Goal: Task Accomplishment & Management: Manage account settings

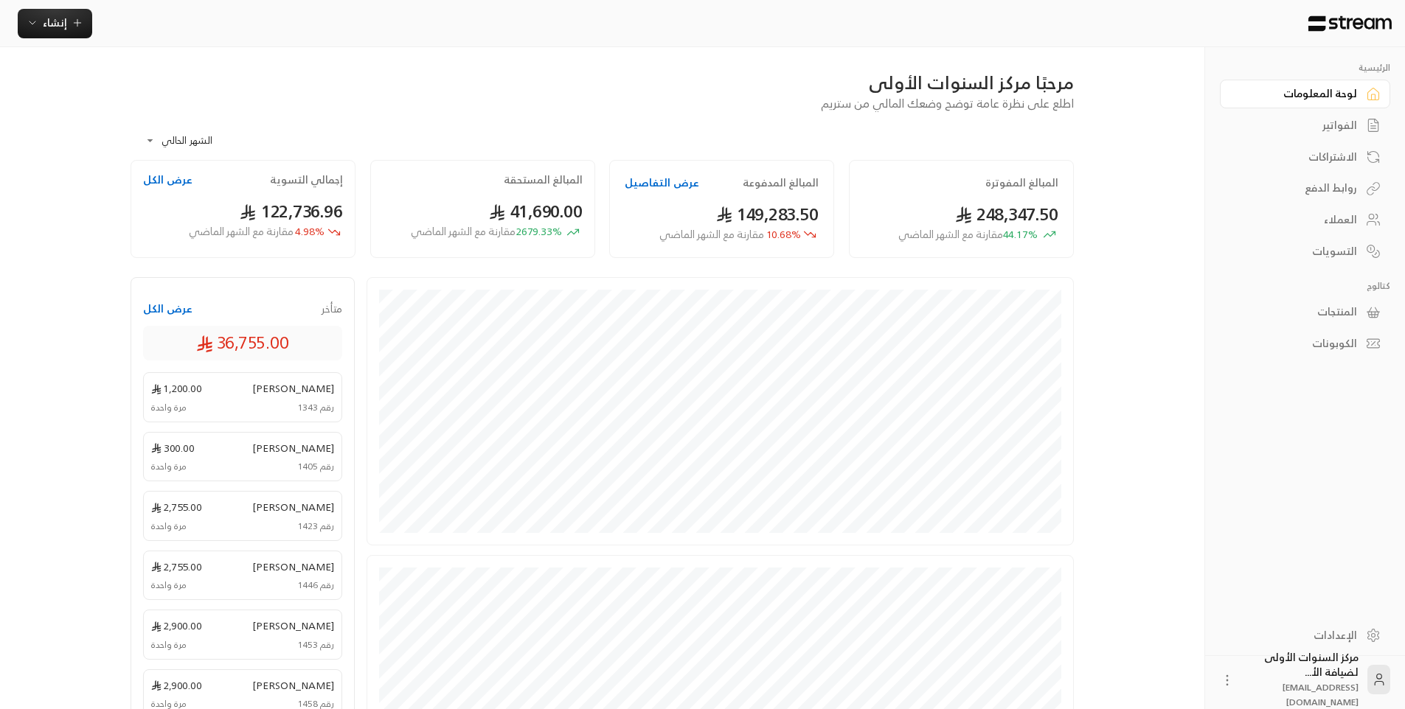
click at [1311, 128] on div "الفواتير" at bounding box center [1297, 125] width 119 height 15
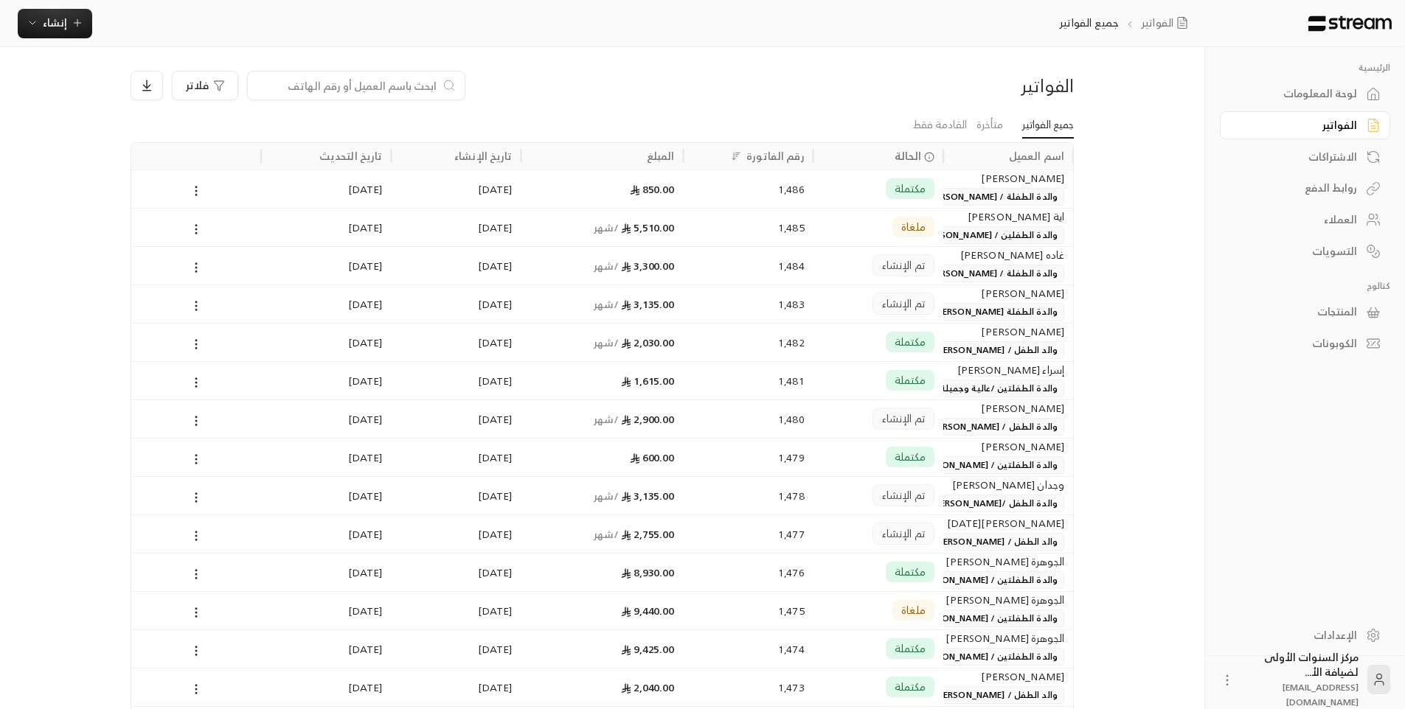
click at [369, 85] on input at bounding box center [347, 85] width 180 height 16
click at [405, 84] on input at bounding box center [347, 85] width 180 height 16
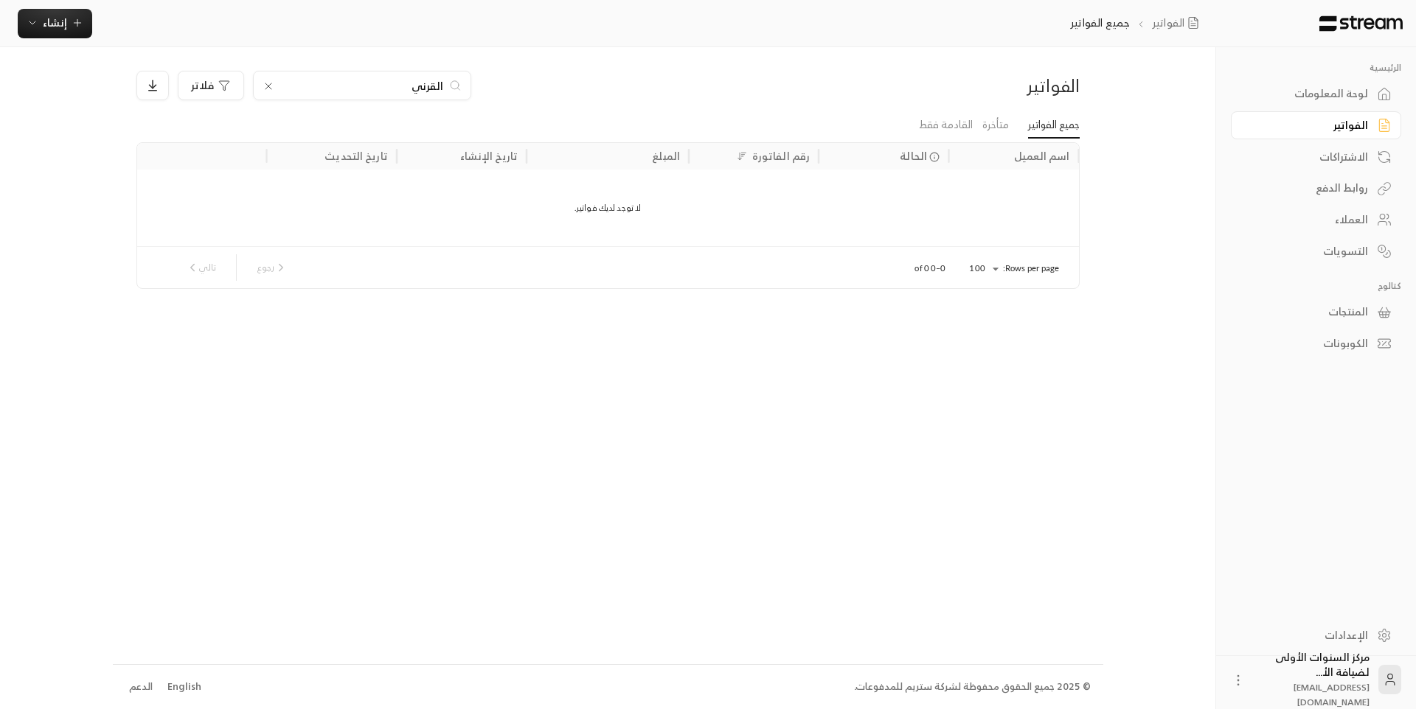
type input "القرني"
click at [1371, 89] on link "لوحة المعلومات" at bounding box center [1316, 94] width 170 height 29
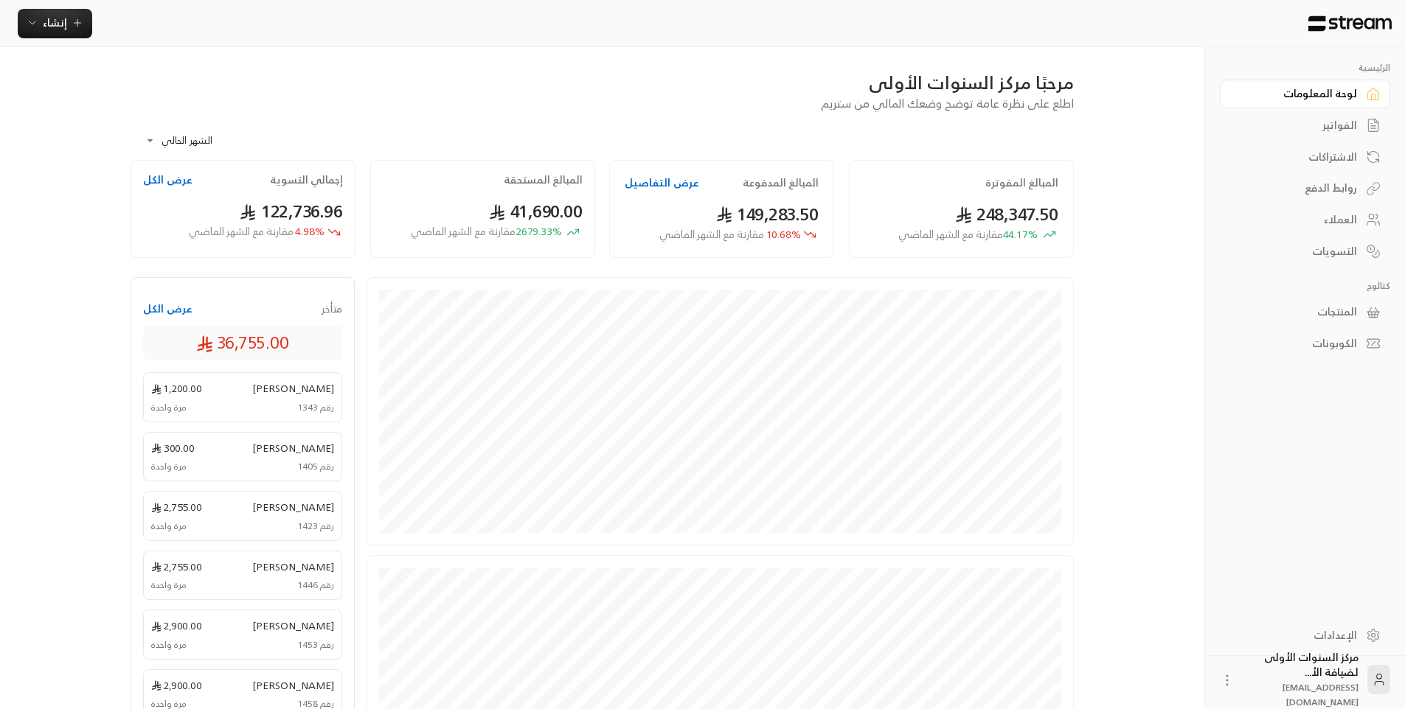
click at [1305, 126] on div "الفواتير" at bounding box center [1297, 125] width 119 height 15
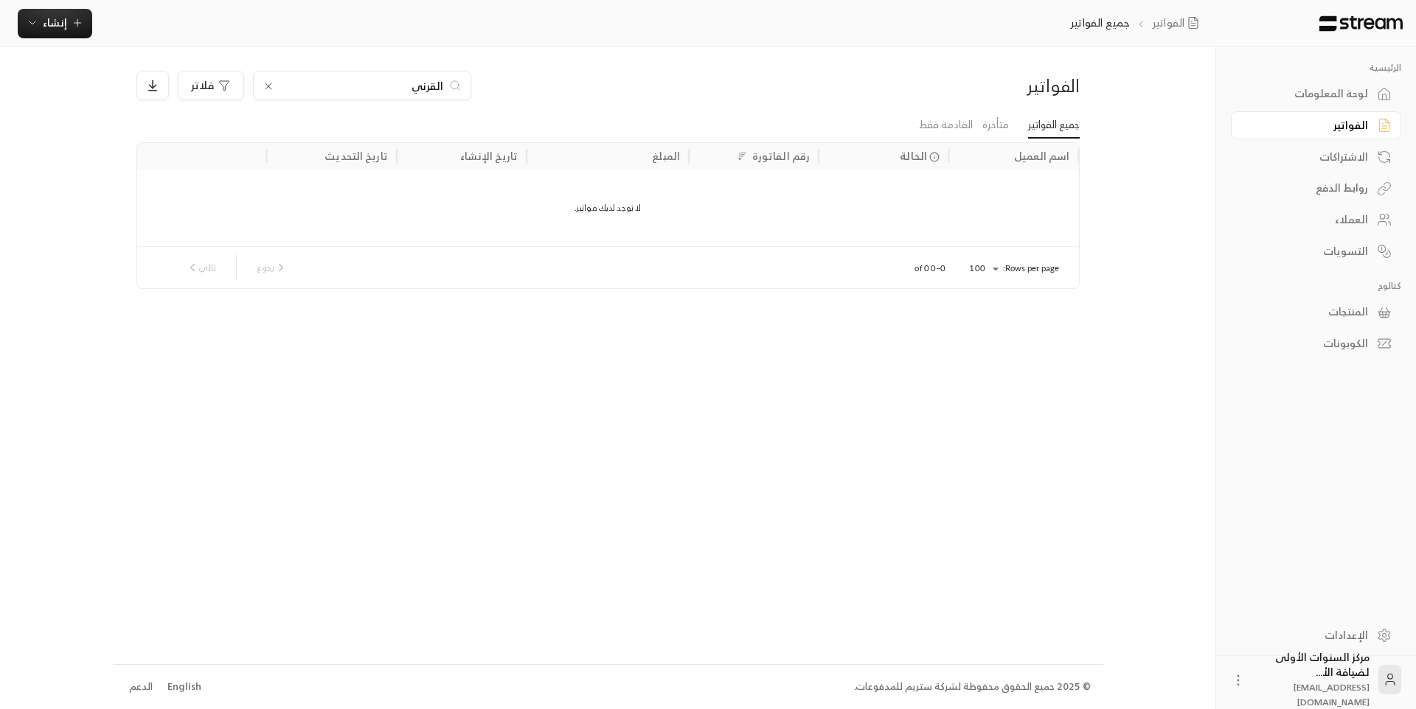
click at [408, 89] on input "القرني" at bounding box center [362, 85] width 164 height 16
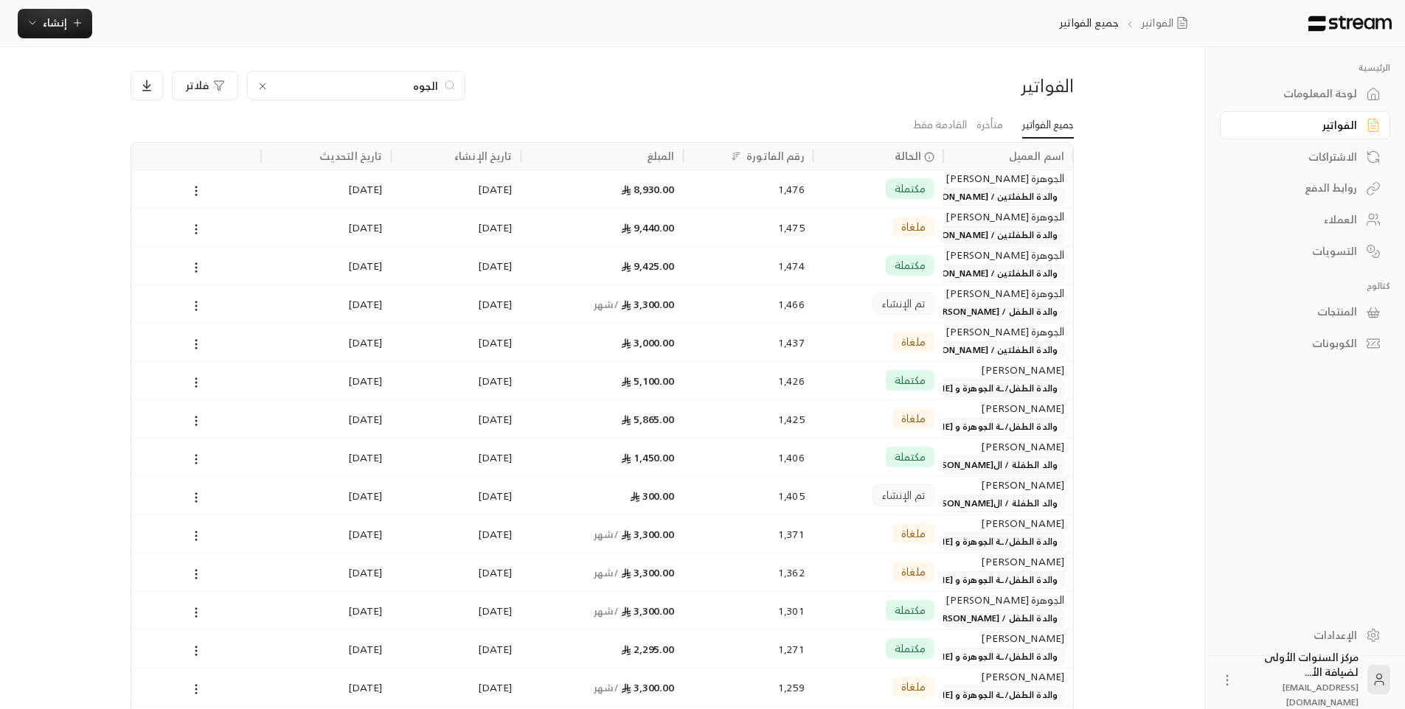
type input "الجوه"
click at [875, 501] on div "تم الإنشاء" at bounding box center [903, 496] width 62 height 22
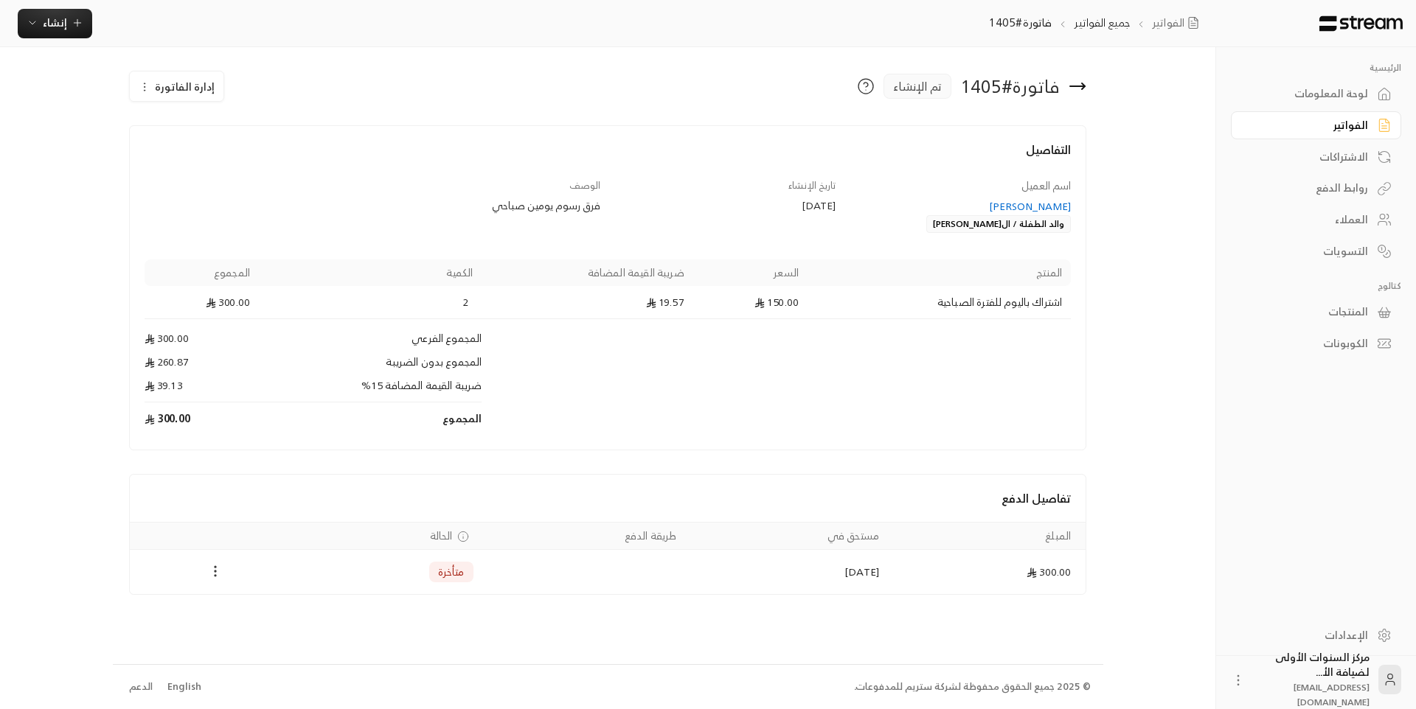
click at [213, 573] on icon "Payments" at bounding box center [215, 571] width 15 height 15
click at [239, 603] on li "تغيير الحالة الى مدفوعة" at bounding box center [267, 610] width 107 height 27
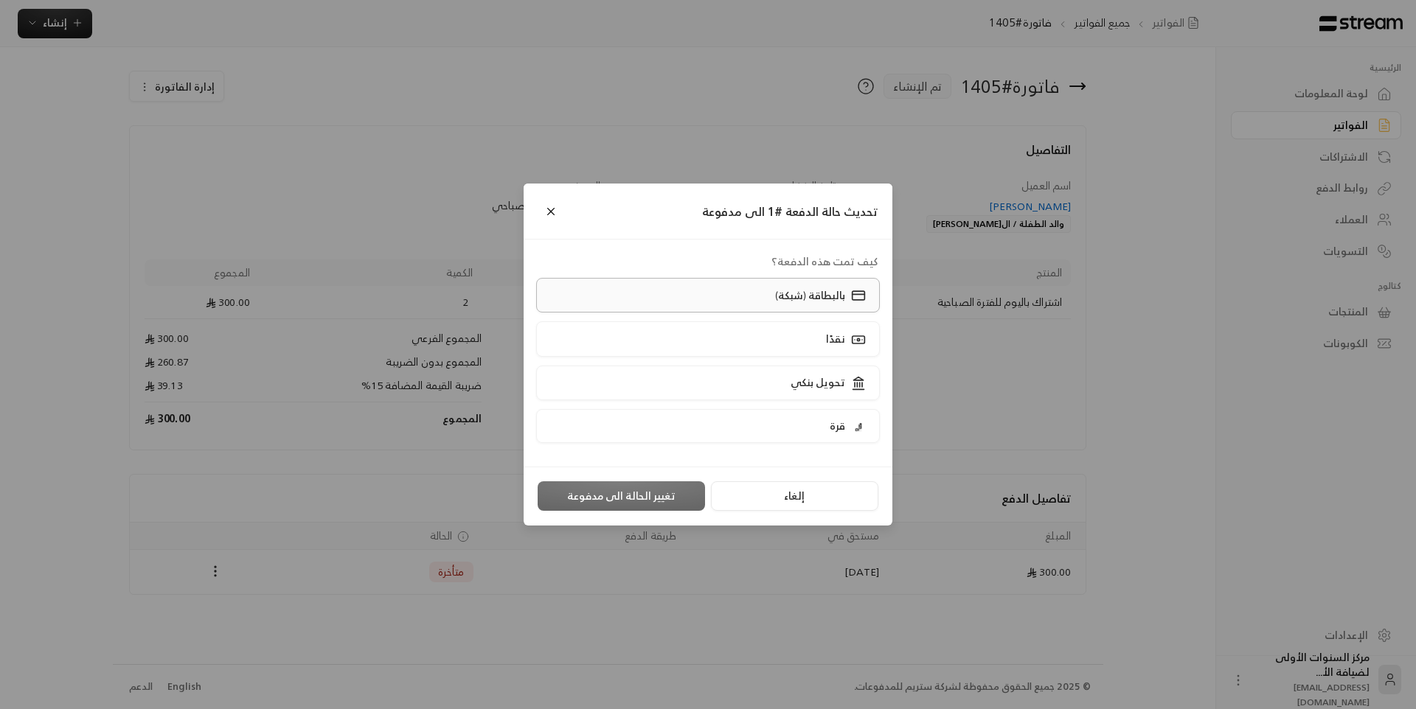
click at [829, 296] on p "بالبطاقة (شبكة)" at bounding box center [810, 295] width 70 height 15
click at [662, 491] on button "تغيير الحالة الى مدفوعة" at bounding box center [621, 497] width 167 height 30
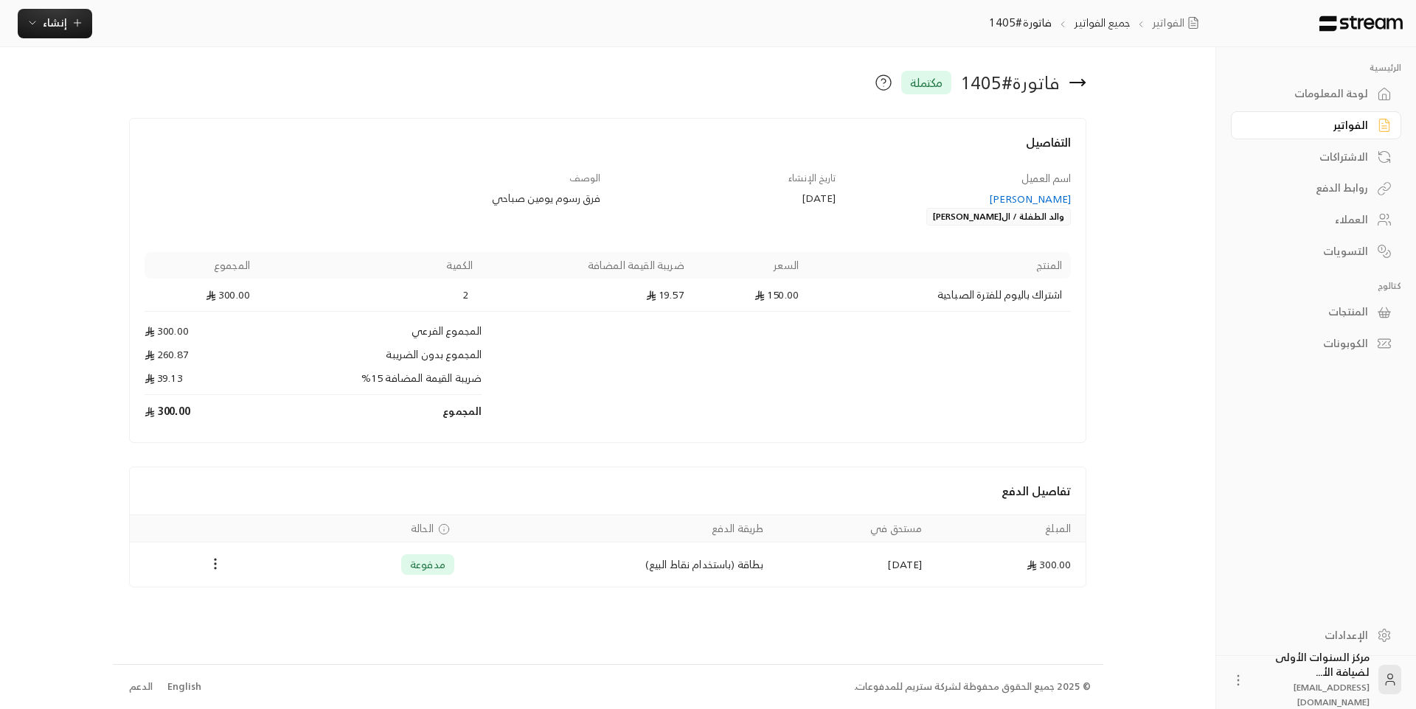
click at [1271, 125] on div "الفواتير" at bounding box center [1308, 125] width 119 height 15
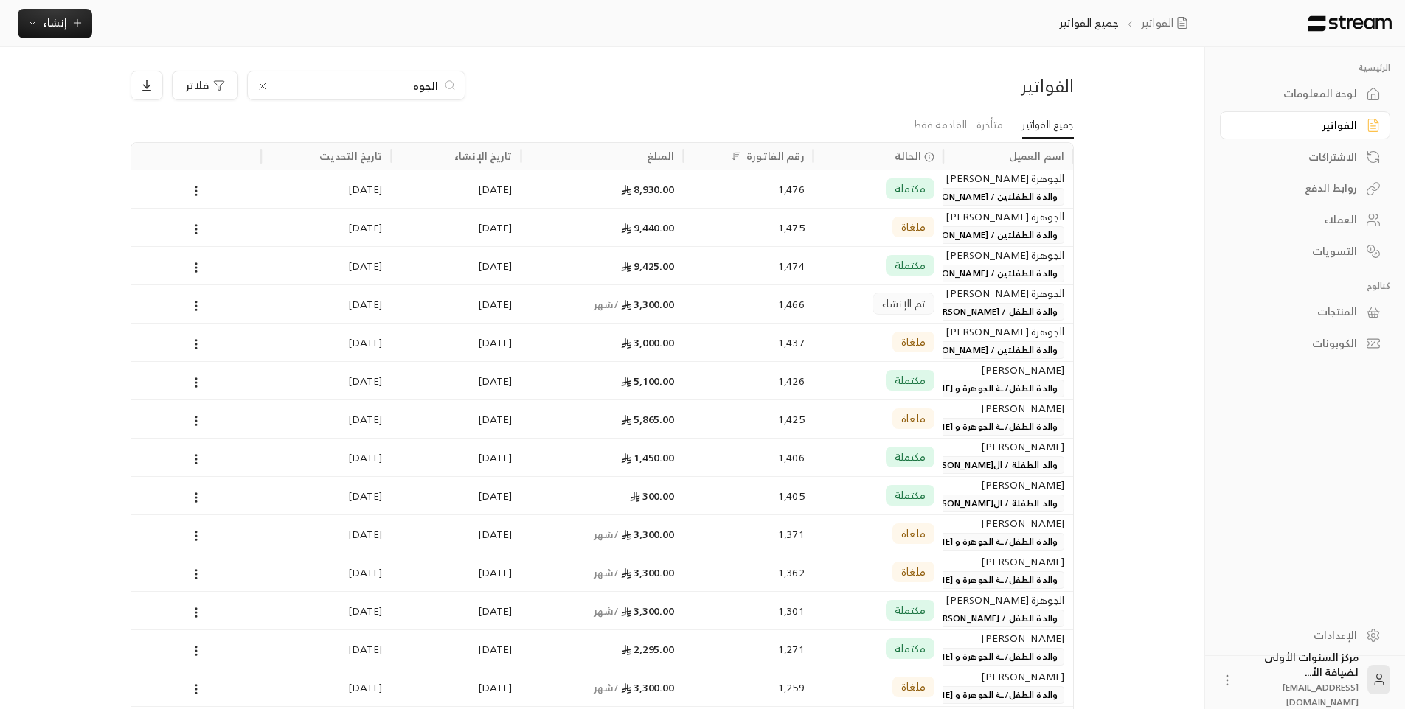
click at [427, 89] on input "الجوه" at bounding box center [356, 85] width 164 height 16
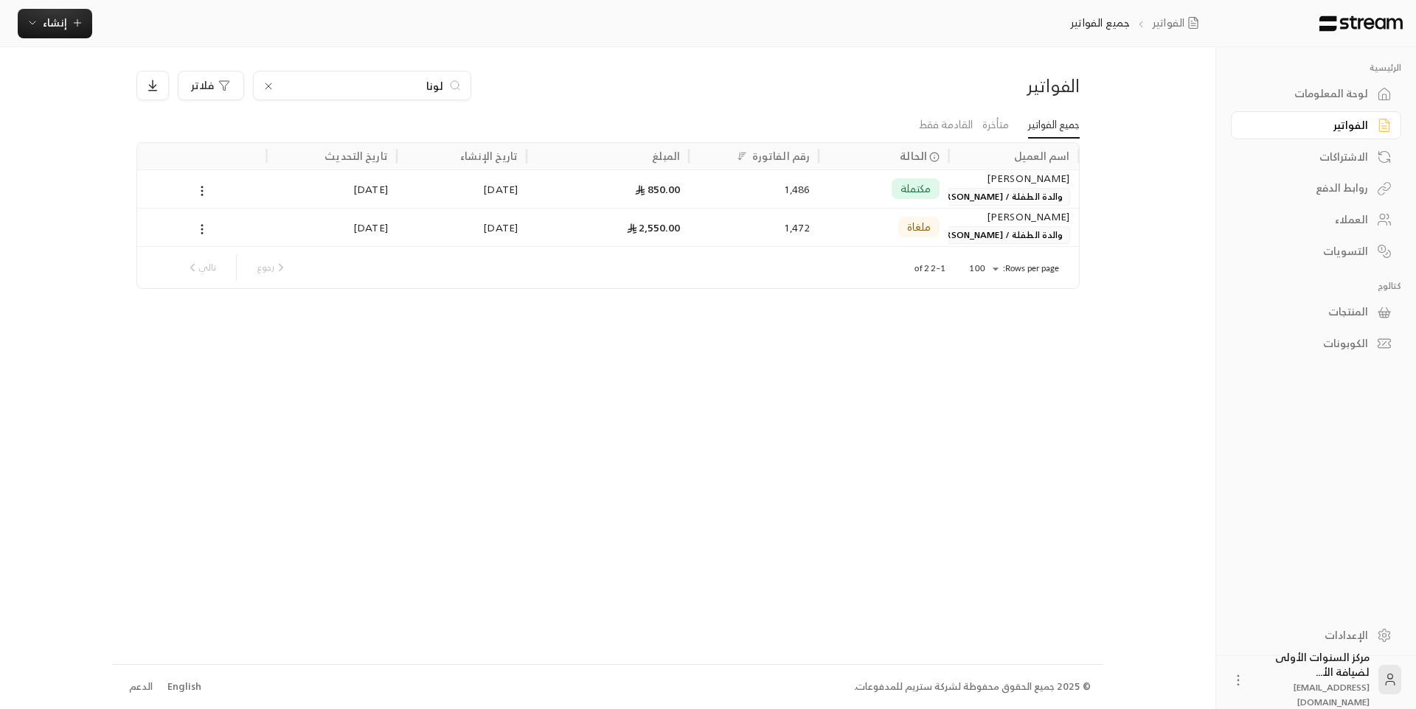
click at [438, 80] on input "لونا" at bounding box center [362, 85] width 164 height 16
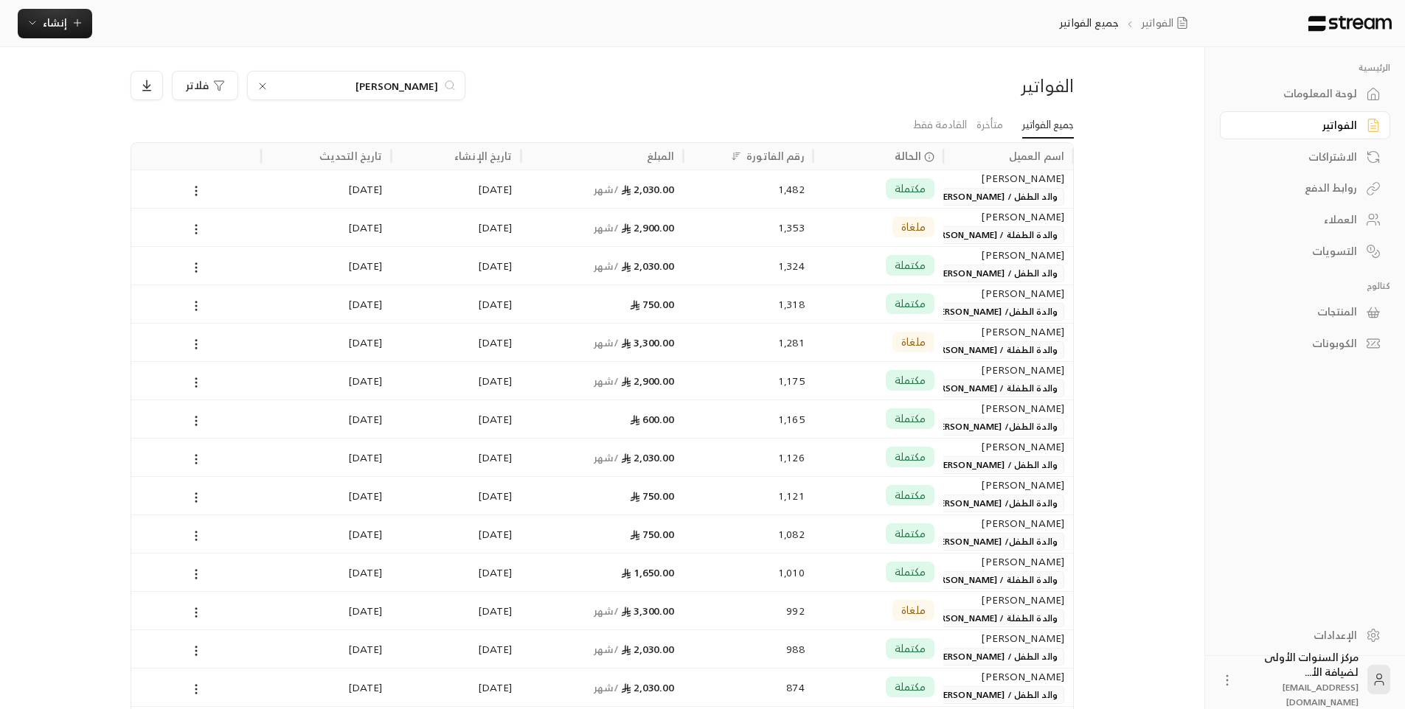
type input "العقيل"
click at [889, 191] on div "مكتملة" at bounding box center [910, 188] width 49 height 21
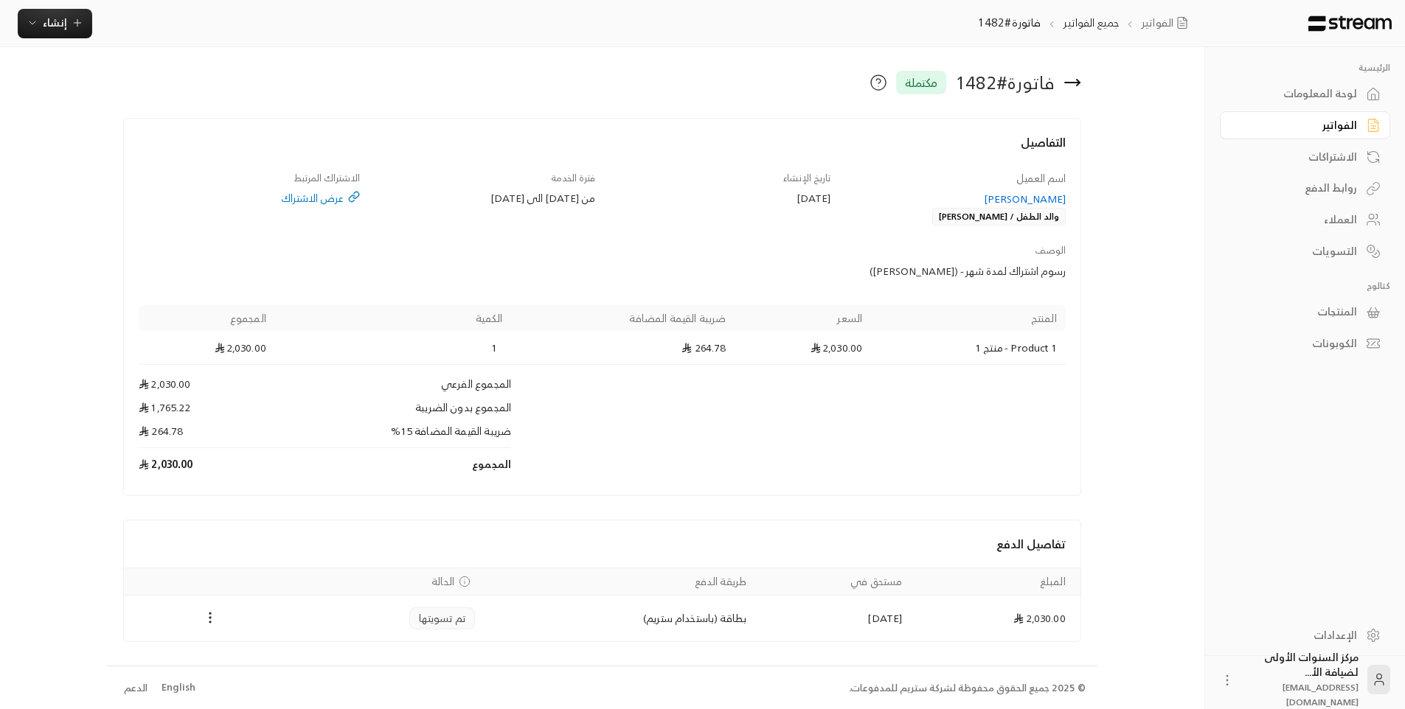
click at [1347, 130] on div "الفواتير" at bounding box center [1297, 125] width 119 height 15
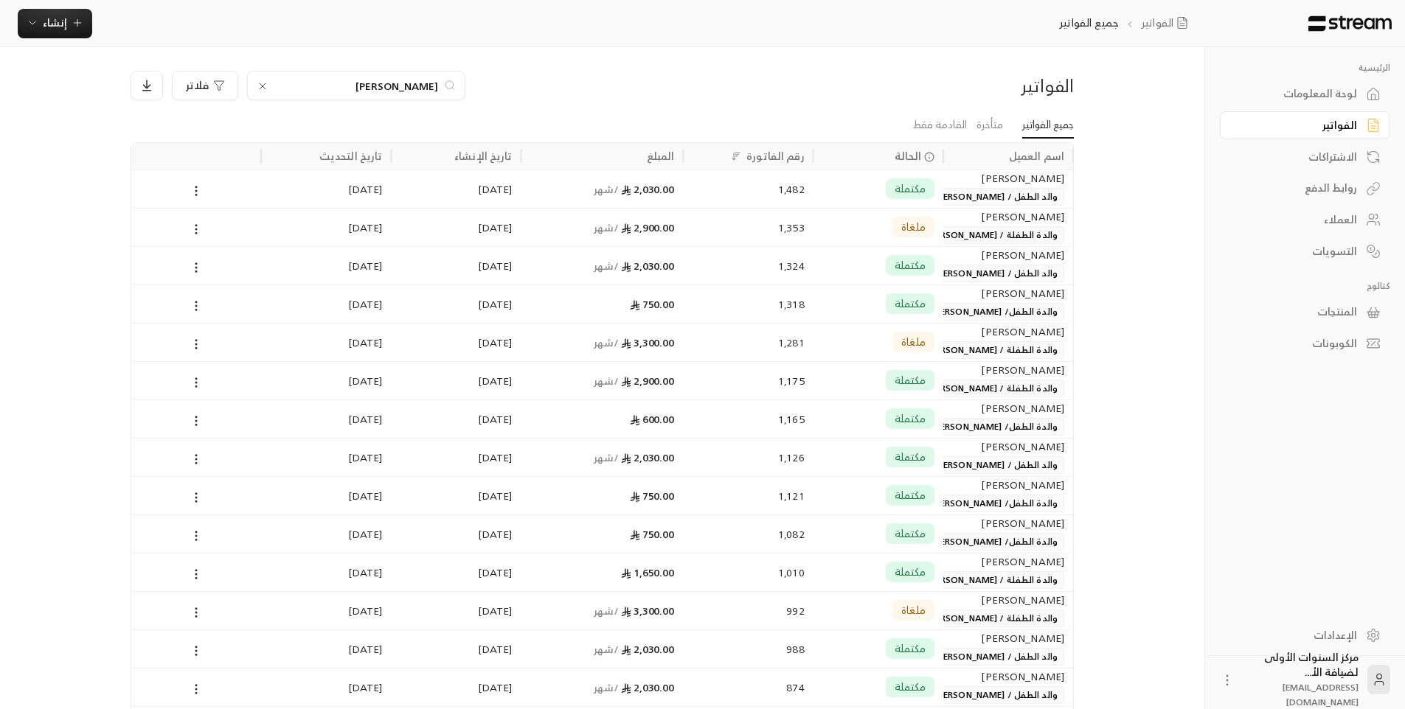
click at [1404, 145] on html "الرئيسية لوحة المعلومات الفواتير الاشتراكات روابط الدفع العملاء التسويات كتالوج…" at bounding box center [702, 354] width 1405 height 709
click at [440, 84] on div "العقيل" at bounding box center [356, 86] width 218 height 30
click at [432, 83] on input "العقيل" at bounding box center [356, 85] width 164 height 16
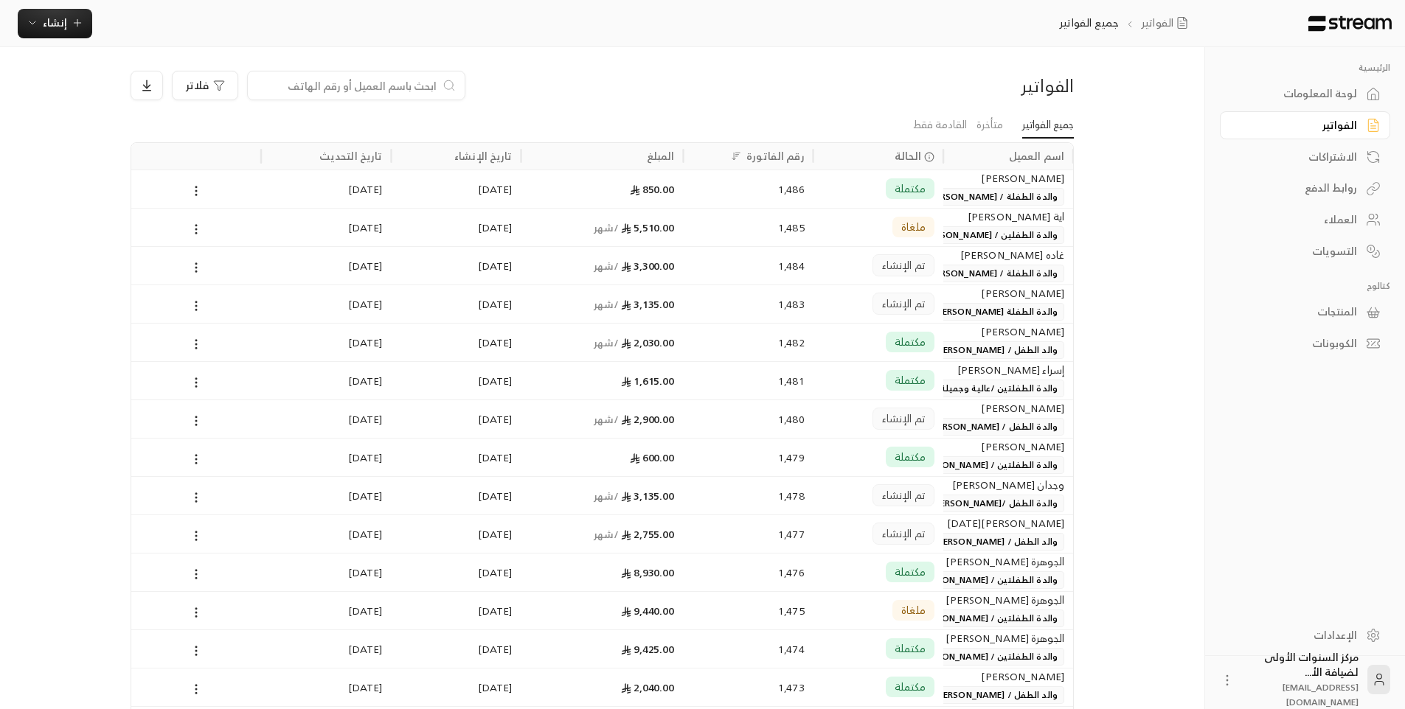
click at [432, 83] on input at bounding box center [347, 85] width 180 height 16
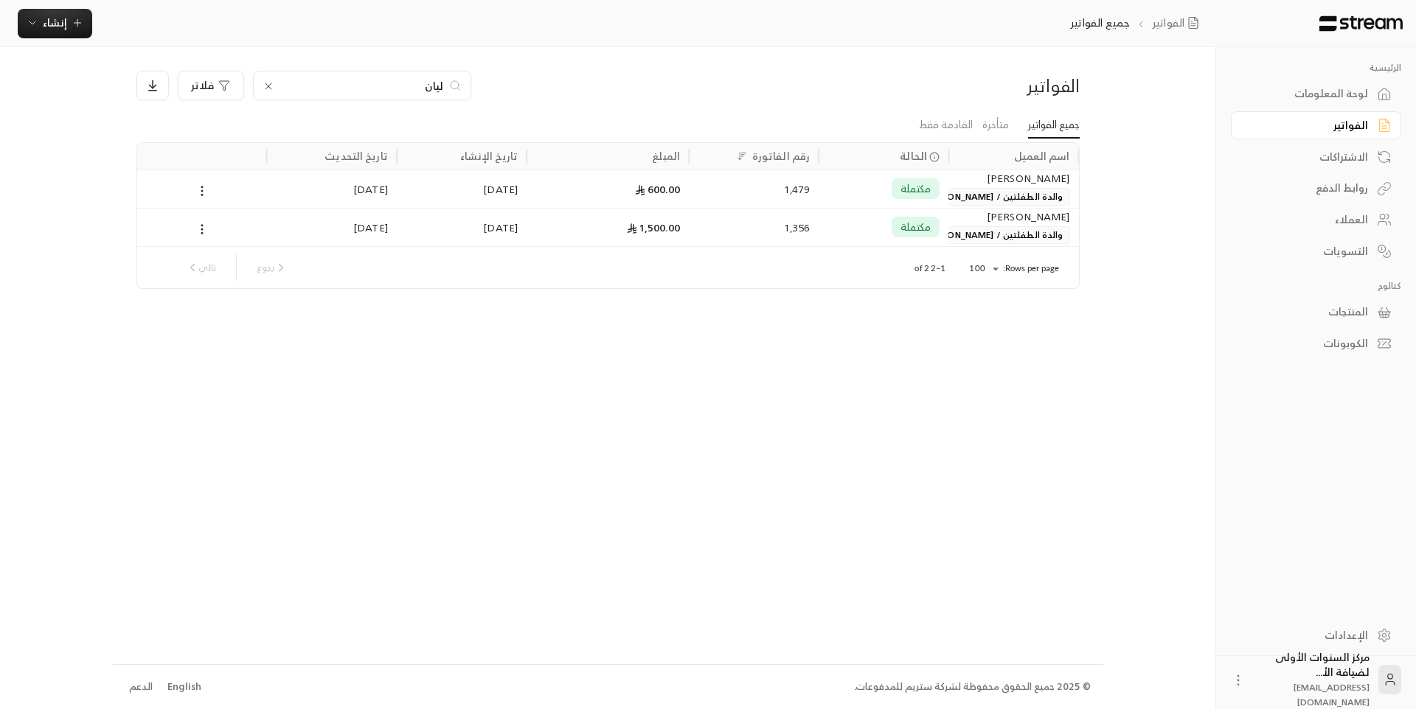
type input "ليان"
click at [847, 67] on div "الفواتير ليان فلاتر جميع الفواتير متأخرة القادمة فقط اسم العميل الحالة رقم الفا…" at bounding box center [608, 355] width 990 height 617
click at [48, 10] on button "إنشاء" at bounding box center [55, 24] width 74 height 30
click at [180, 72] on div "فوري" at bounding box center [128, 69] width 186 height 18
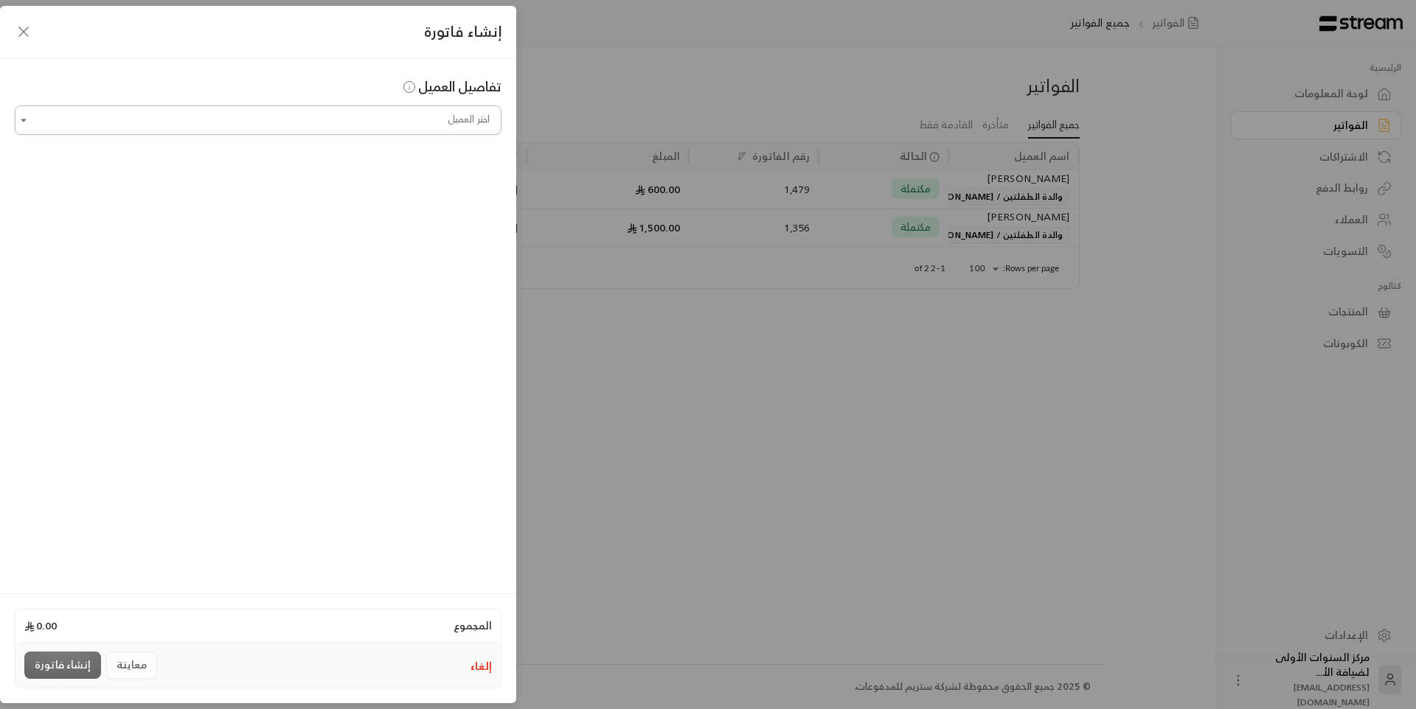
click at [219, 129] on input "اختر العميل" at bounding box center [258, 121] width 487 height 26
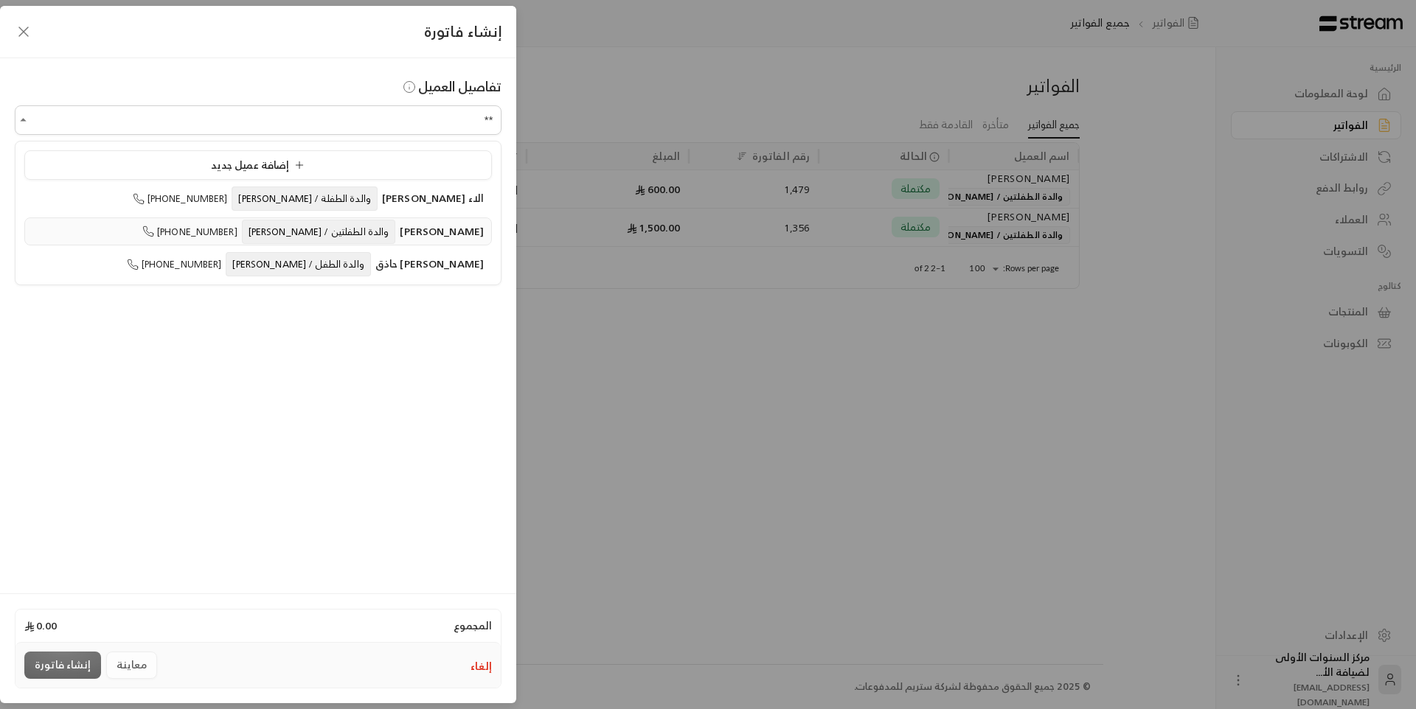
click at [338, 226] on span "والدة الطفلتين / [PERSON_NAME]" at bounding box center [319, 232] width 154 height 24
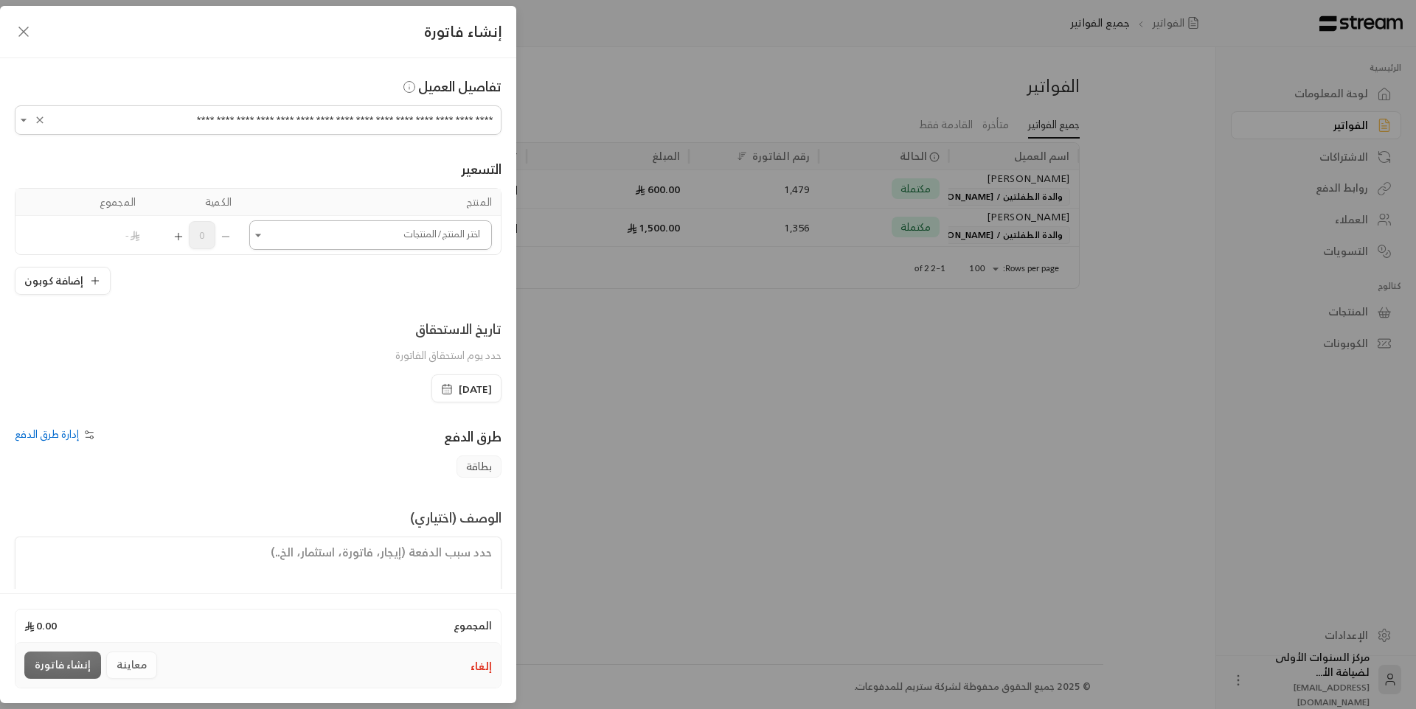
type input "**********"
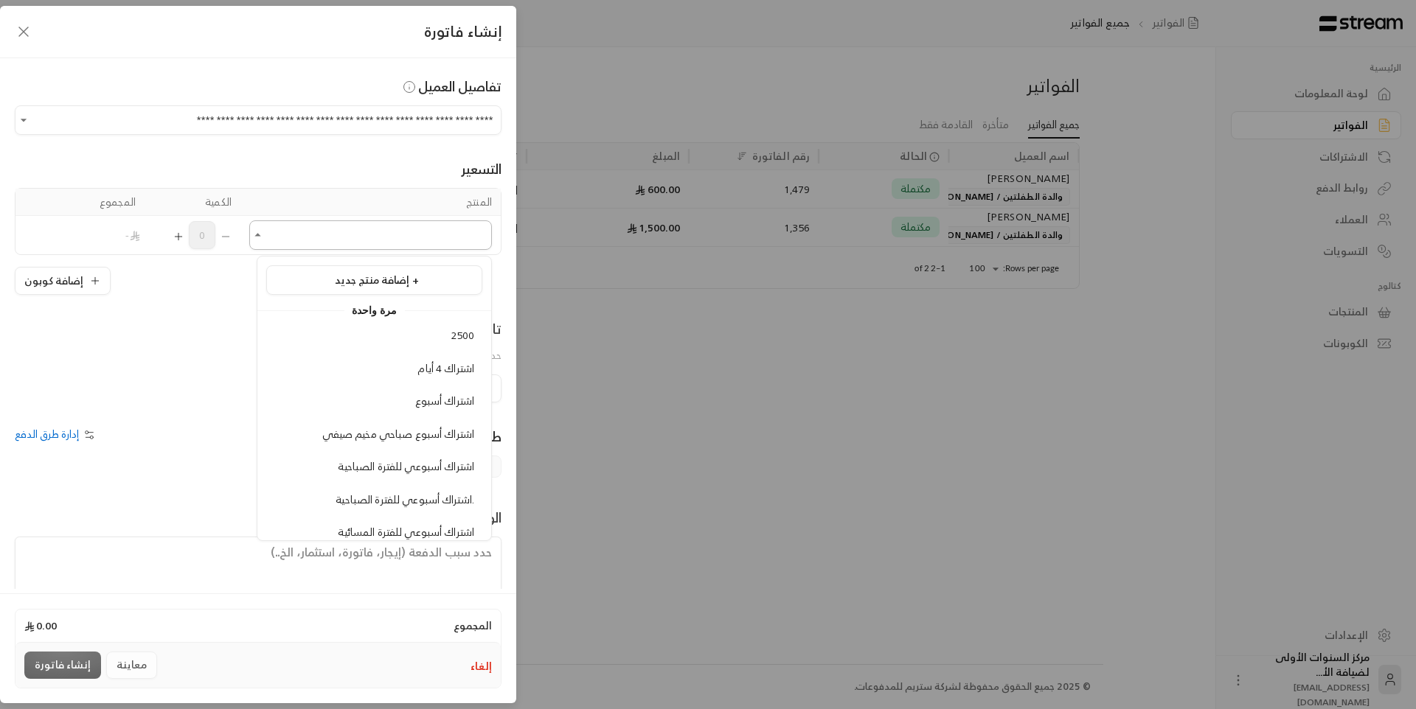
click at [373, 232] on input "اختر العميل" at bounding box center [370, 236] width 243 height 26
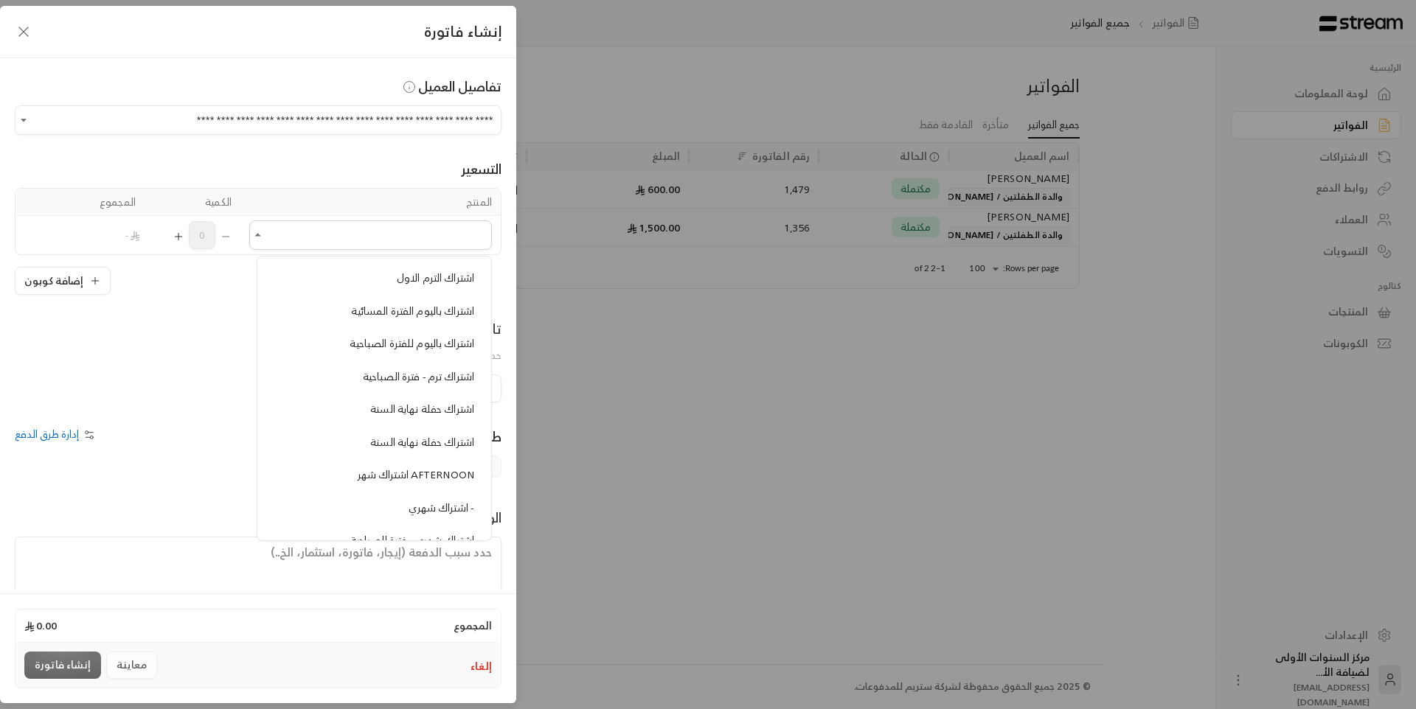
scroll to position [516, 0]
click at [401, 339] on span "اشتراك باليوم للفترة الصباحية" at bounding box center [412, 344] width 125 height 18
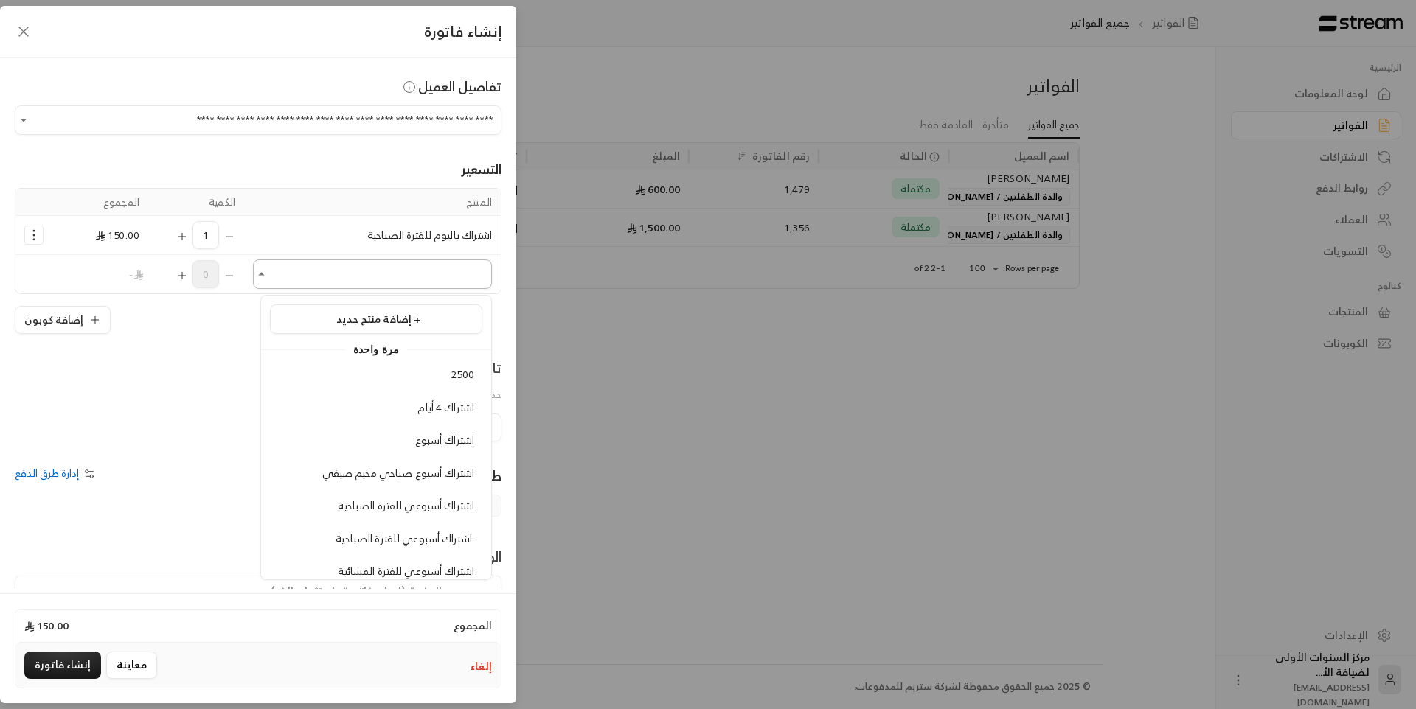
click at [290, 279] on input "اختر العميل" at bounding box center [372, 275] width 239 height 26
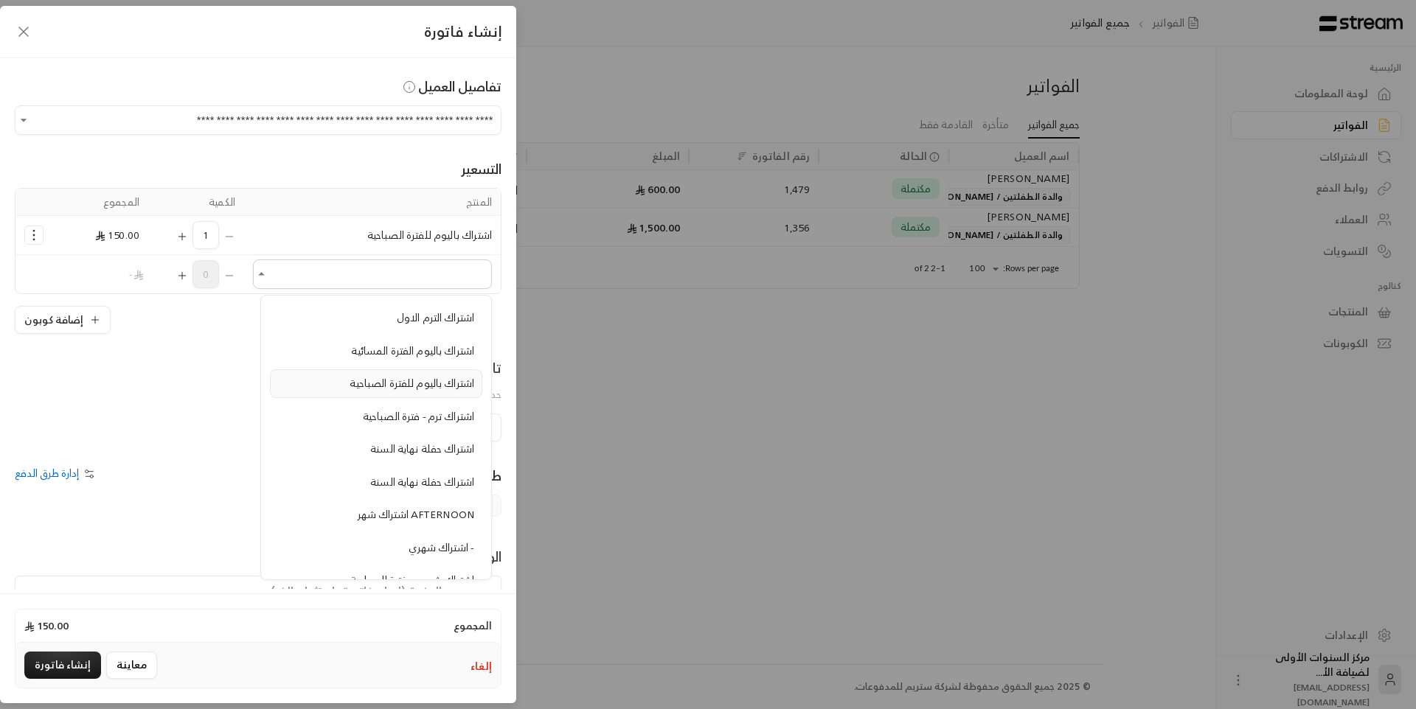
click at [400, 385] on span "اشتراك باليوم للفترة الصباحية" at bounding box center [412, 383] width 125 height 18
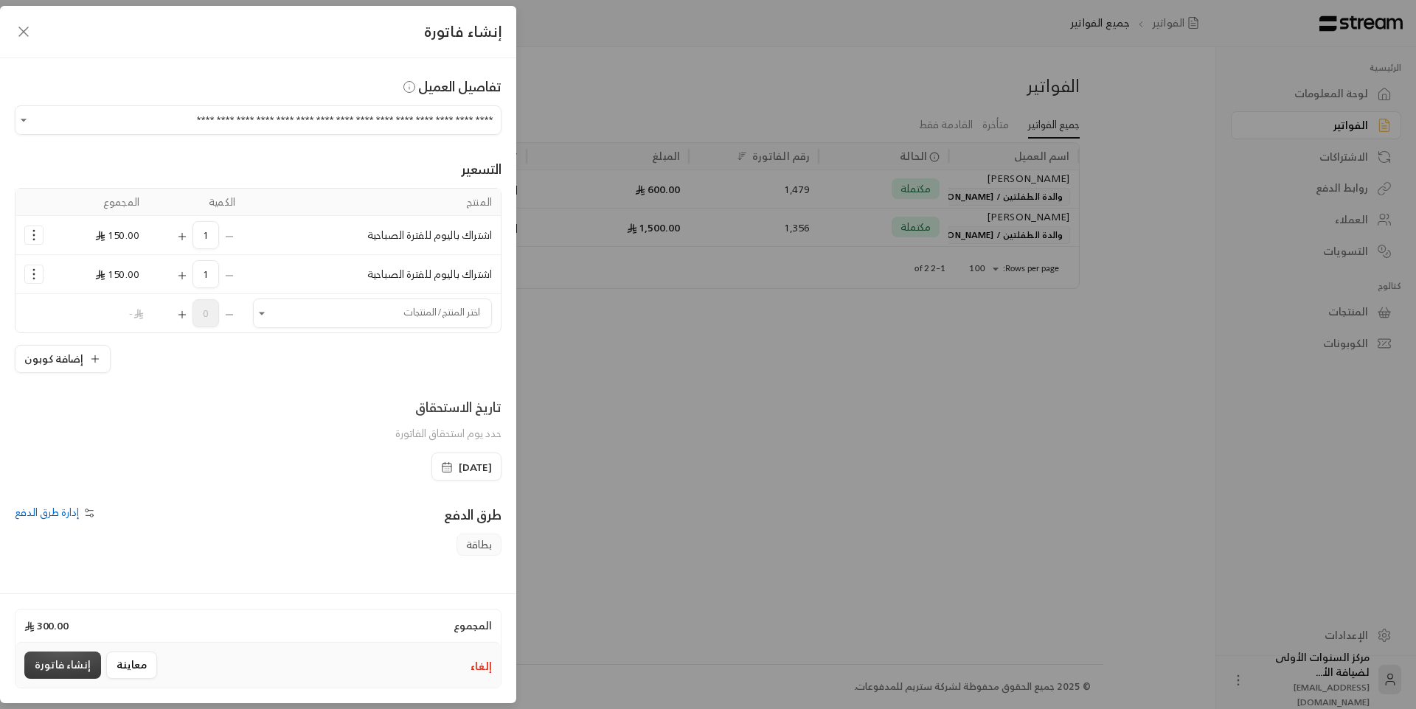
click at [62, 671] on button "إنشاء فاتورة" at bounding box center [62, 665] width 77 height 27
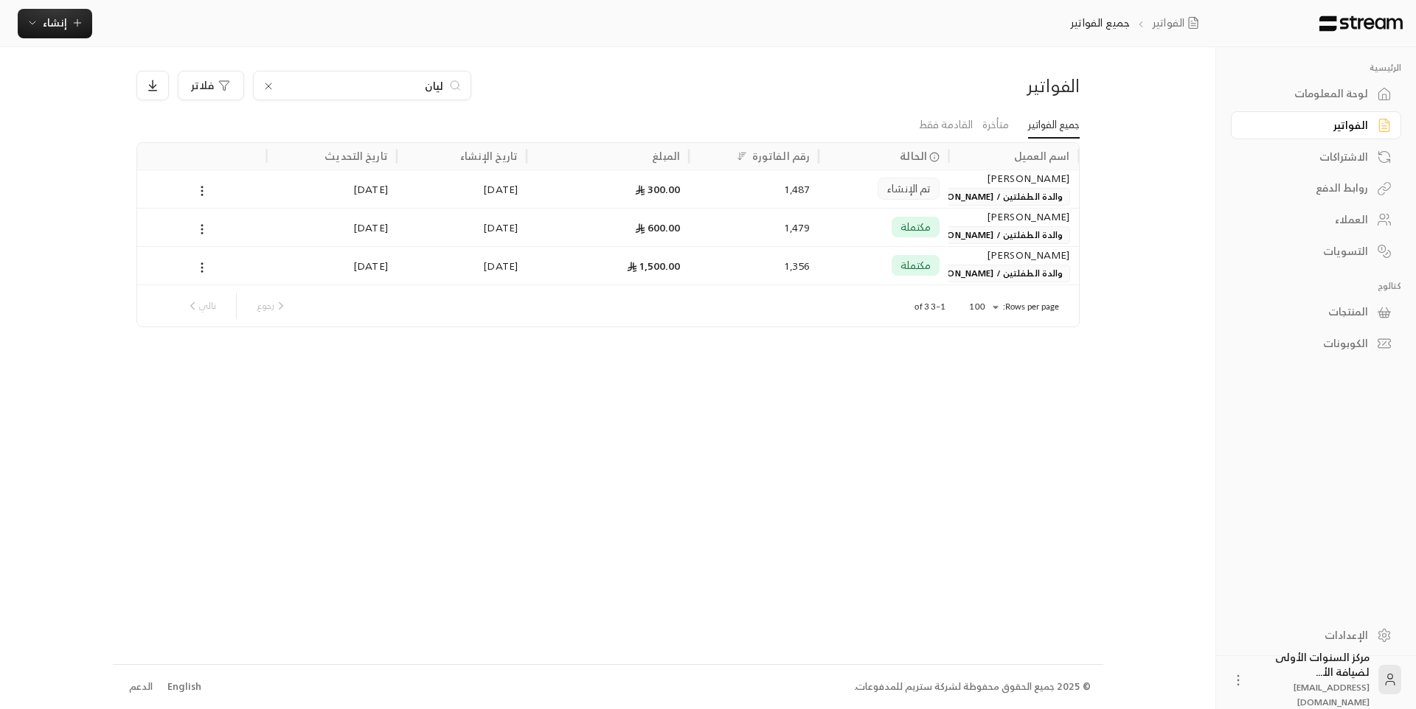
click at [1339, 86] on div "لوحة المعلومات" at bounding box center [1308, 93] width 119 height 15
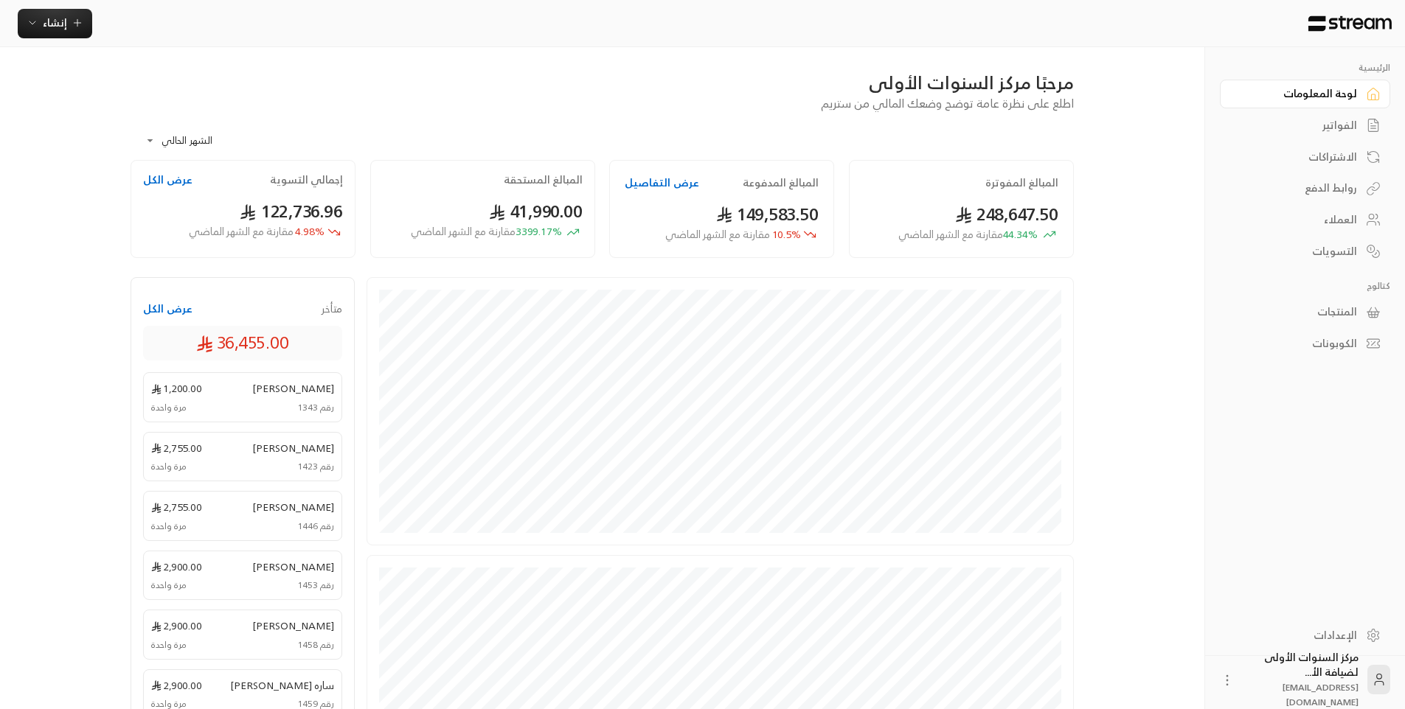
click at [771, 122] on div "**********" at bounding box center [602, 136] width 943 height 48
click at [682, 105] on div "مرحبًا مركز السنوات الأولى اطلع على نظرة عامة توضح وضعك المالي من ستريم" at bounding box center [602, 91] width 958 height 41
click at [1328, 129] on div "الفواتير" at bounding box center [1297, 125] width 119 height 15
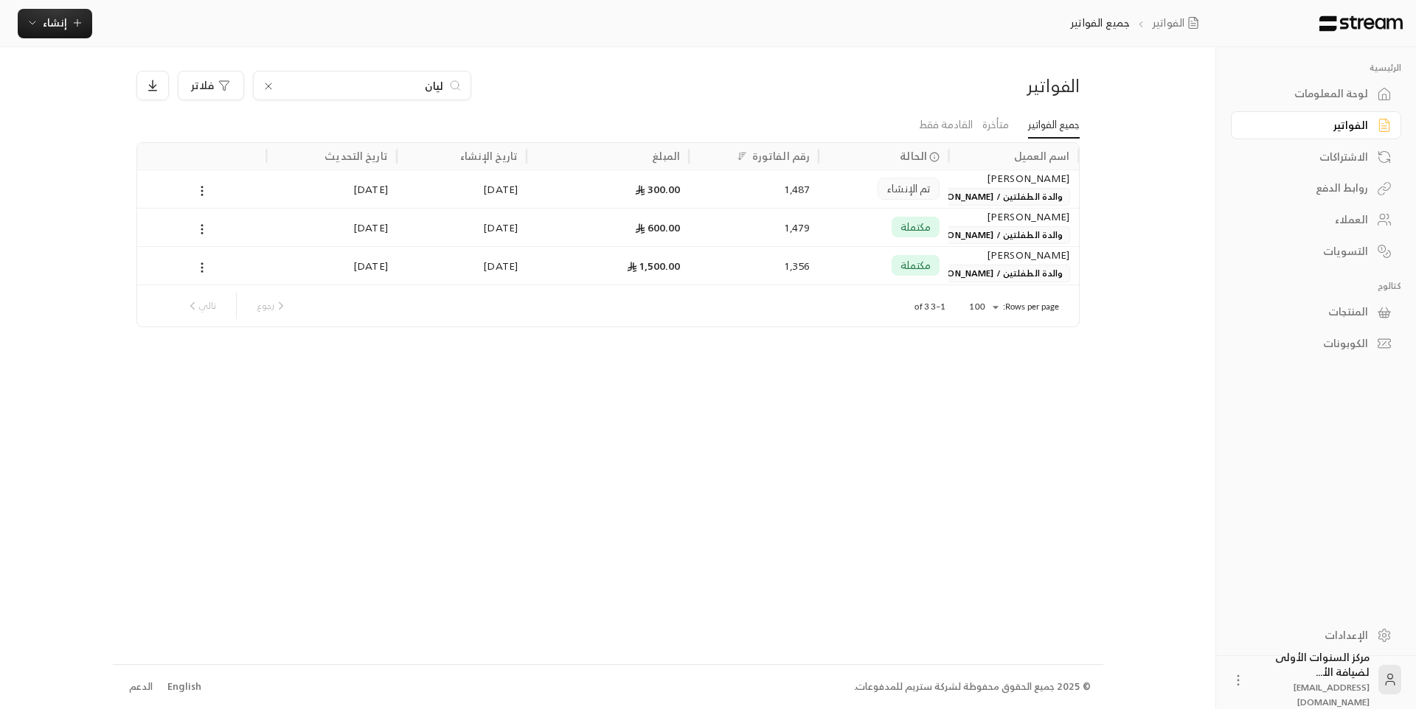
click at [445, 86] on div "ليان" at bounding box center [362, 86] width 218 height 30
click at [423, 82] on input "ليان" at bounding box center [362, 85] width 164 height 16
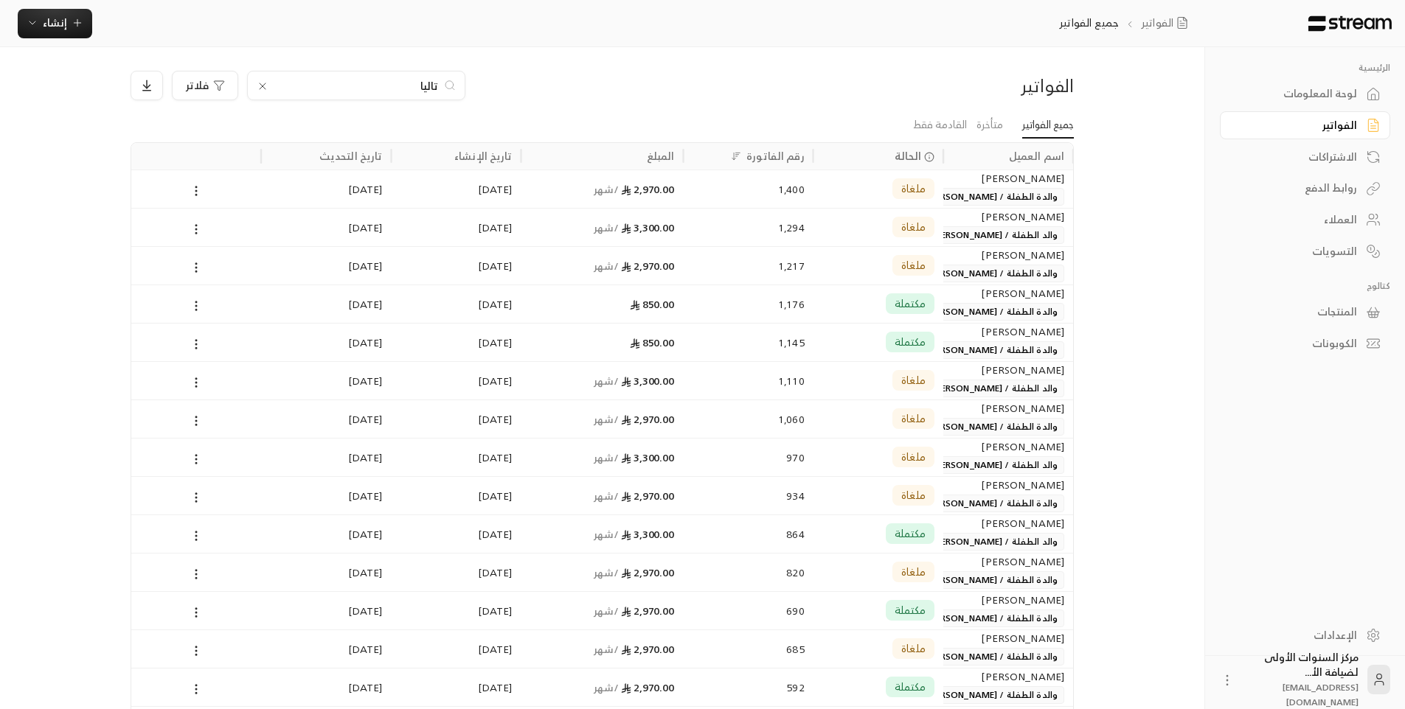
type input "تاليا"
click at [845, 308] on div "مكتملة" at bounding box center [878, 304] width 112 height 38
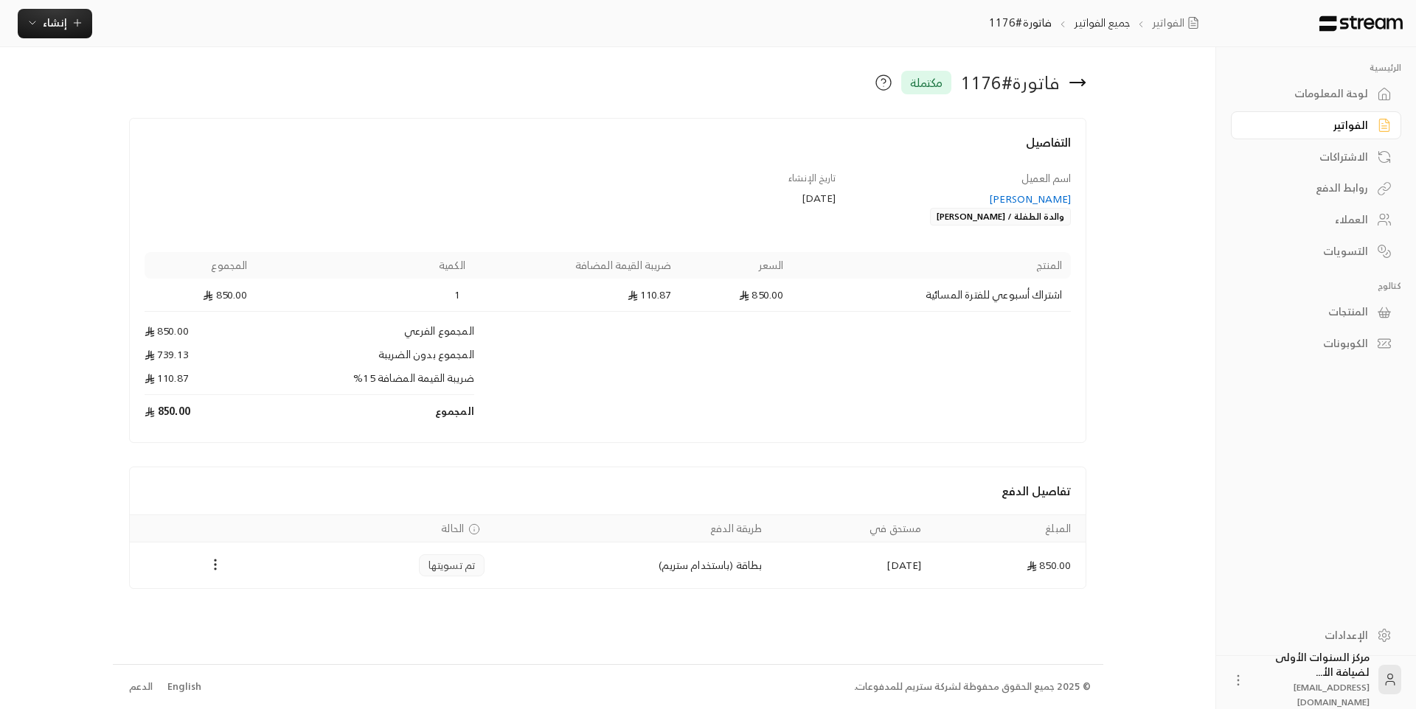
click at [1081, 83] on icon at bounding box center [1077, 83] width 15 height 0
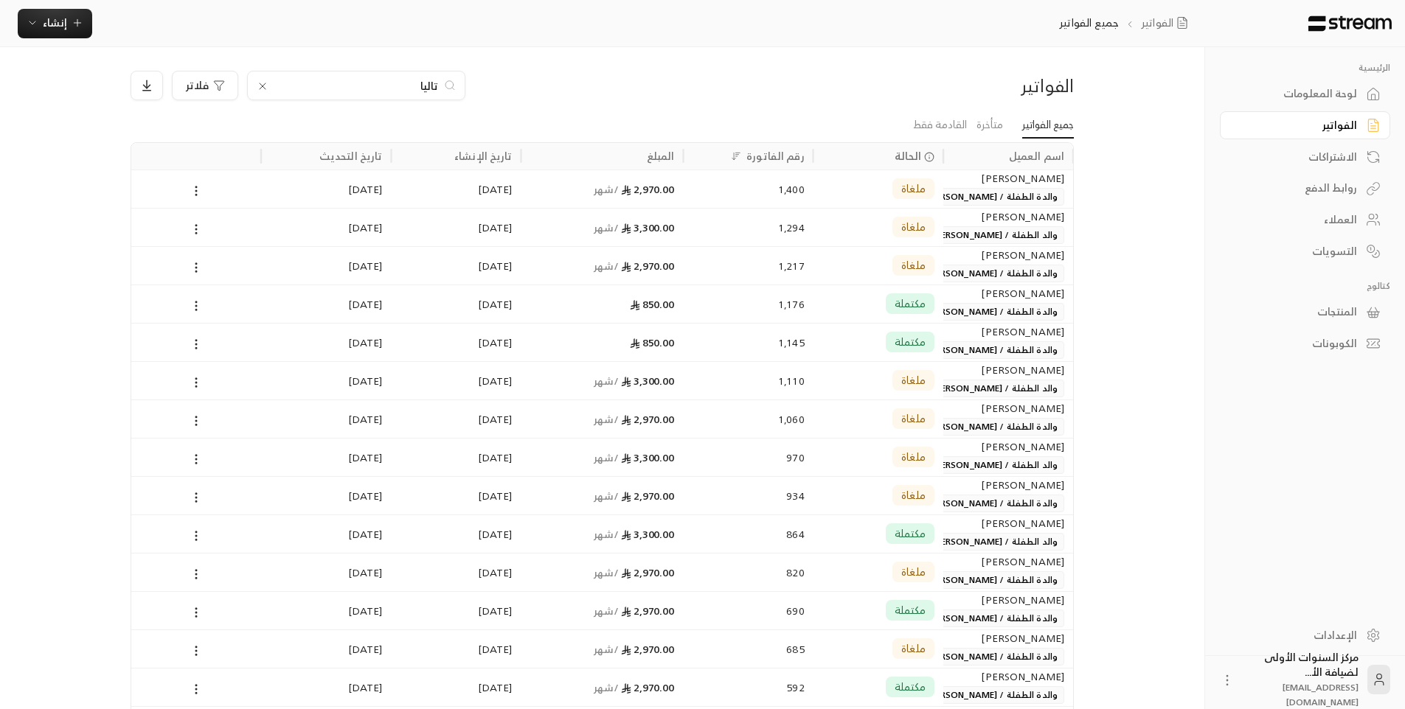
click at [260, 82] on icon at bounding box center [263, 86] width 12 height 12
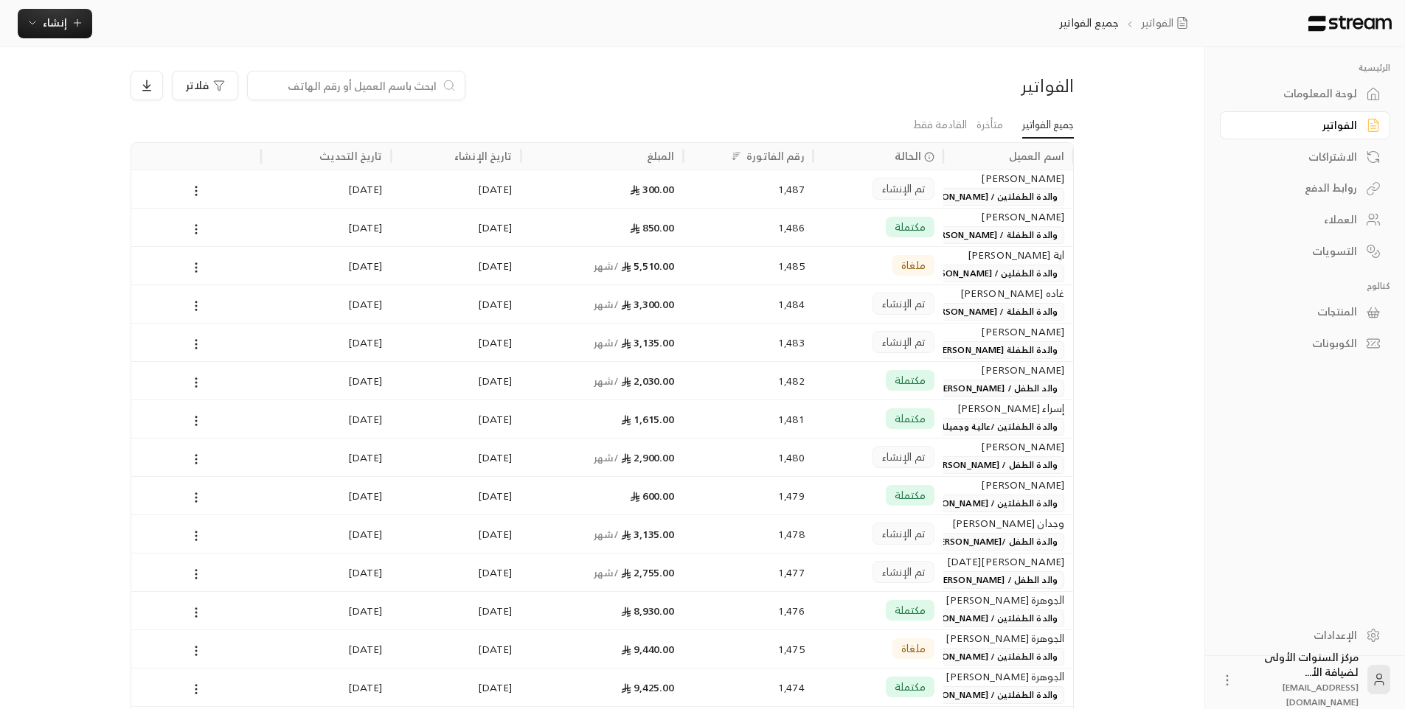
click at [361, 86] on input at bounding box center [347, 85] width 180 height 16
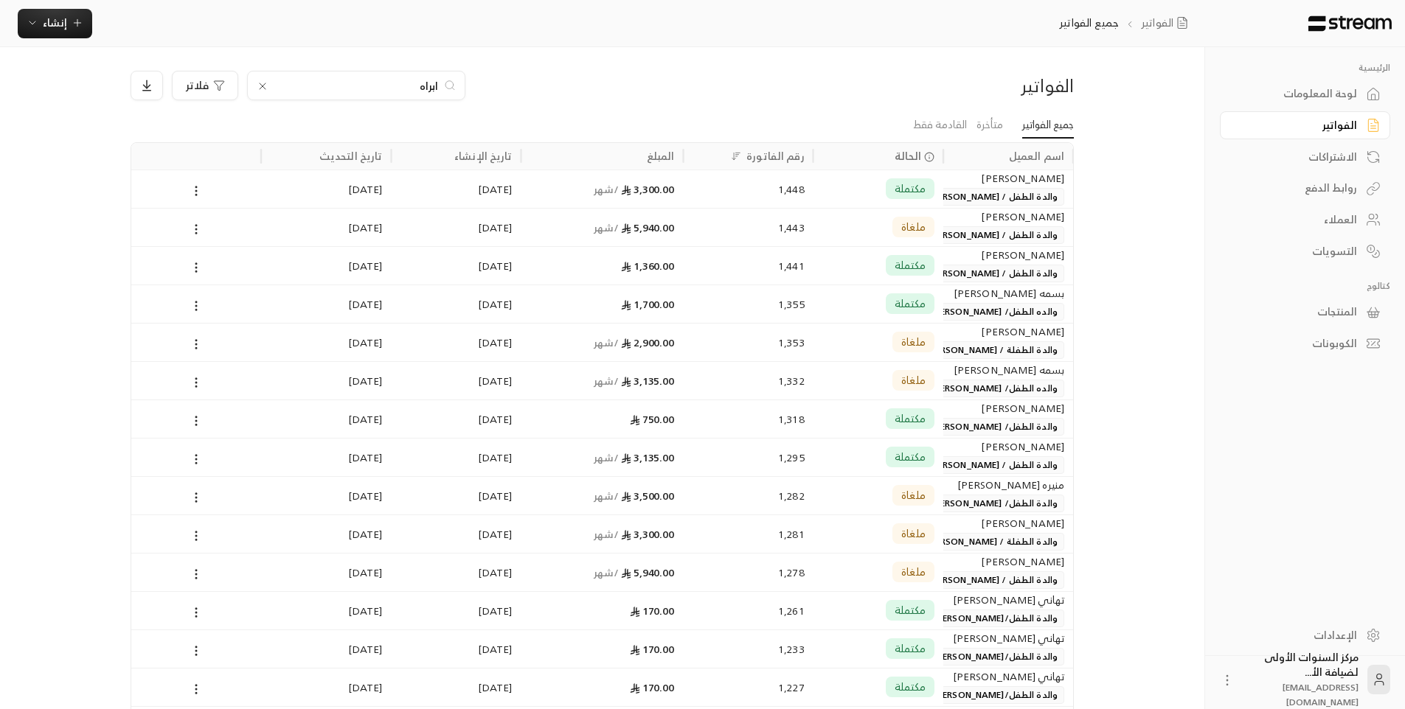
type input "ابراه"
click at [836, 414] on div "مكتملة" at bounding box center [878, 419] width 112 height 38
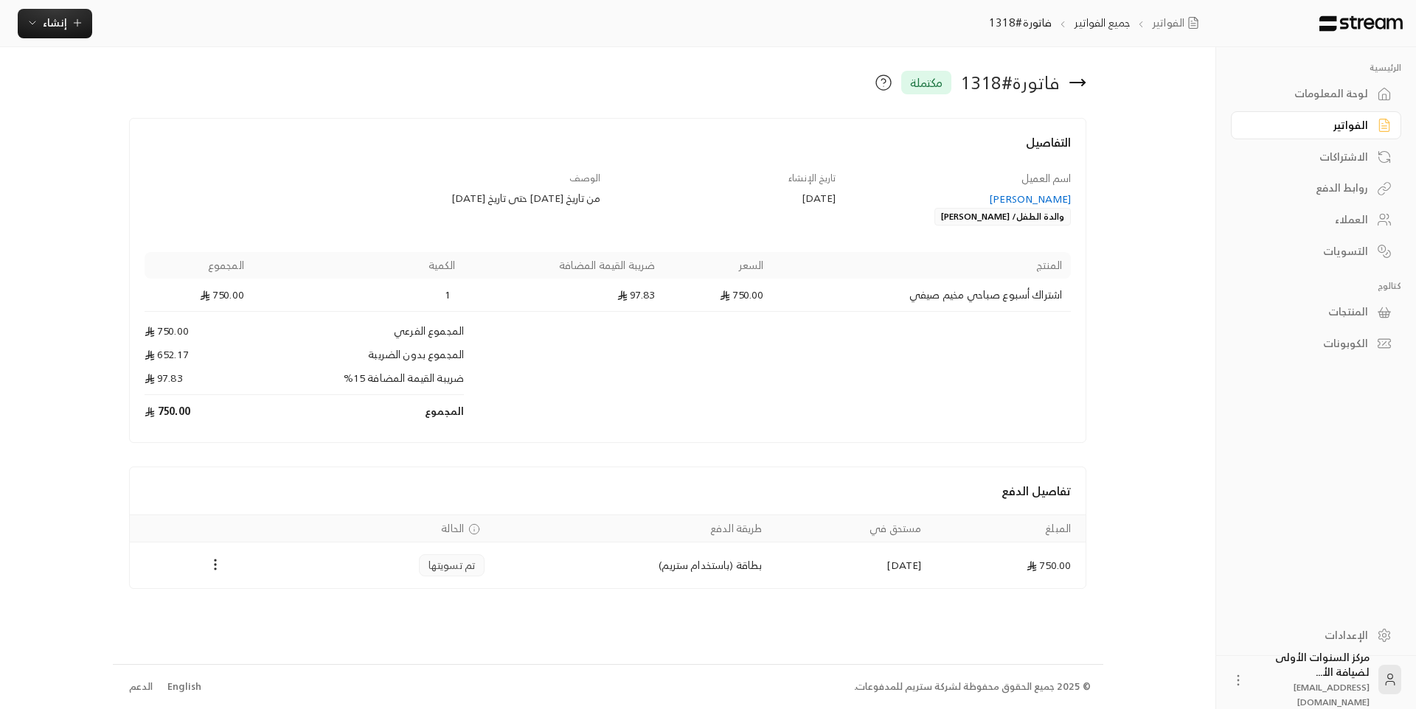
click at [1078, 80] on icon at bounding box center [1078, 83] width 18 height 18
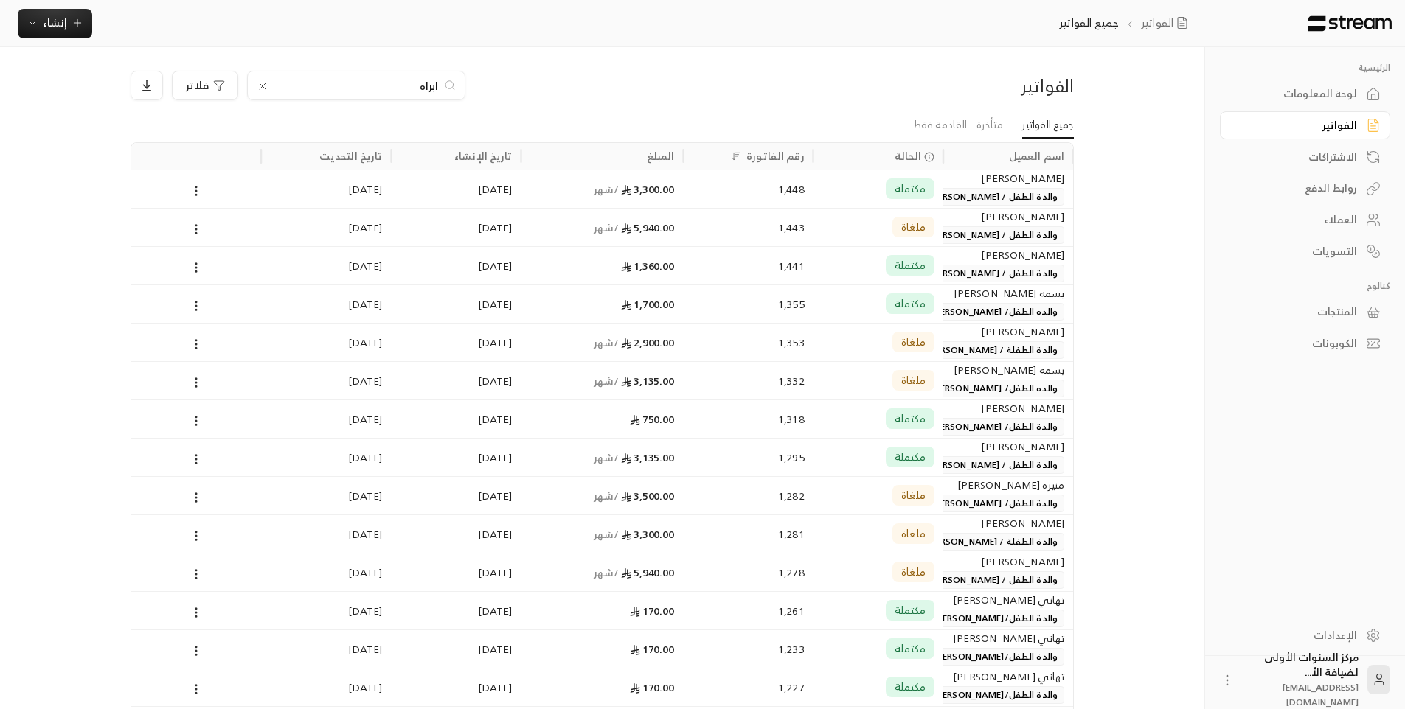
click at [375, 76] on div "ابراه" at bounding box center [356, 86] width 218 height 30
click at [410, 87] on input "ابراه" at bounding box center [356, 85] width 164 height 16
click at [411, 88] on input "ابراهيم" at bounding box center [356, 85] width 164 height 16
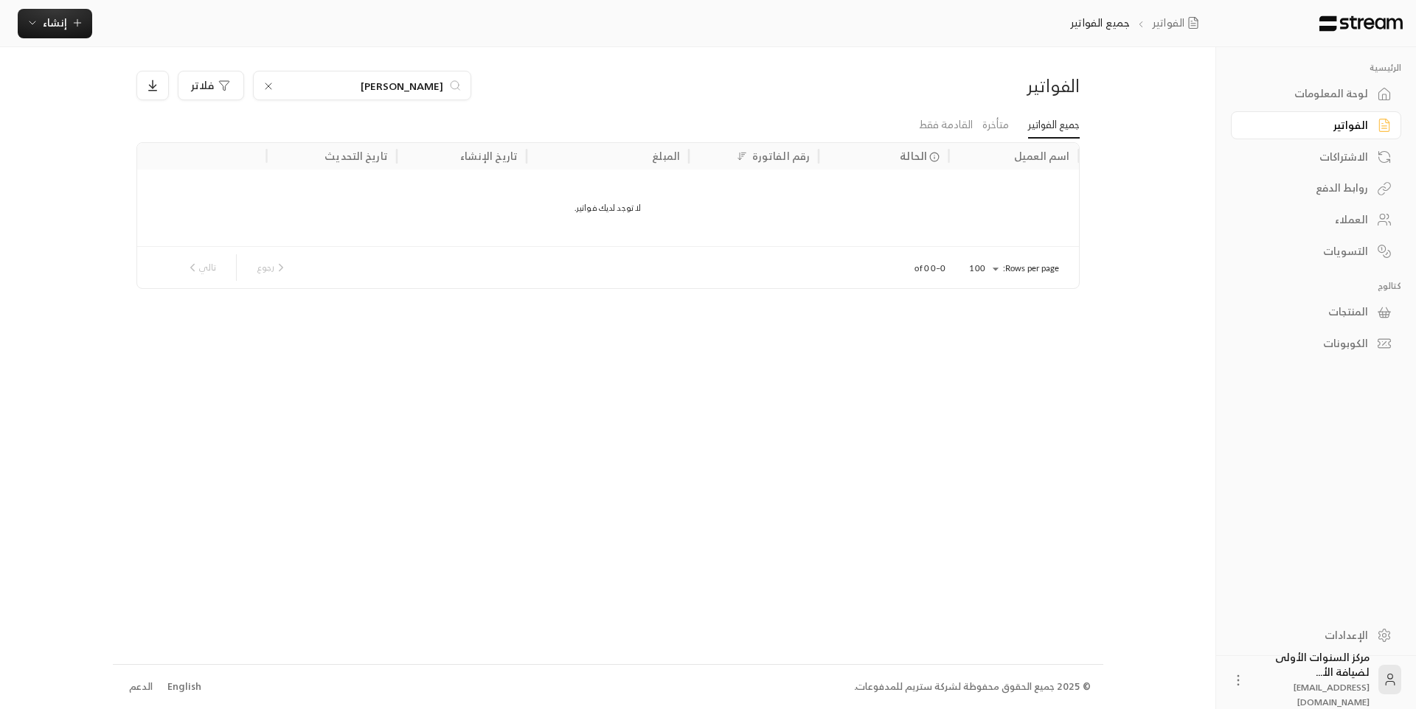
click at [398, 86] on input "ابراهيم العقيل" at bounding box center [362, 85] width 164 height 16
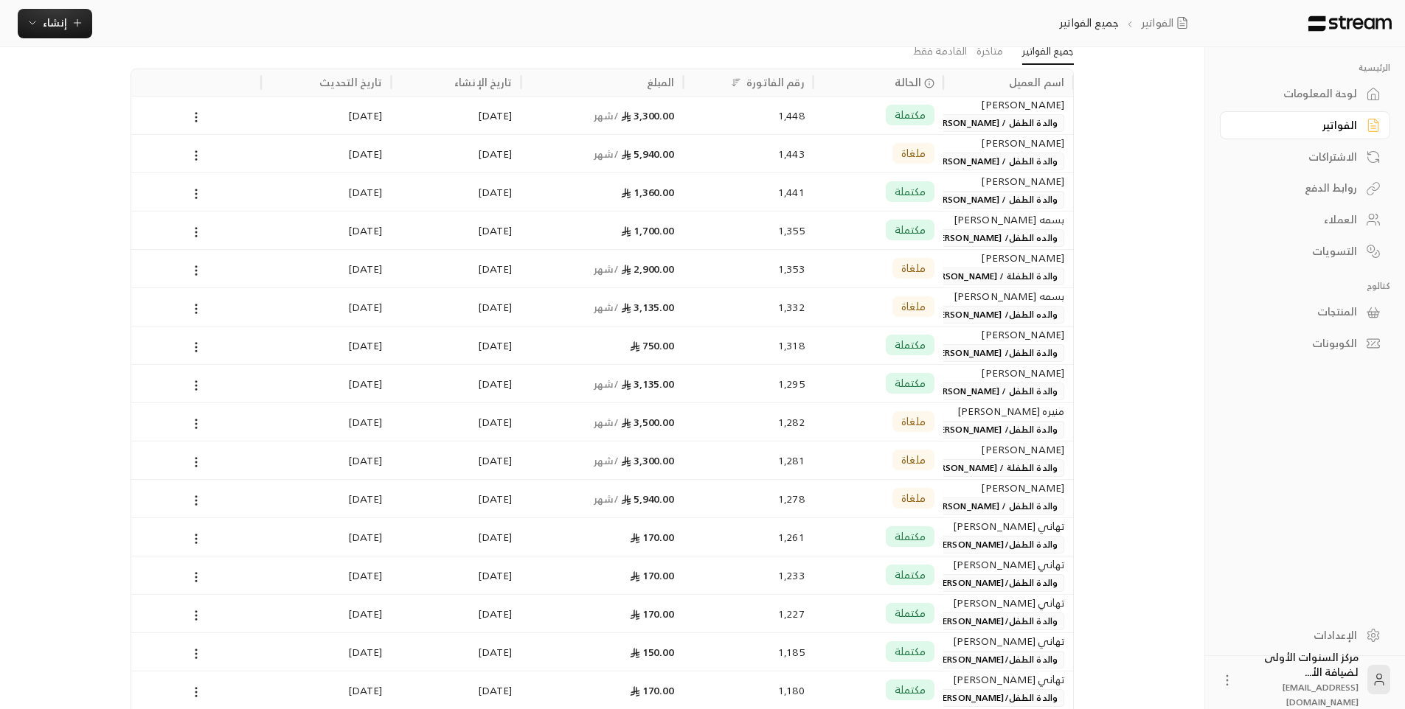
scroll to position [148, 0]
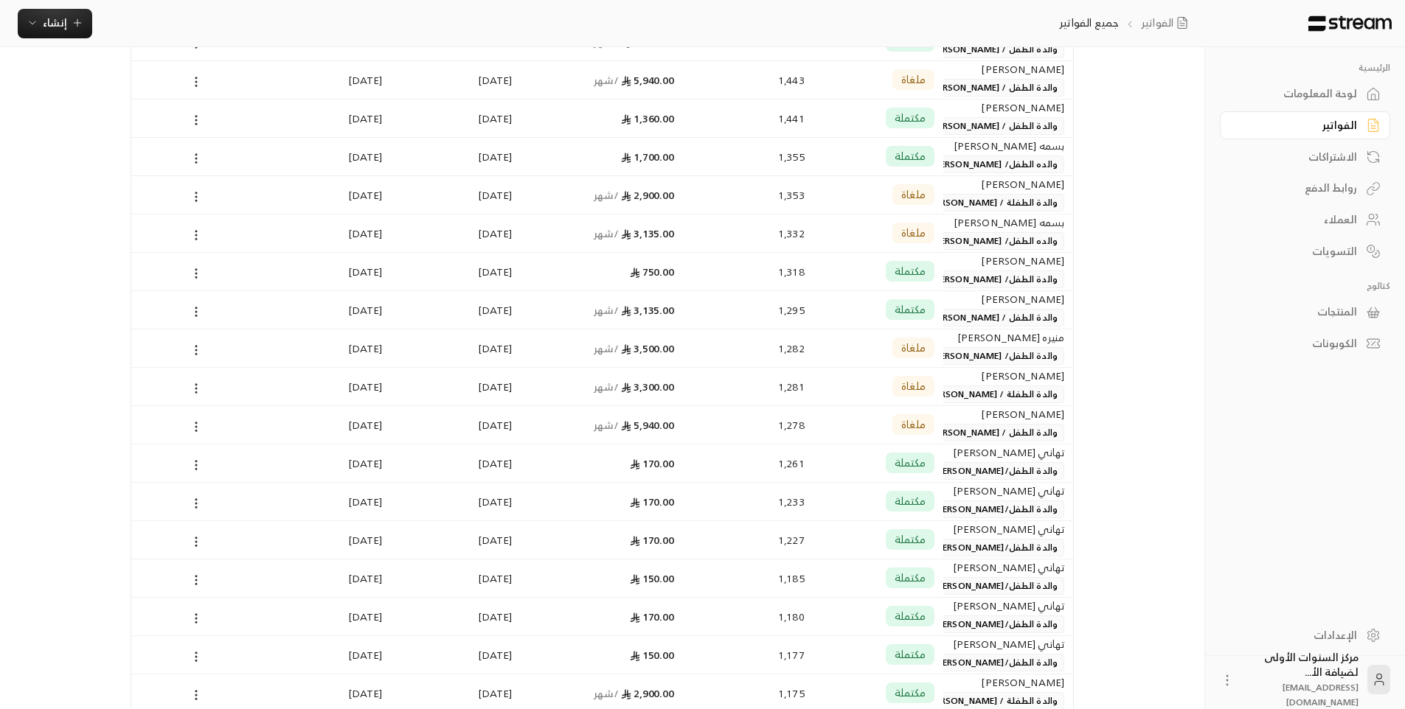
type input "ابراهيم"
click at [974, 271] on span "والدة الطفل/ ابراهيم خالد العقيلي" at bounding box center [995, 280] width 139 height 18
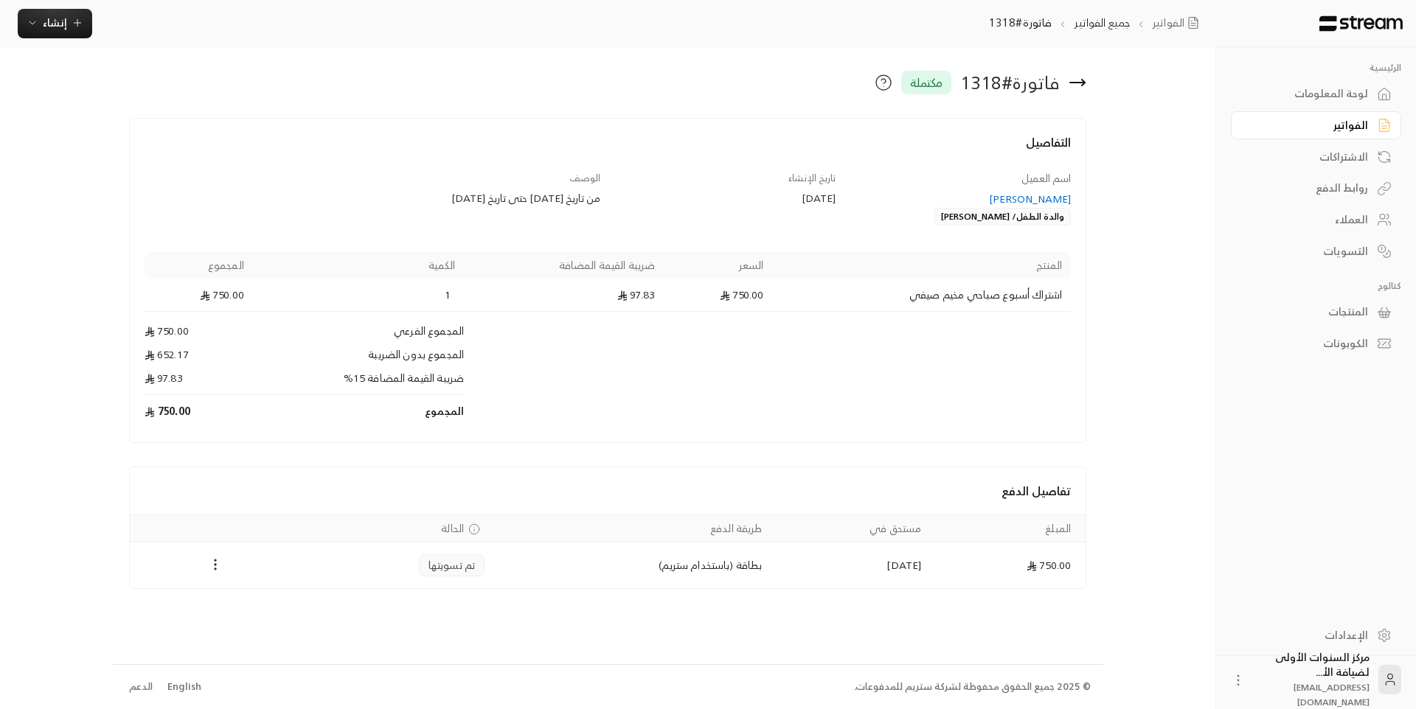
click at [1020, 197] on div "ايناس ابراهيم بابيتش" at bounding box center [960, 199] width 221 height 15
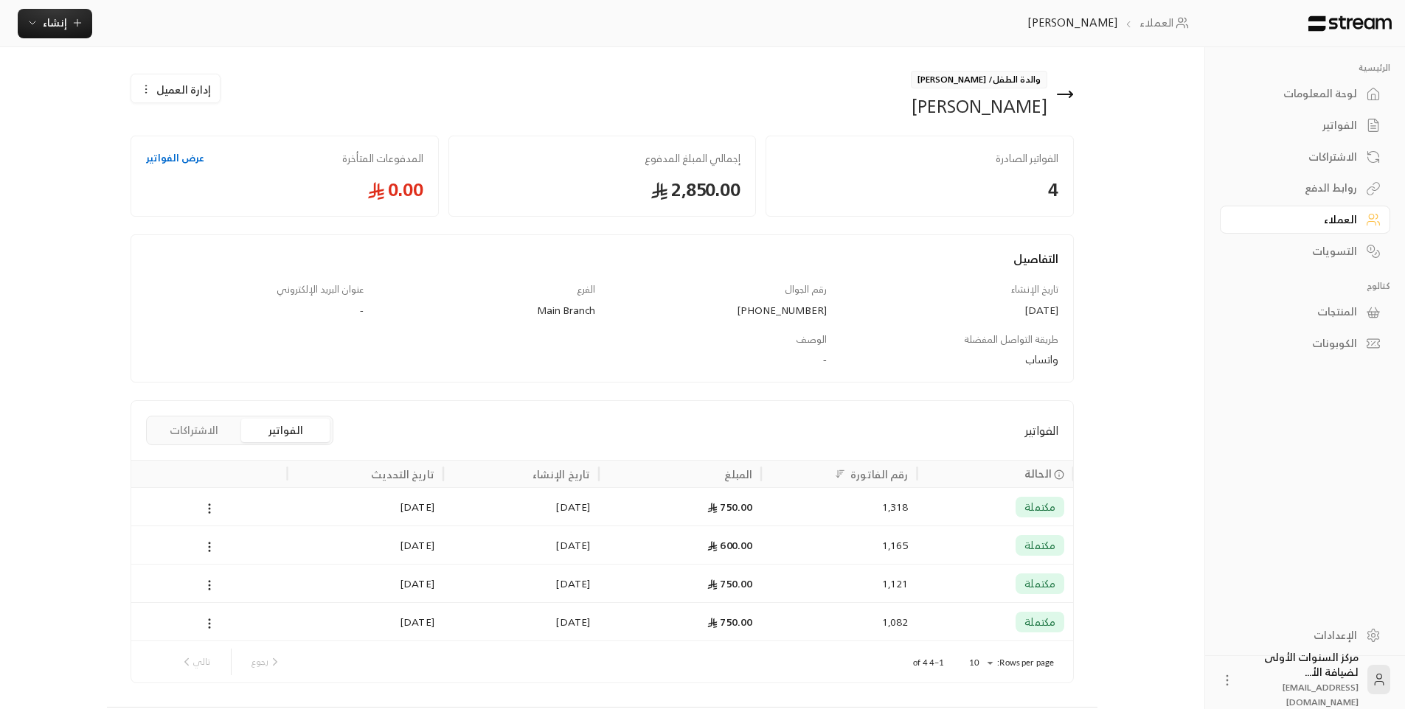
click at [1068, 97] on icon at bounding box center [1065, 95] width 18 height 18
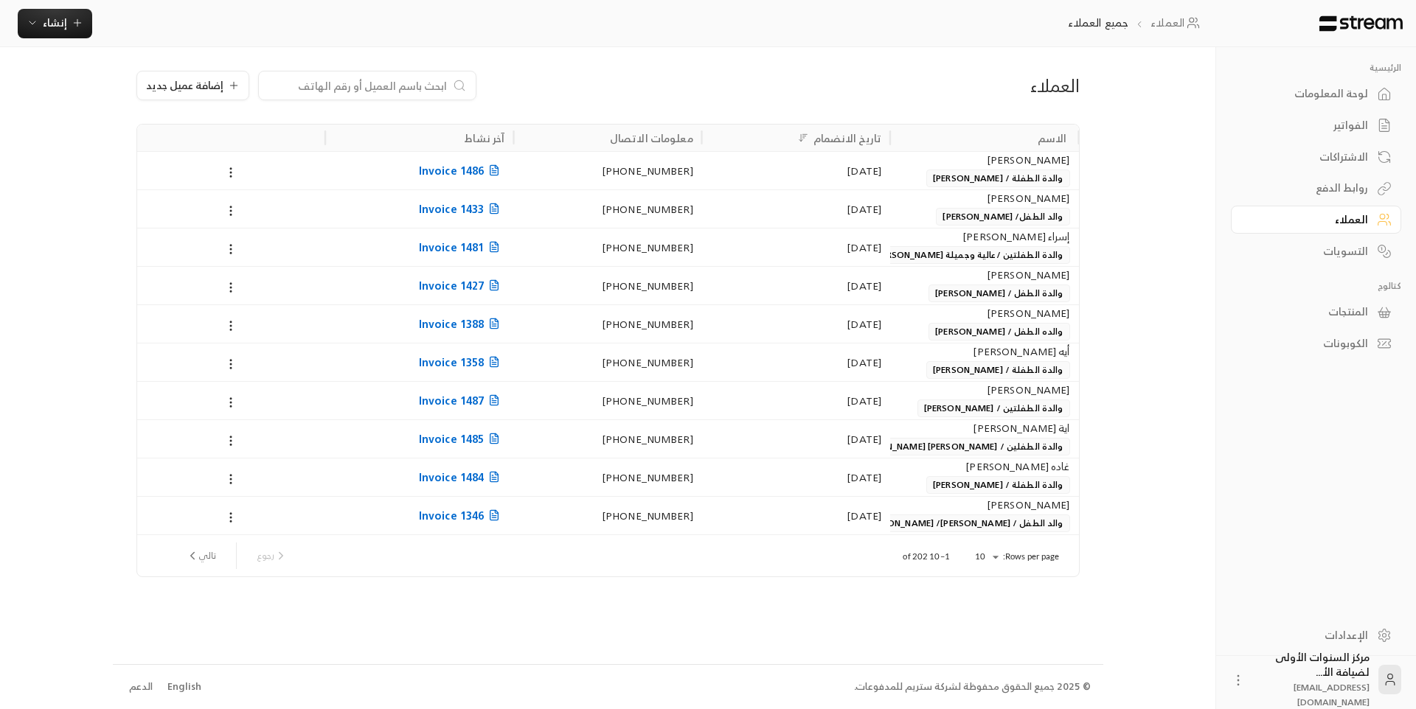
click at [440, 89] on input at bounding box center [358, 85] width 180 height 16
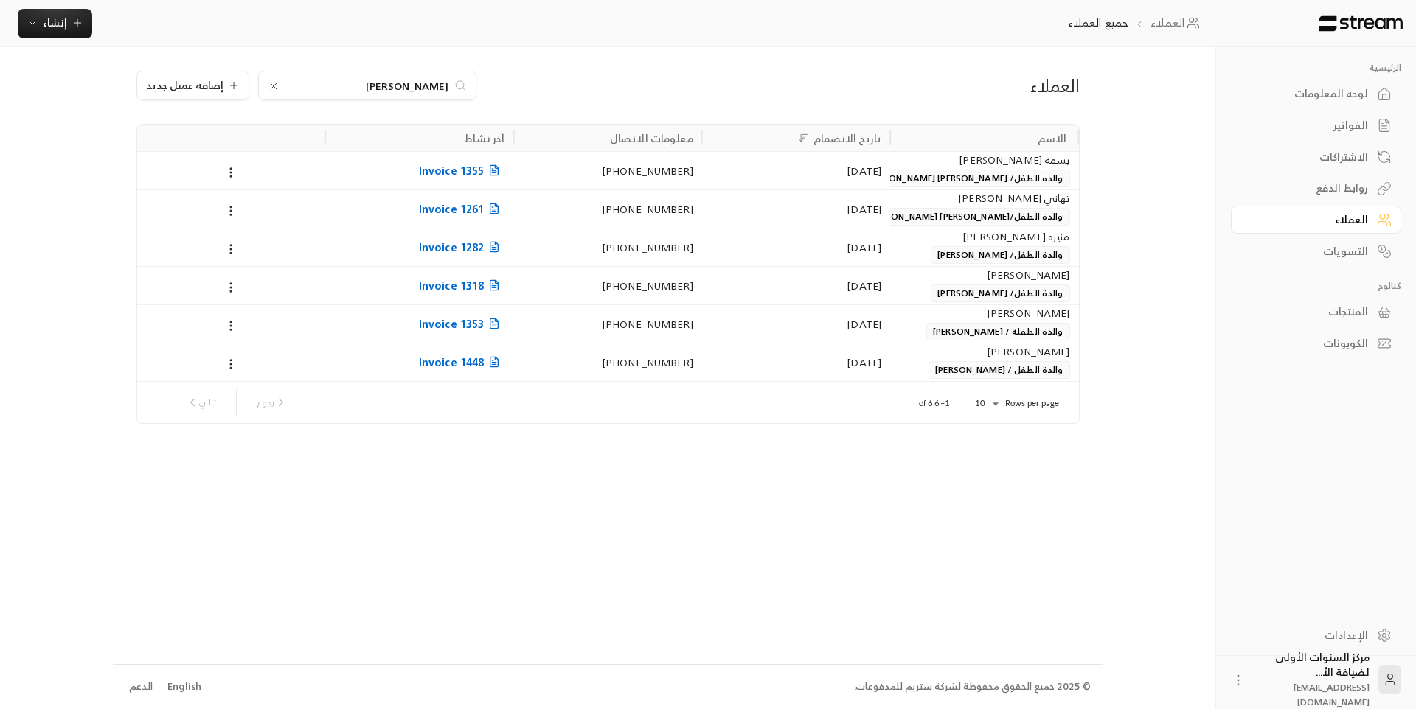
click at [440, 89] on input "ابراهيم" at bounding box center [367, 85] width 164 height 16
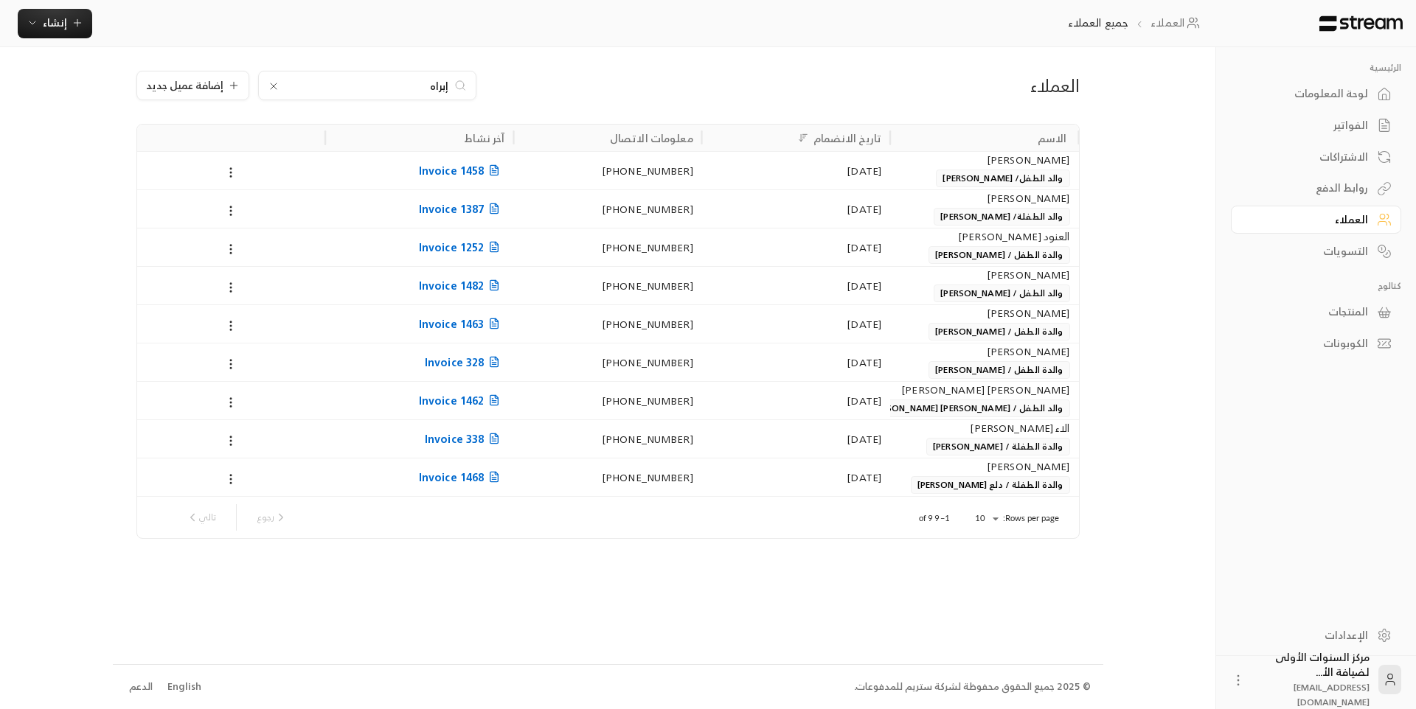
type input "إبراه"
click at [895, 291] on div "عبدالرحمن العقيل والد الطفل / إبراهيم العقيل" at bounding box center [984, 285] width 188 height 38
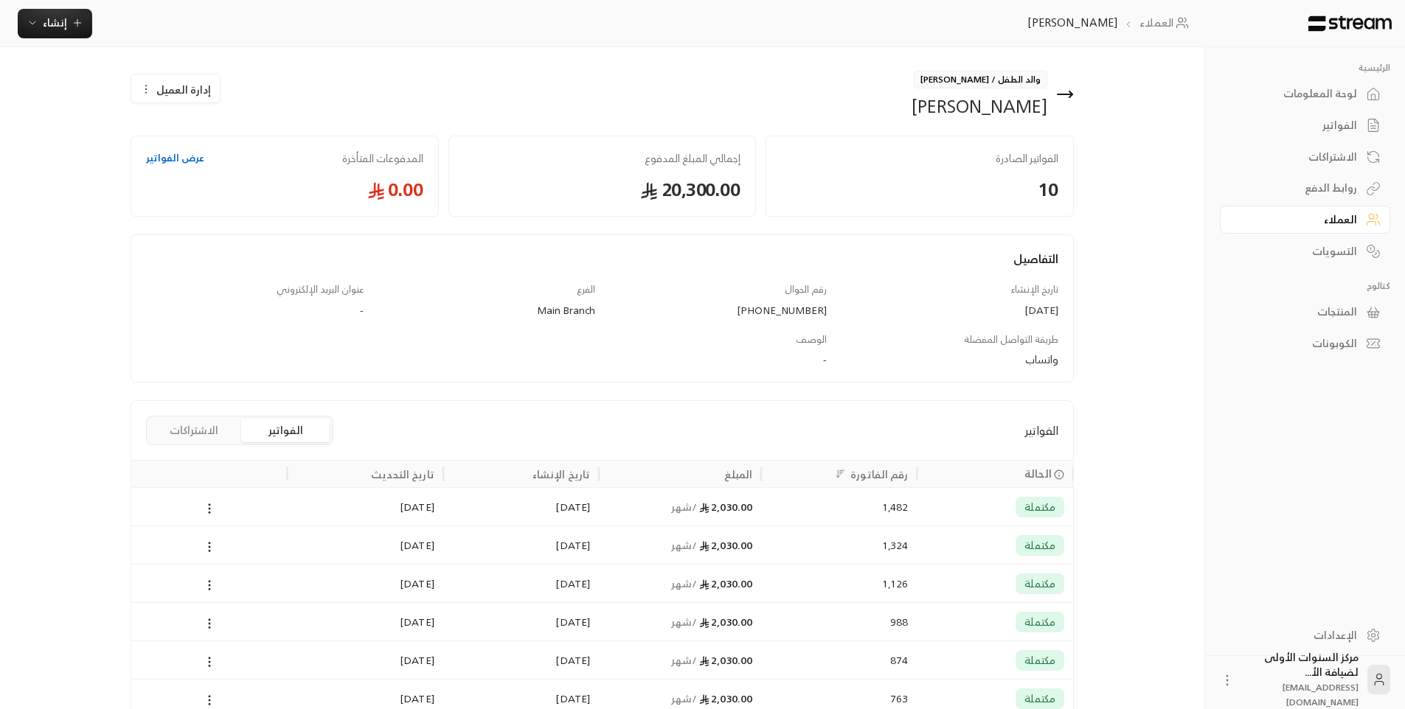
scroll to position [74, 0]
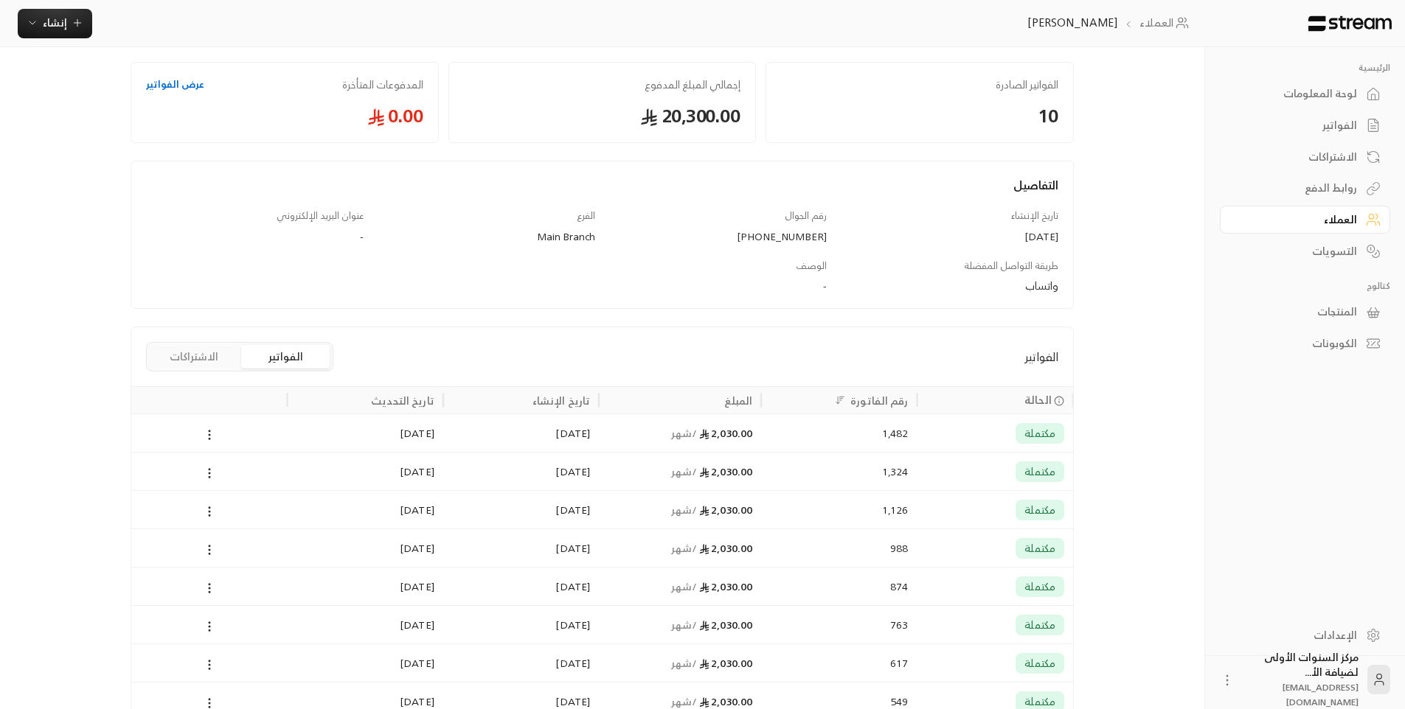
click at [617, 434] on div "2,030.00 / شهر" at bounding box center [680, 433] width 145 height 38
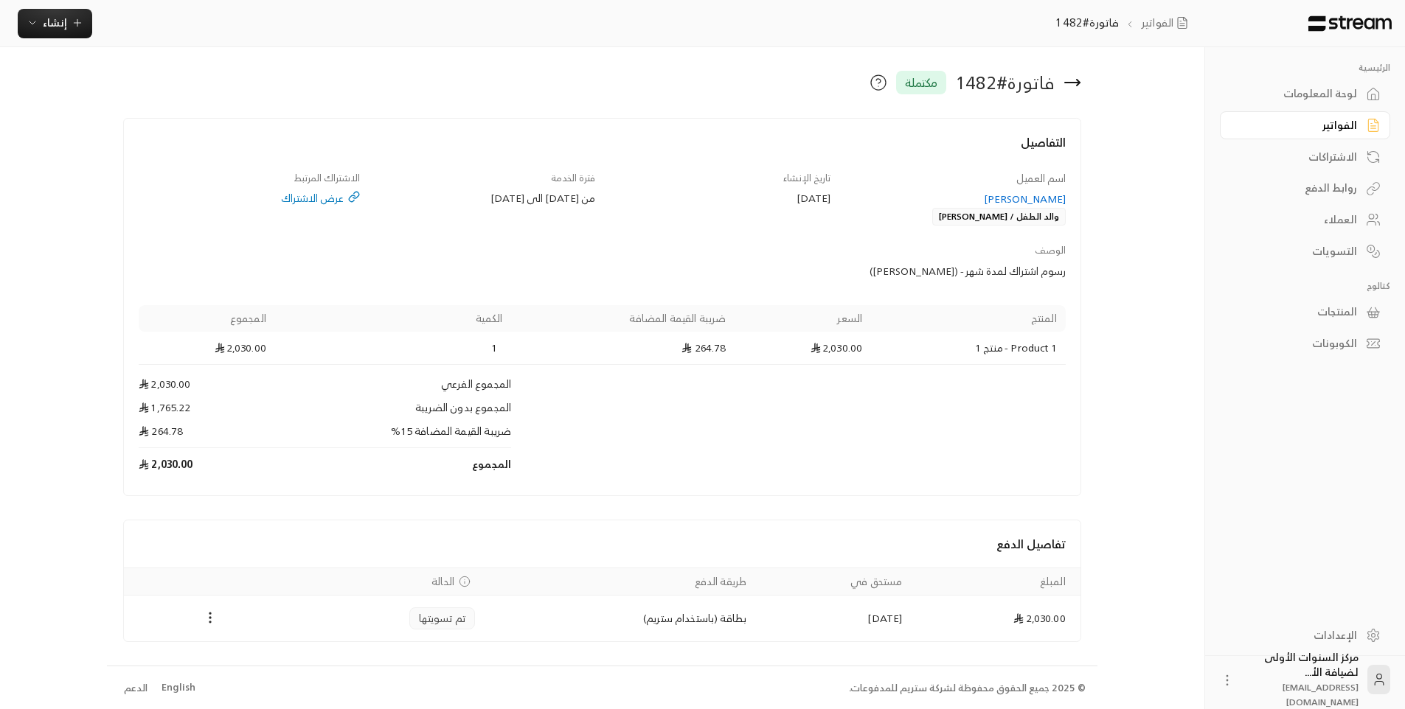
click at [513, 128] on div "التفاصيل اسم العميل عبدالرحمن العقيل والد الطفل / إبراهيم العقيل تاريخ الإنشاء …" at bounding box center [602, 307] width 958 height 378
click at [648, 132] on div "التفاصيل اسم العميل عبدالرحمن العقيل والد الطفل / إبراهيم العقيل تاريخ الإنشاء …" at bounding box center [602, 307] width 958 height 378
click at [1274, 133] on link "الفواتير" at bounding box center [1305, 125] width 170 height 29
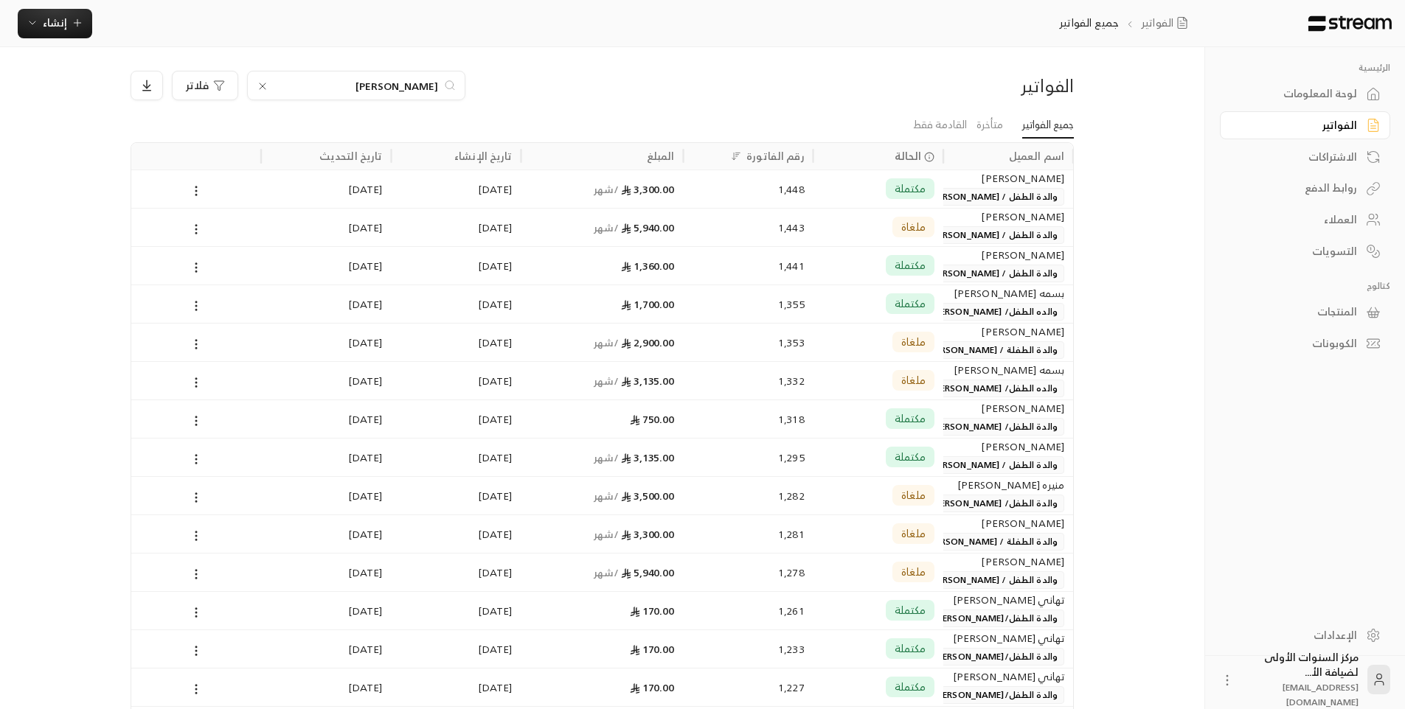
click at [707, 85] on div "ابراهيم فلاتر" at bounding box center [483, 86] width 704 height 30
click at [260, 86] on icon at bounding box center [263, 86] width 12 height 12
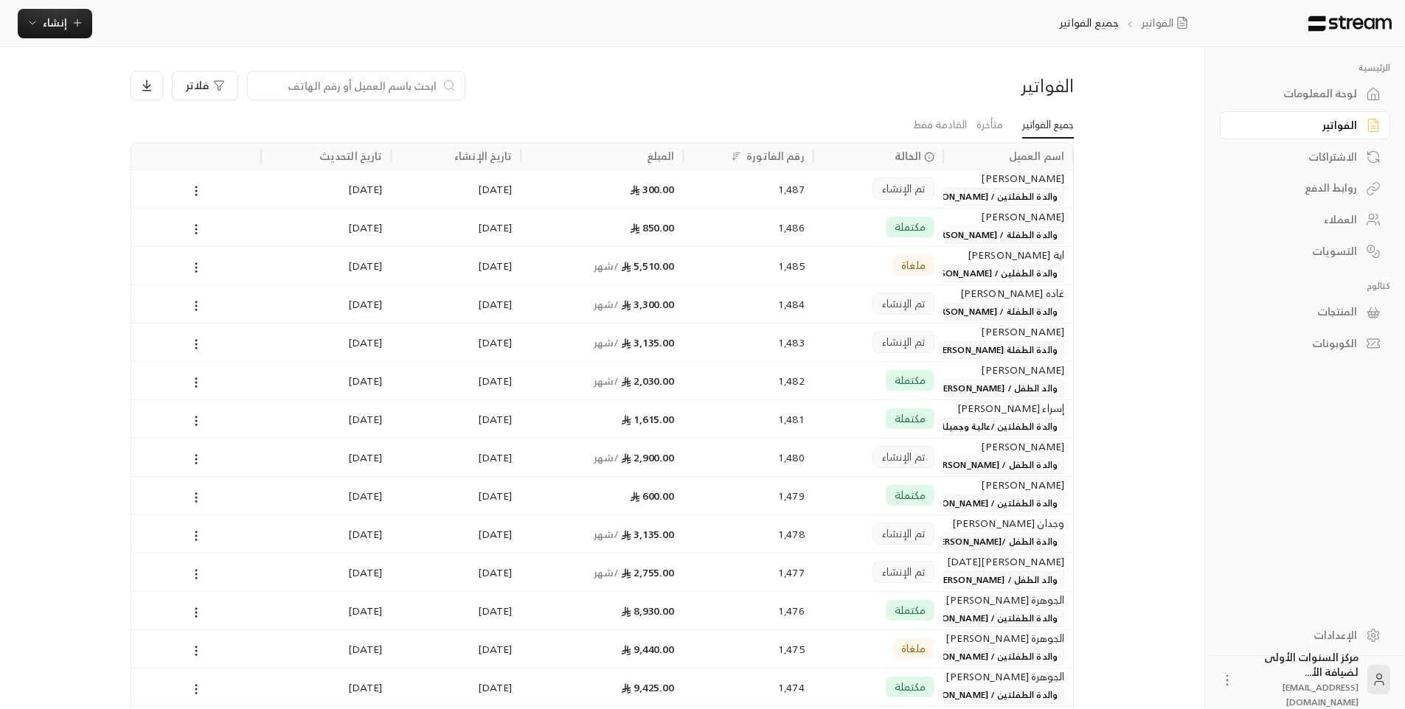
click at [817, 308] on div "تم الإنشاء" at bounding box center [878, 304] width 130 height 38
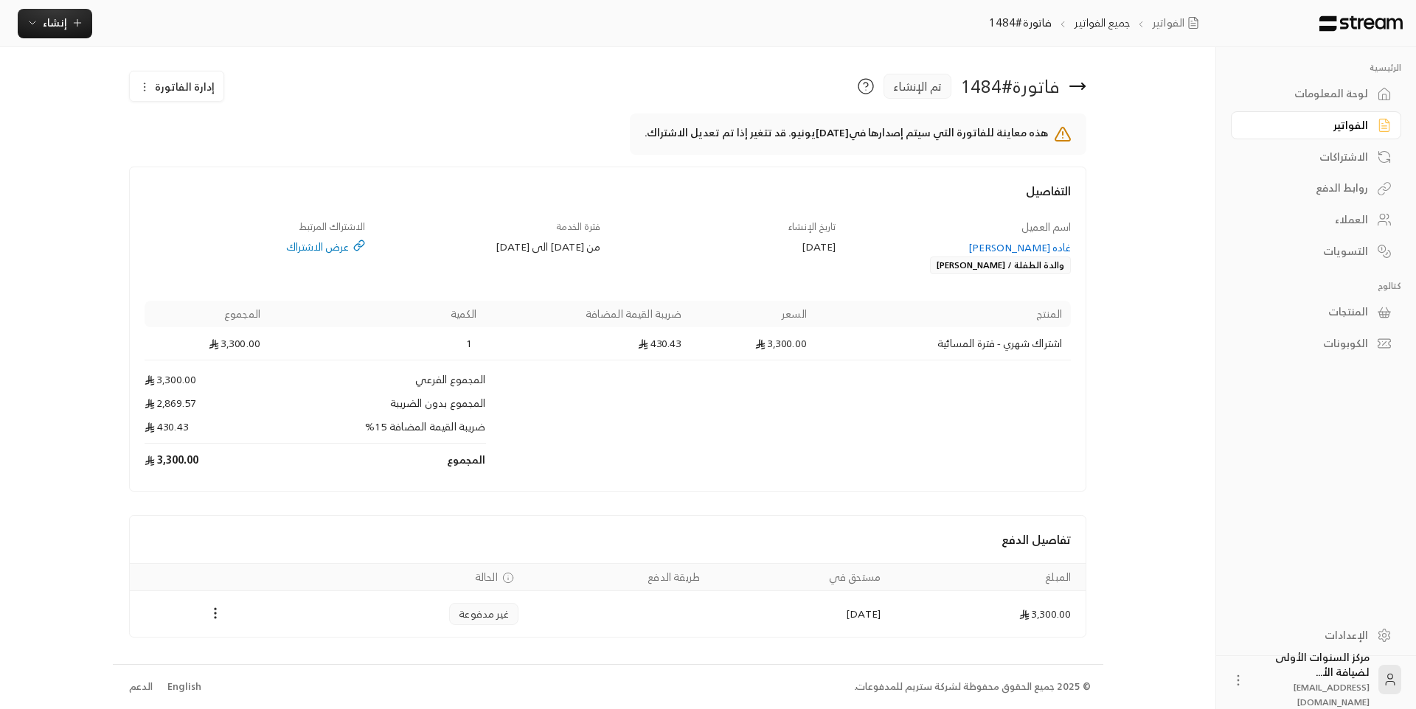
click at [1081, 89] on icon at bounding box center [1078, 86] width 18 height 18
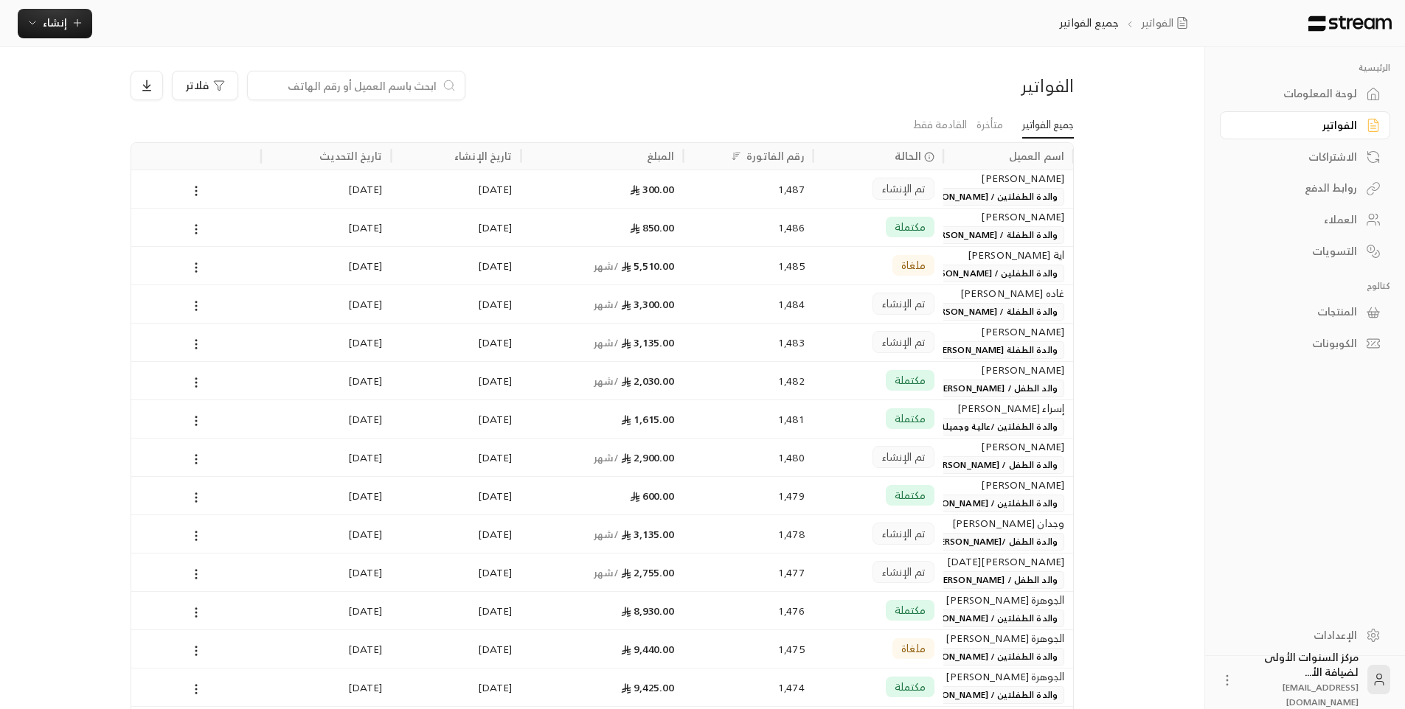
click at [636, 99] on div "فلاتر" at bounding box center [483, 86] width 704 height 30
click at [790, 79] on div "فلاتر" at bounding box center [483, 86] width 704 height 30
click at [1322, 94] on div "لوحة المعلومات" at bounding box center [1297, 93] width 119 height 15
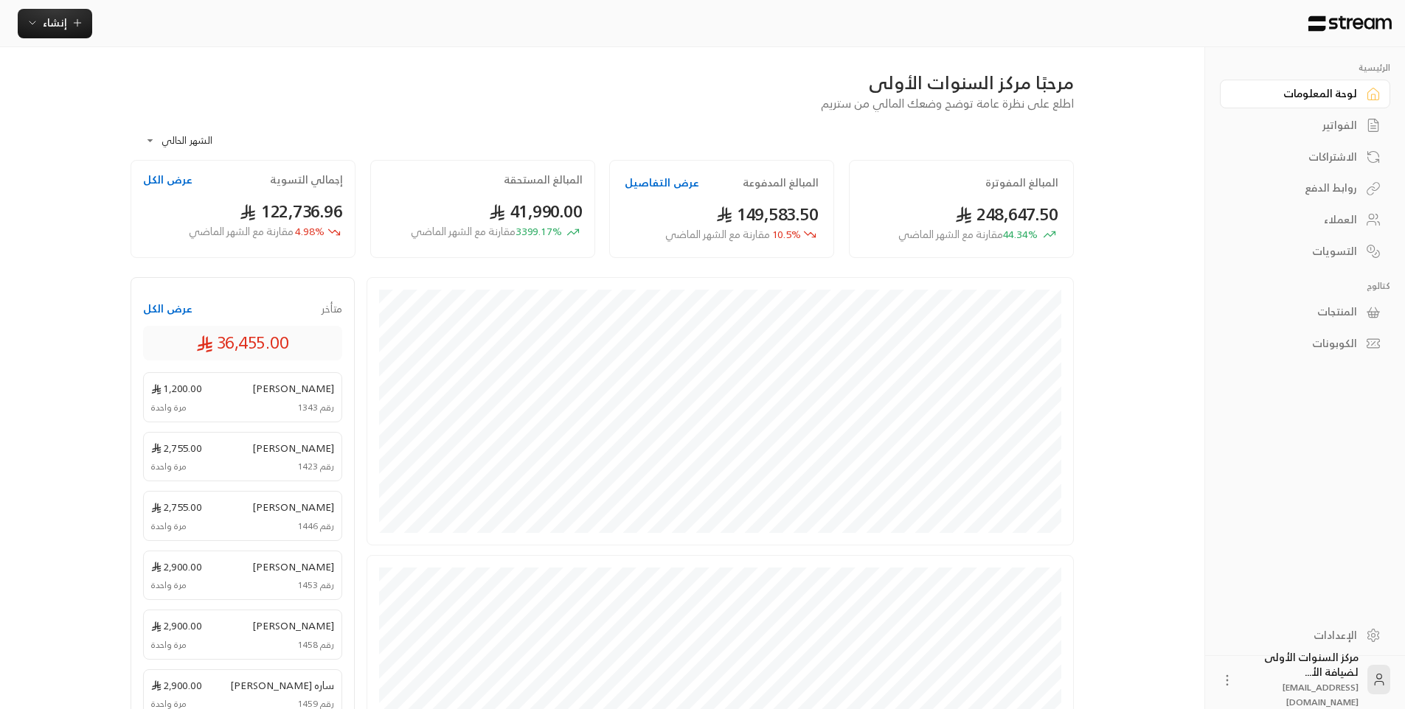
click at [1327, 125] on div "الفواتير" at bounding box center [1297, 125] width 119 height 15
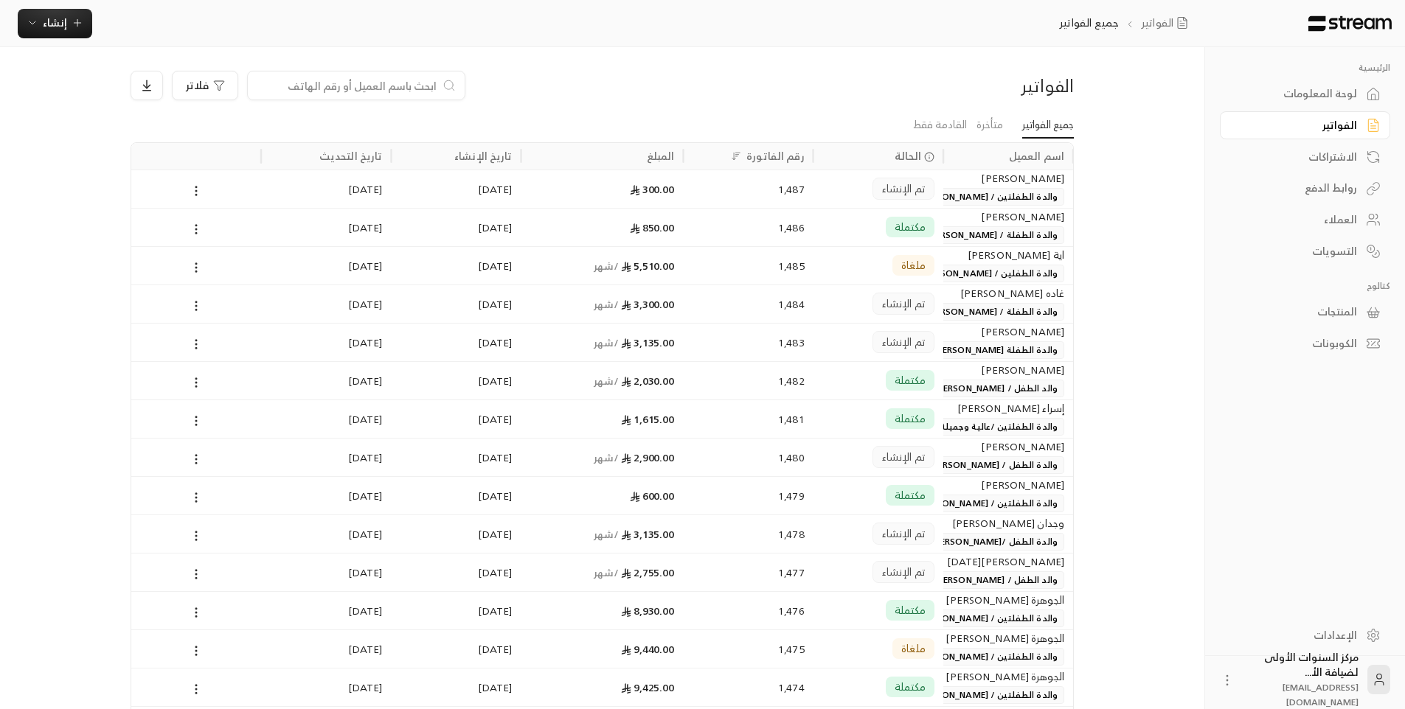
click at [626, 17] on div "الفواتير جميع الفواتير إنشاء" at bounding box center [605, 23] width 1210 height 47
drag, startPoint x: 858, startPoint y: 57, endPoint x: 1198, endPoint y: 110, distance: 344.8
click at [981, 122] on link "متأخرة" at bounding box center [989, 125] width 27 height 27
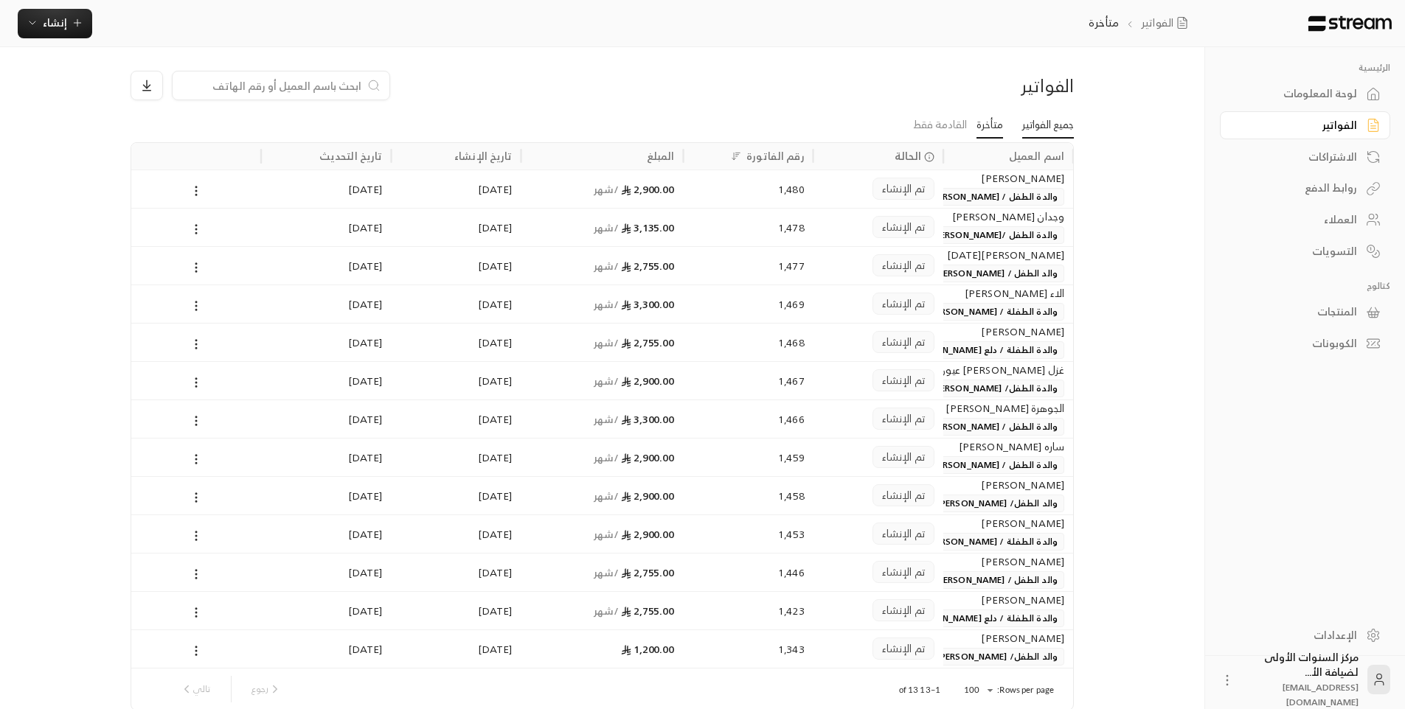
click at [1066, 134] on link "جميع الفواتير" at bounding box center [1048, 125] width 52 height 27
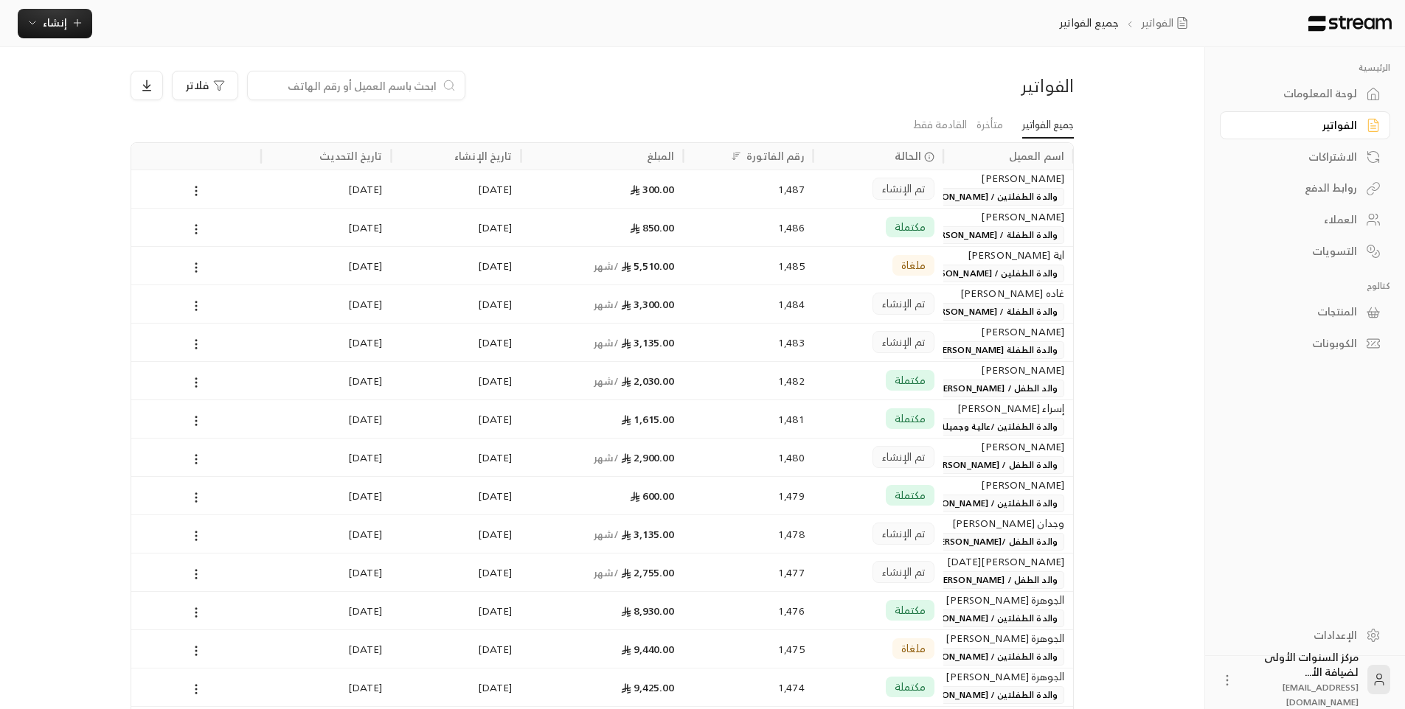
click at [974, 104] on div "الفواتير فلاتر" at bounding box center [602, 91] width 958 height 41
click at [1030, 125] on link "جميع الفواتير" at bounding box center [1048, 125] width 52 height 27
click at [968, 192] on span "والدة الطفلتين / [PERSON_NAME]" at bounding box center [988, 197] width 153 height 18
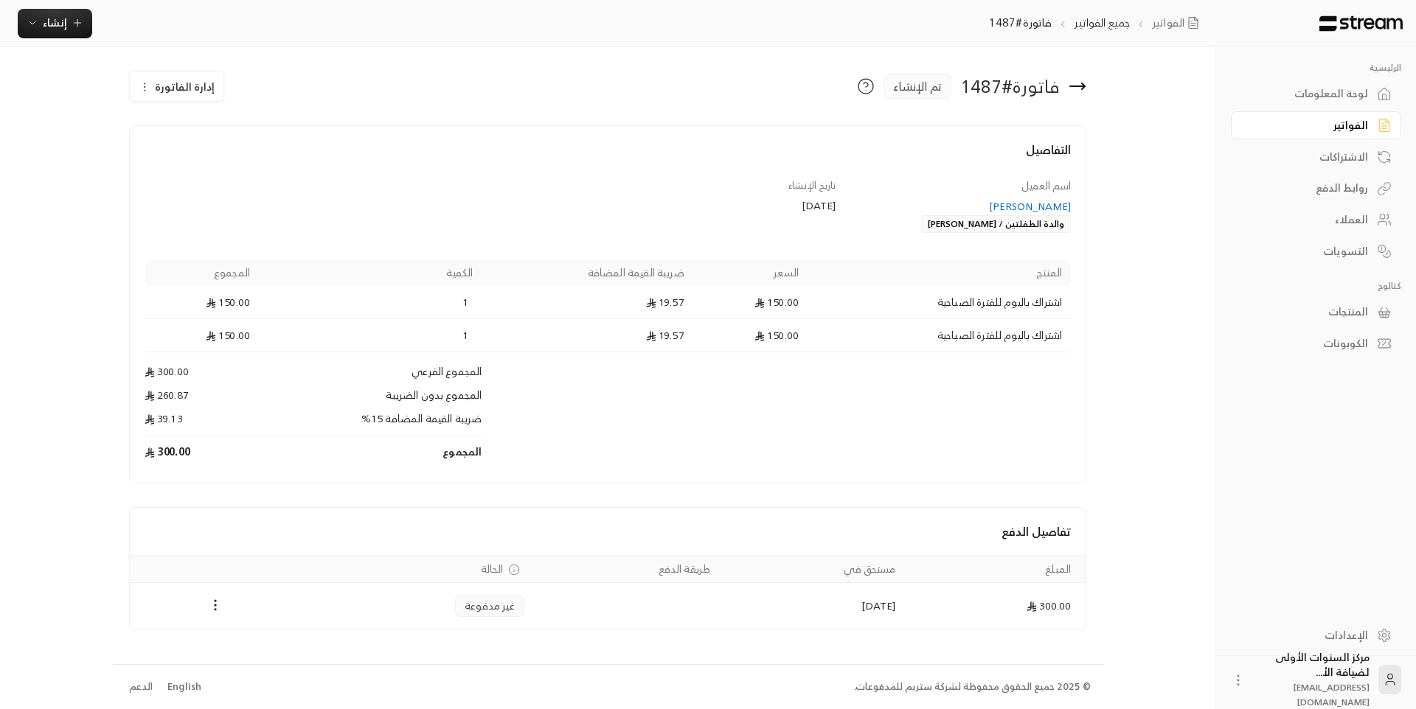
click at [1072, 94] on icon at bounding box center [1078, 86] width 18 height 18
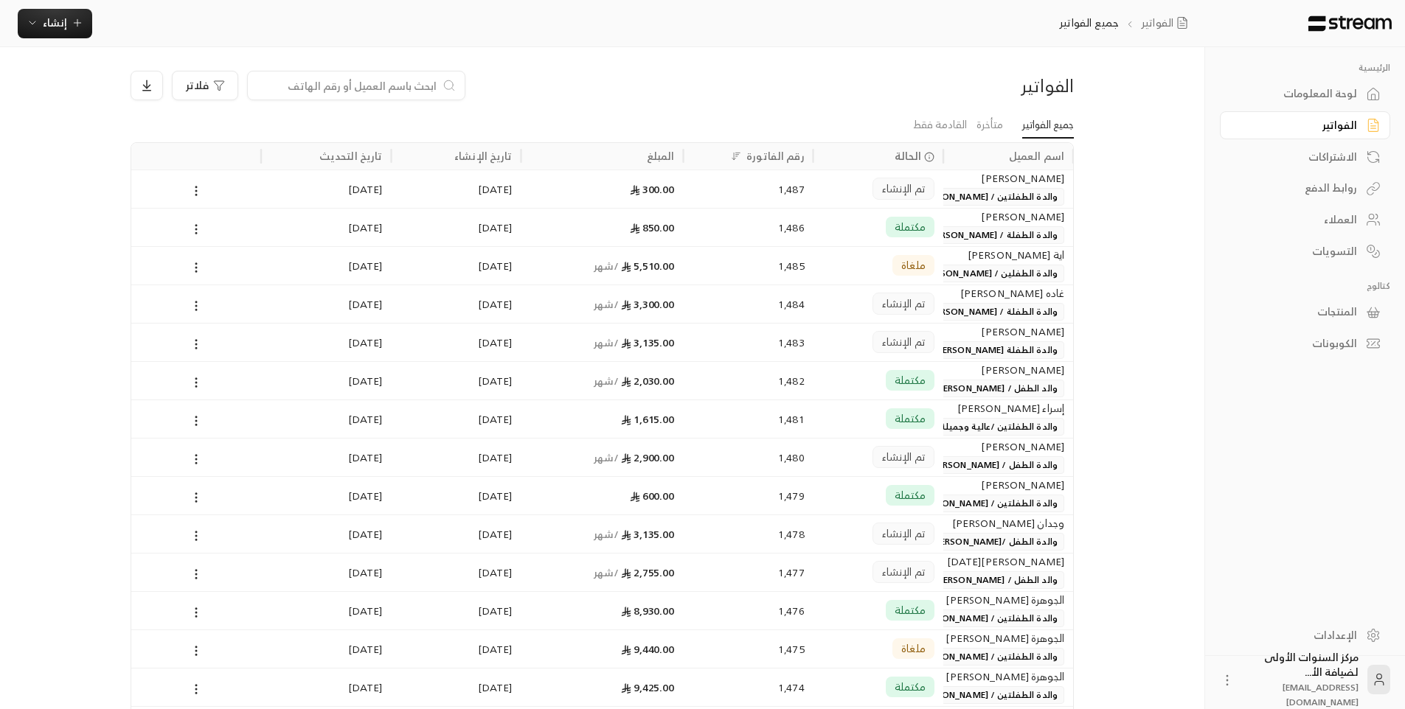
click at [38, 26] on icon "button" at bounding box center [33, 23] width 12 height 12
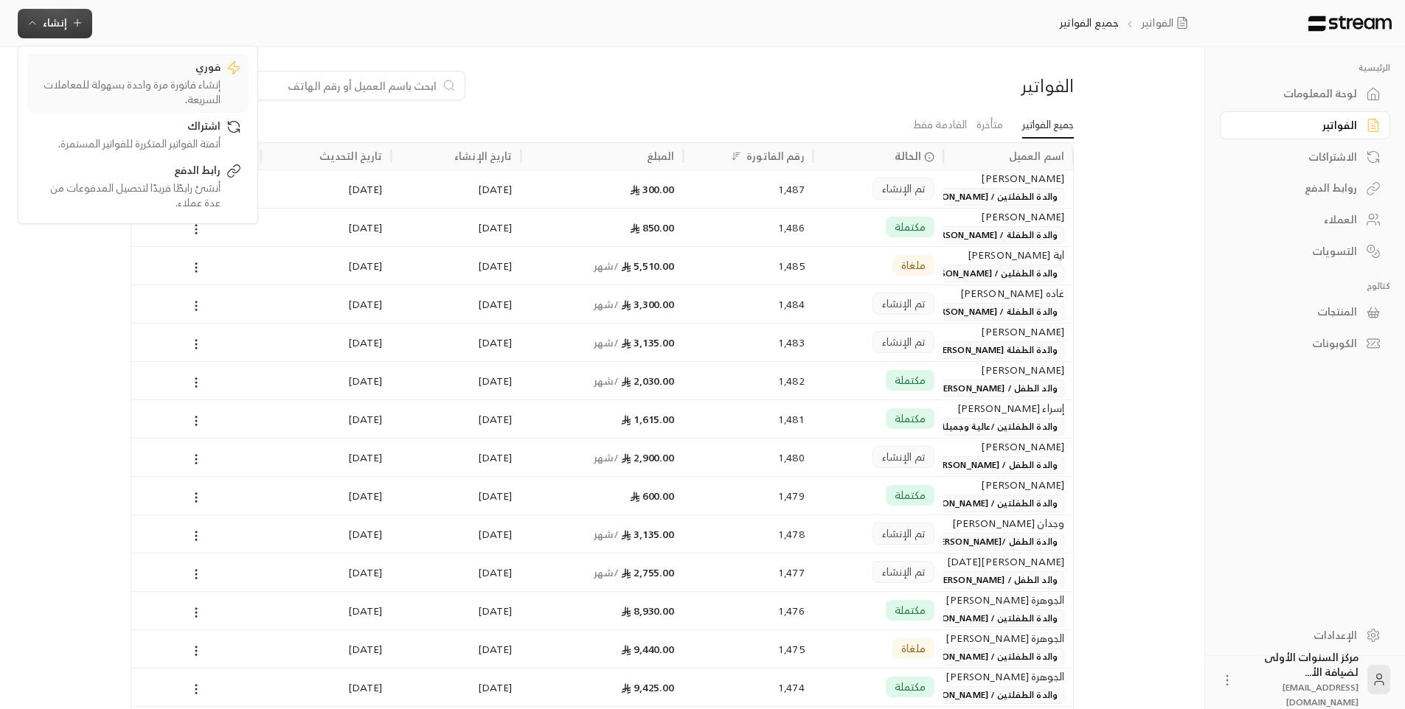
click at [189, 88] on div "إنشاء فاتورة مرة واحدة بسهولة للمعاملات السريعة." at bounding box center [128, 92] width 186 height 30
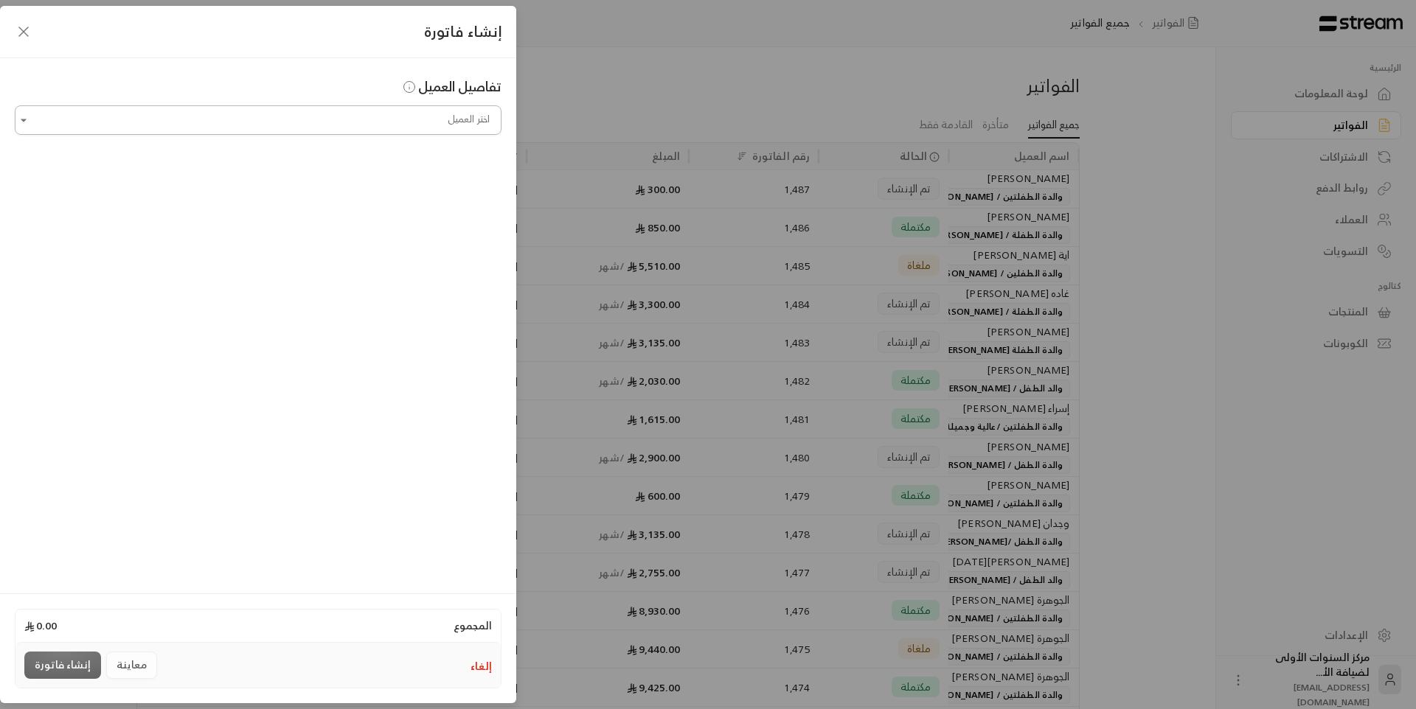
click at [324, 113] on input "اختر العميل" at bounding box center [258, 121] width 487 height 26
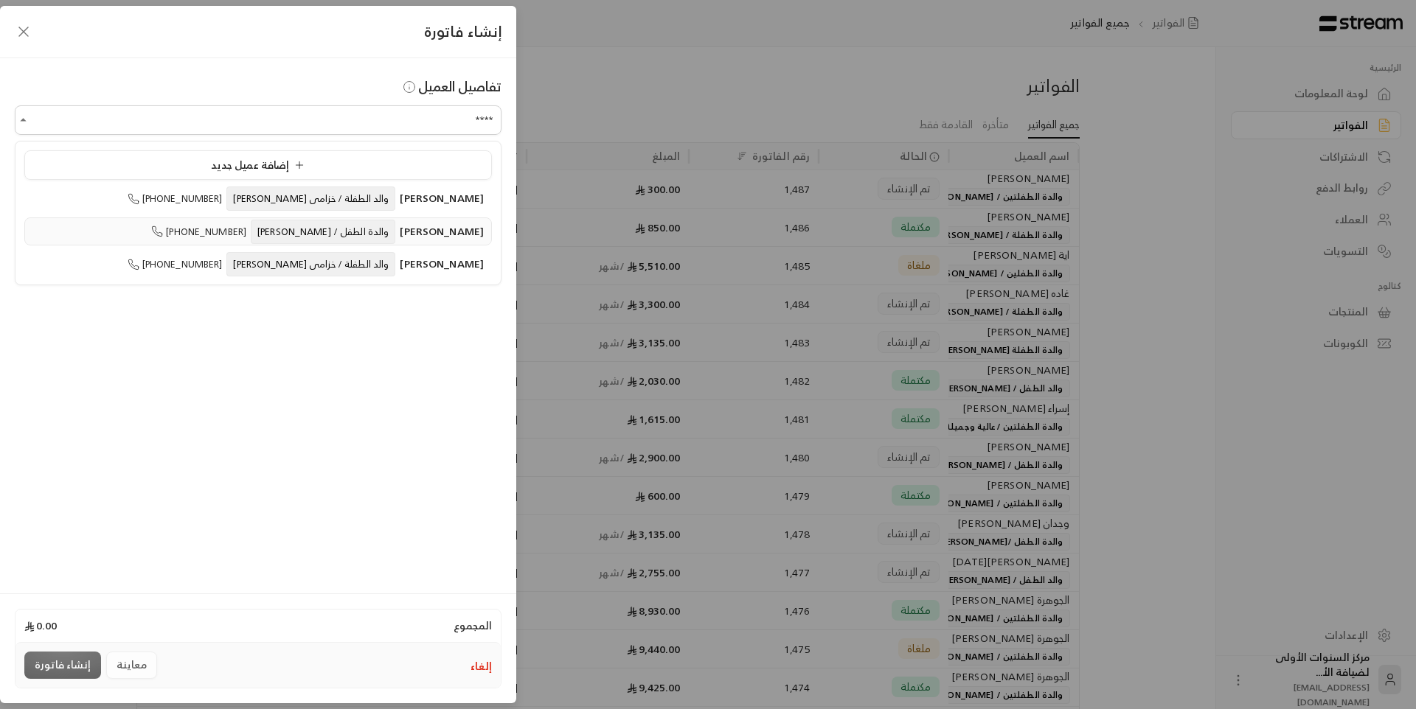
click at [330, 225] on span "والدة الطفل / [PERSON_NAME]" at bounding box center [323, 232] width 145 height 24
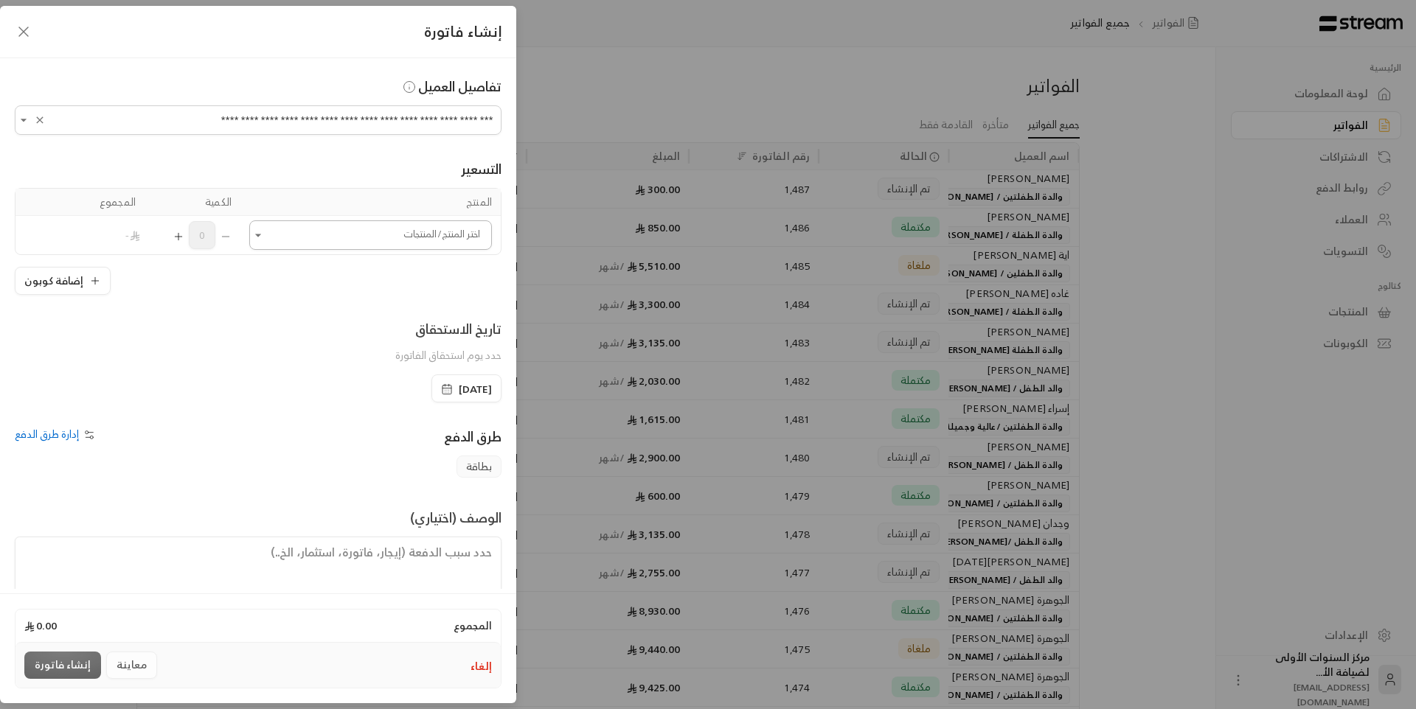
type input "**********"
click at [361, 241] on input "اختر العميل" at bounding box center [370, 236] width 243 height 26
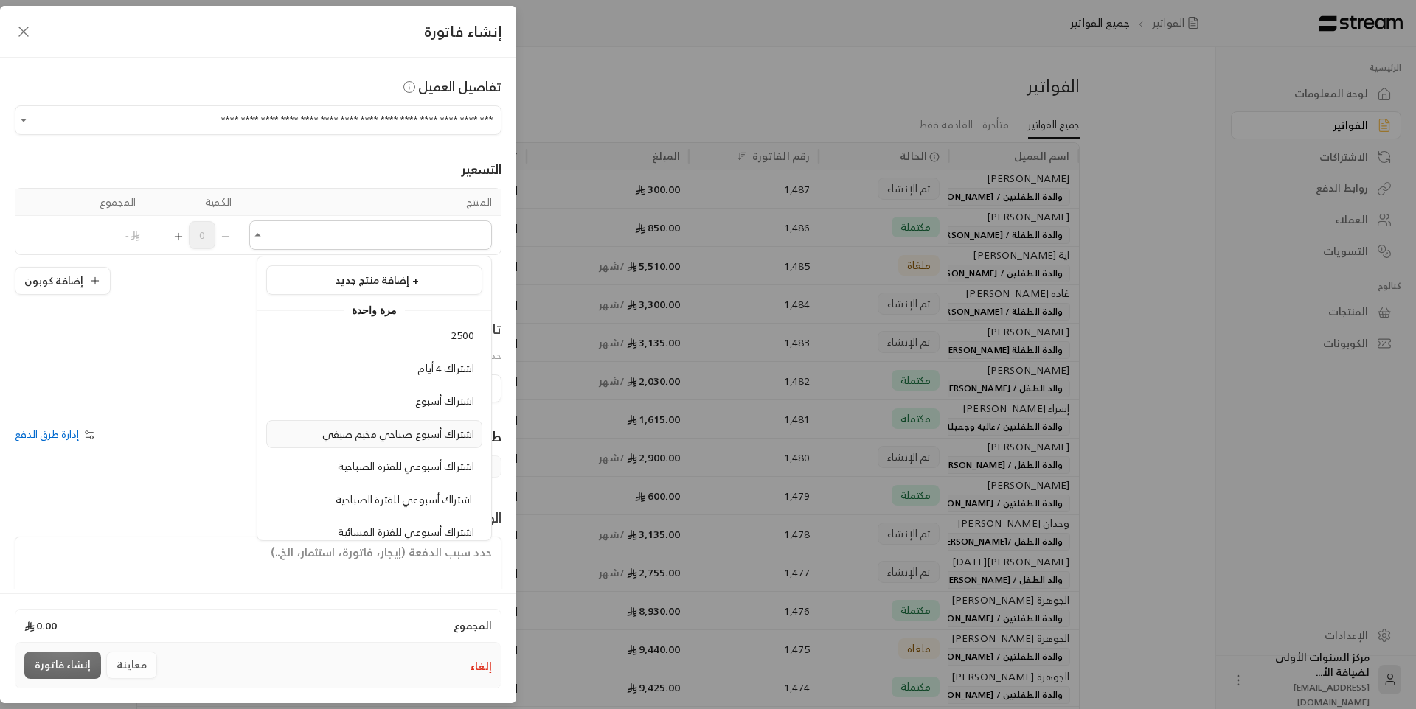
click at [420, 440] on span "اشتراك أسبوع صباحي مخيم صيفي" at bounding box center [398, 434] width 152 height 18
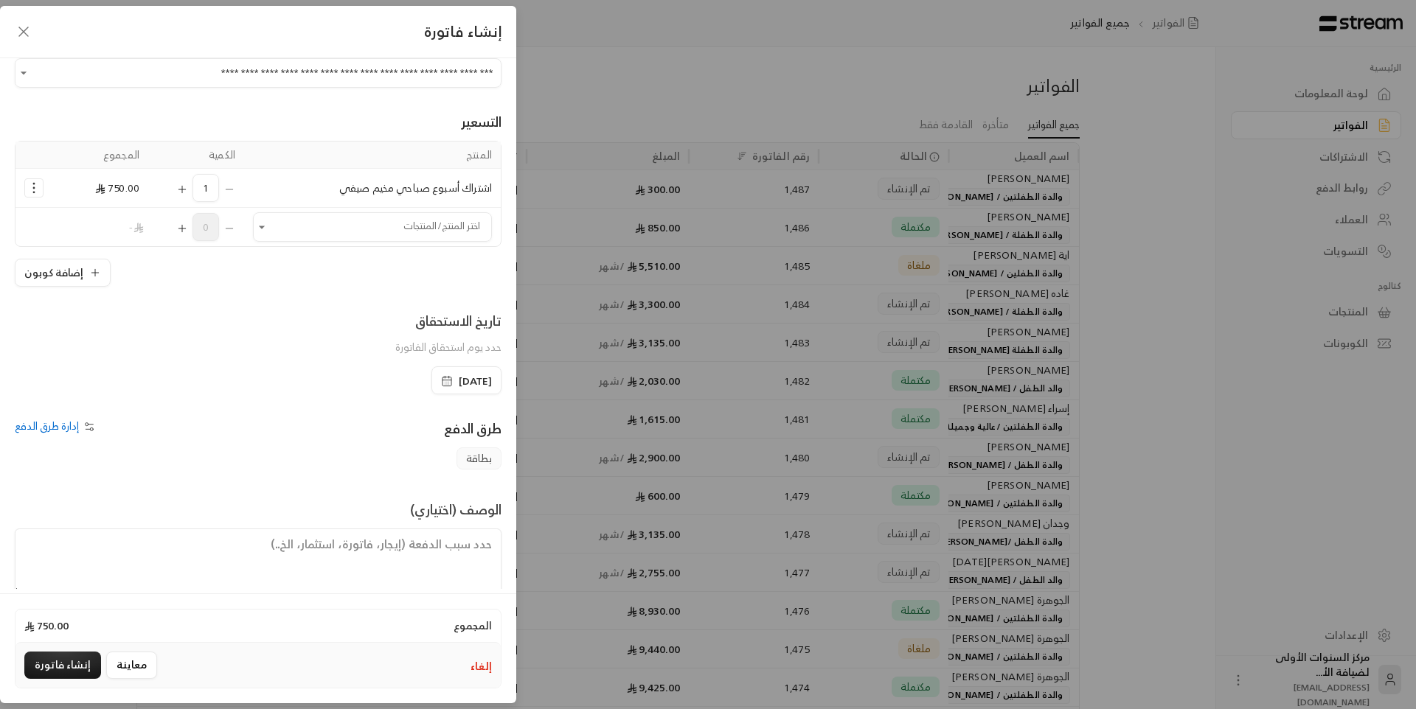
scroll to position [71, 0]
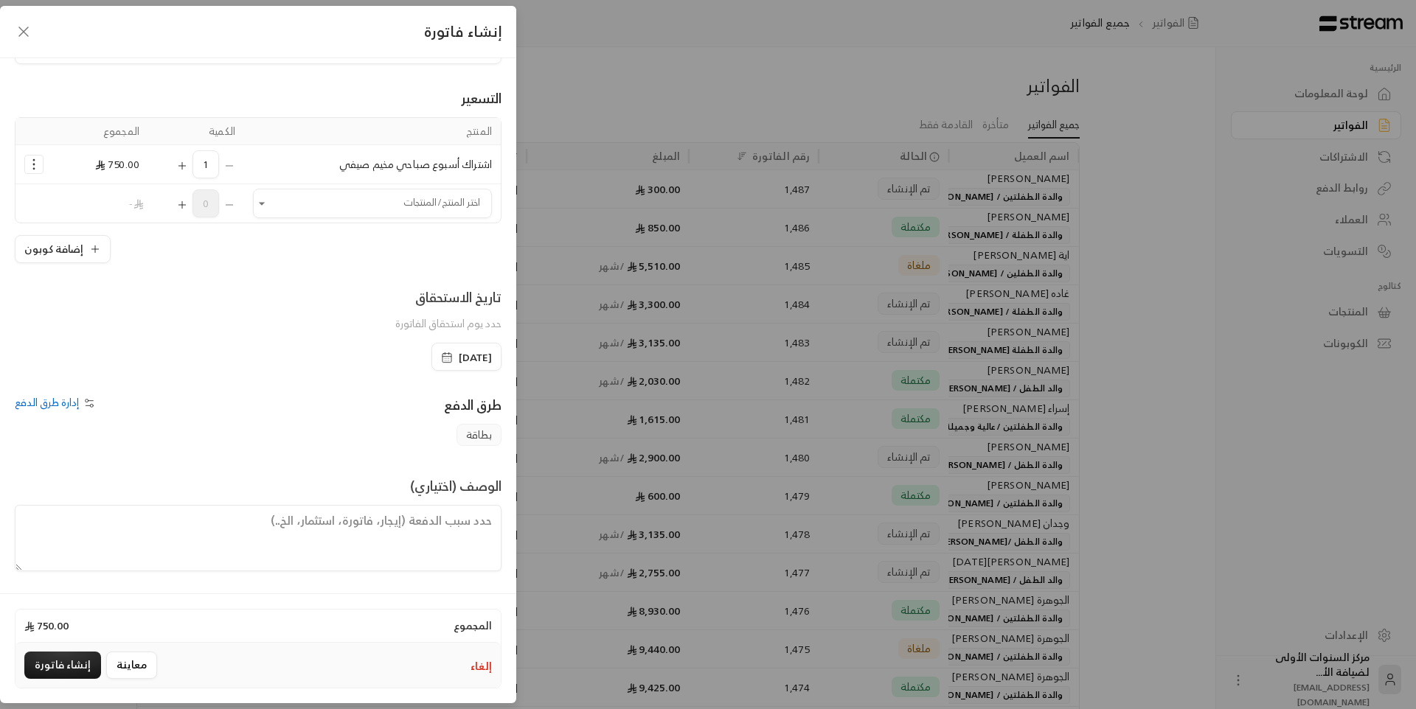
click at [477, 534] on textarea at bounding box center [258, 538] width 487 height 66
type textarea "من تاريخ 24/ 8 / 2025 حتى"
click at [36, 169] on icon "Selected Products" at bounding box center [34, 164] width 15 height 15
click at [84, 233] on span "إزالة المنتج" at bounding box center [98, 226] width 42 height 17
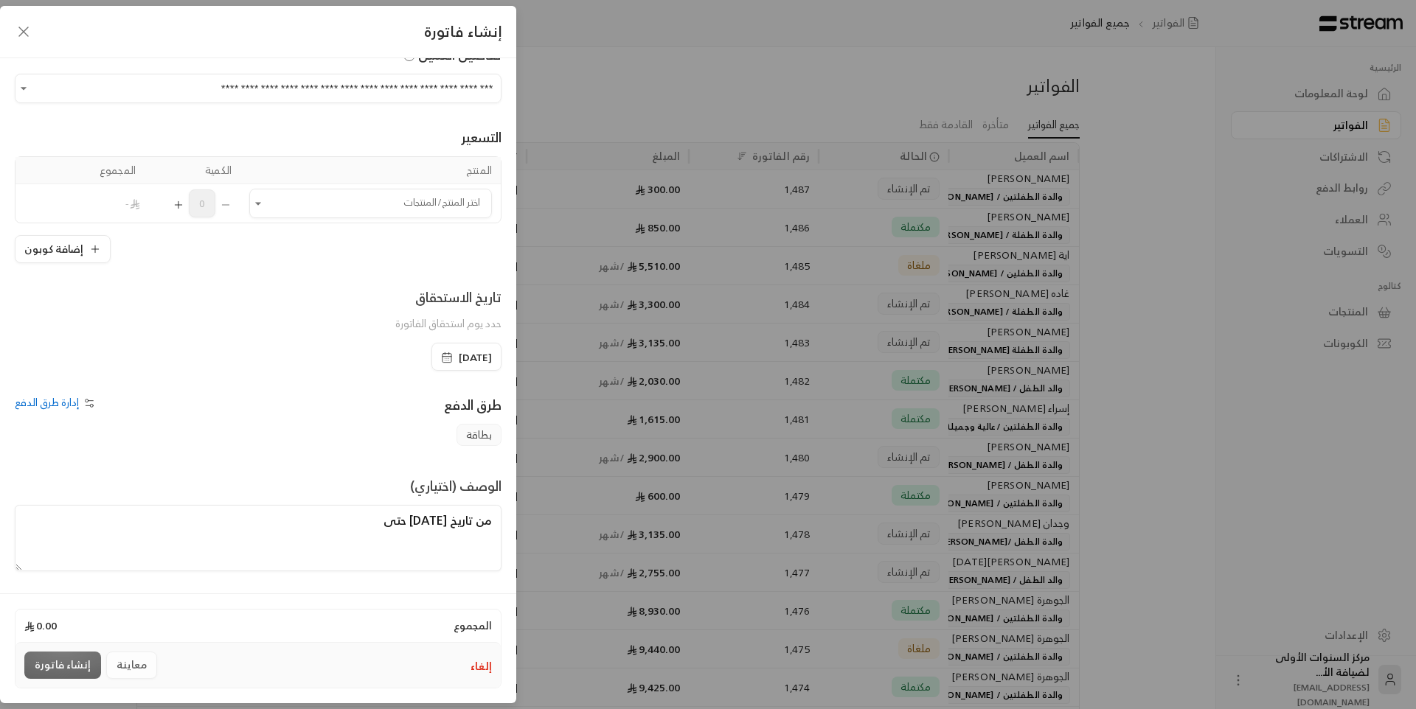
scroll to position [32, 0]
click at [266, 201] on icon "Open" at bounding box center [258, 203] width 15 height 15
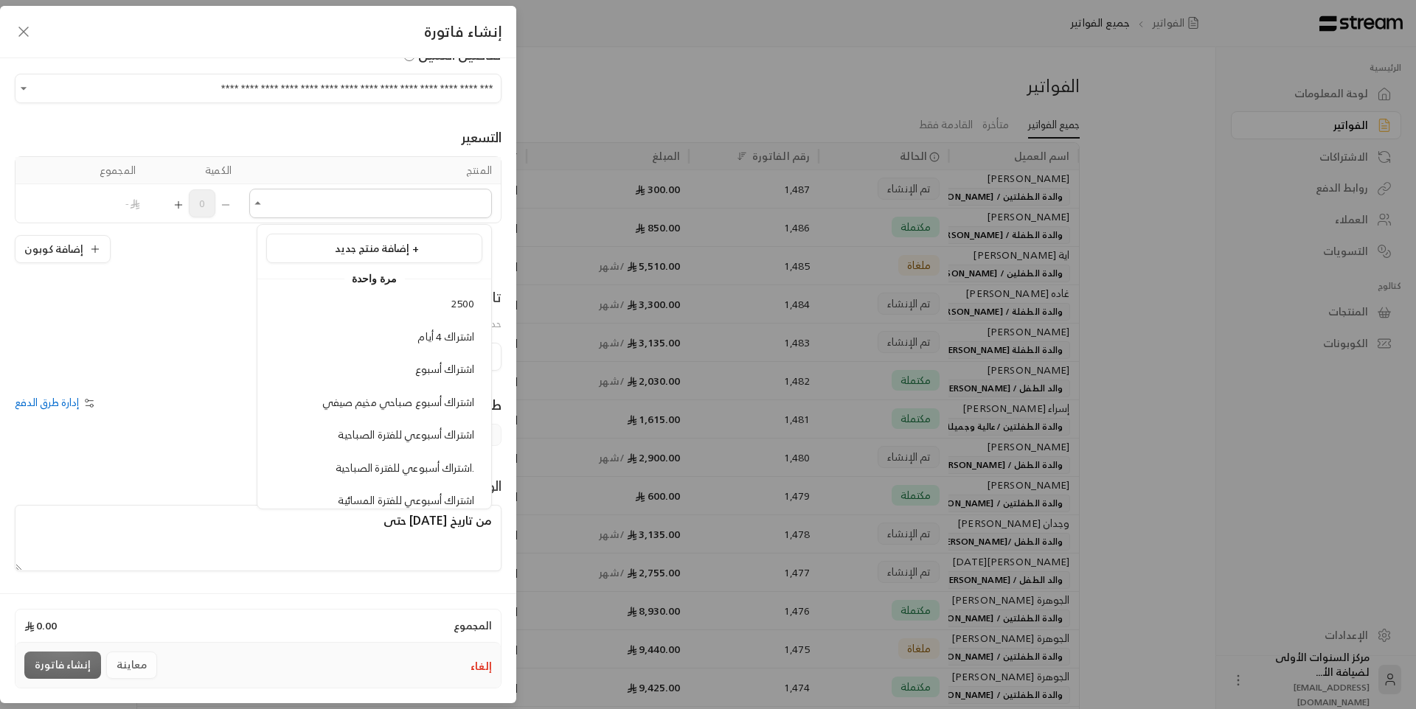
click at [493, 667] on div "إلغاء معاينة إنشاء فاتورة" at bounding box center [257, 665] width 485 height 45
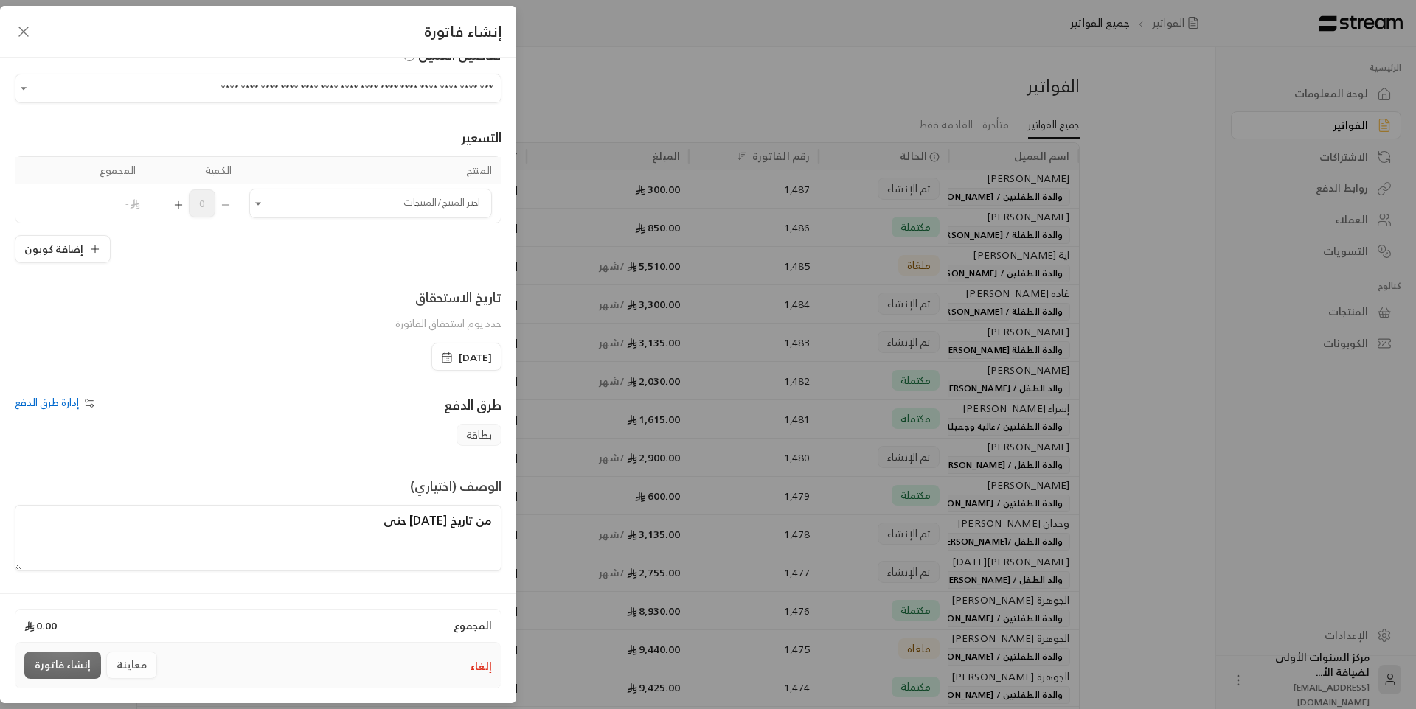
click at [487, 665] on button "إلغاء" at bounding box center [481, 666] width 21 height 15
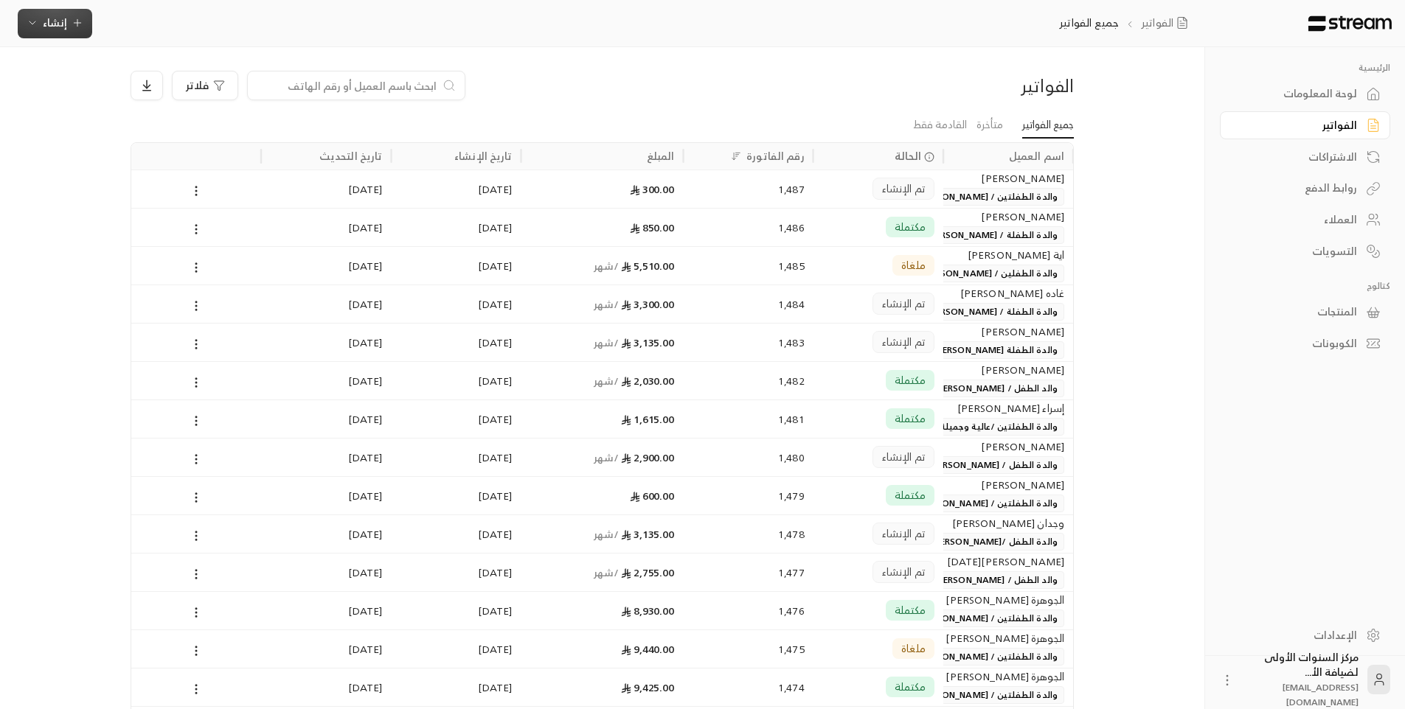
click at [68, 30] on span "إنشاء" at bounding box center [55, 22] width 57 height 18
click at [195, 129] on div "اشتراك" at bounding box center [128, 128] width 186 height 18
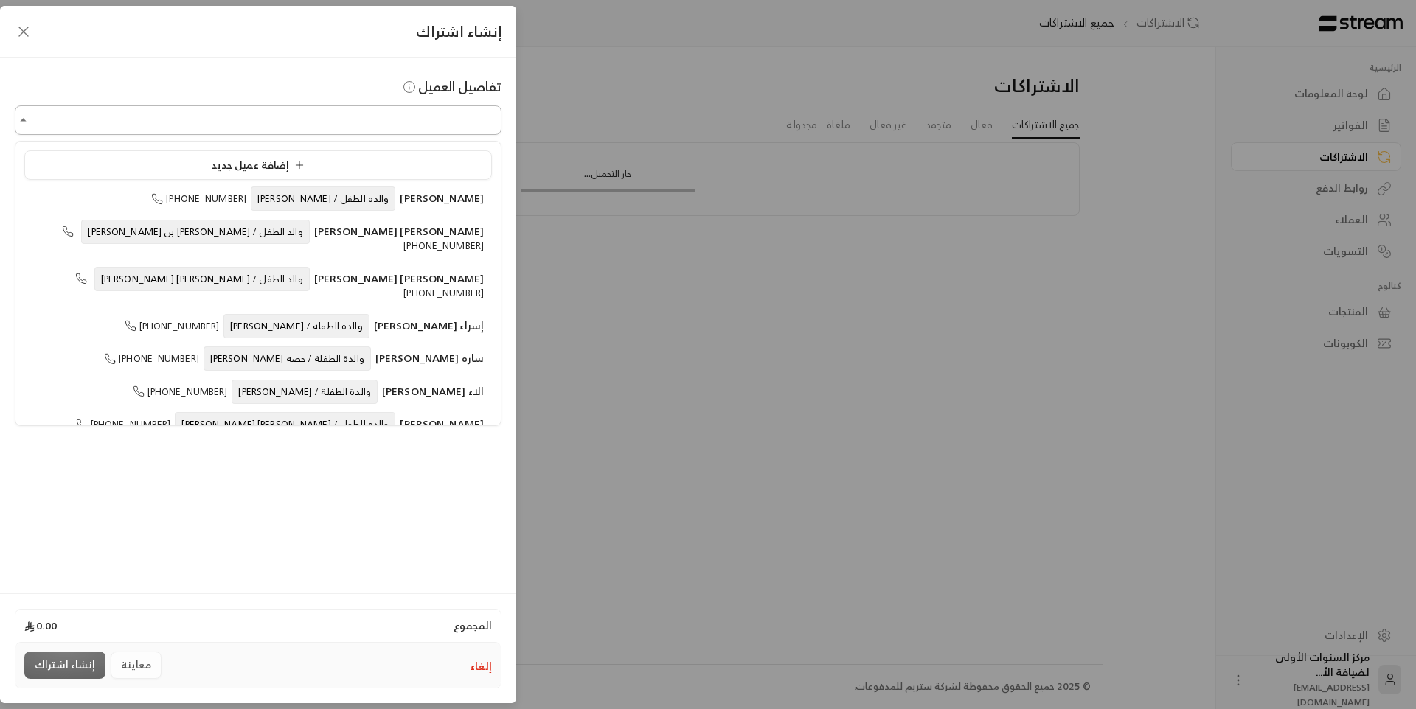
click at [415, 114] on input "اختر العميل" at bounding box center [258, 121] width 487 height 26
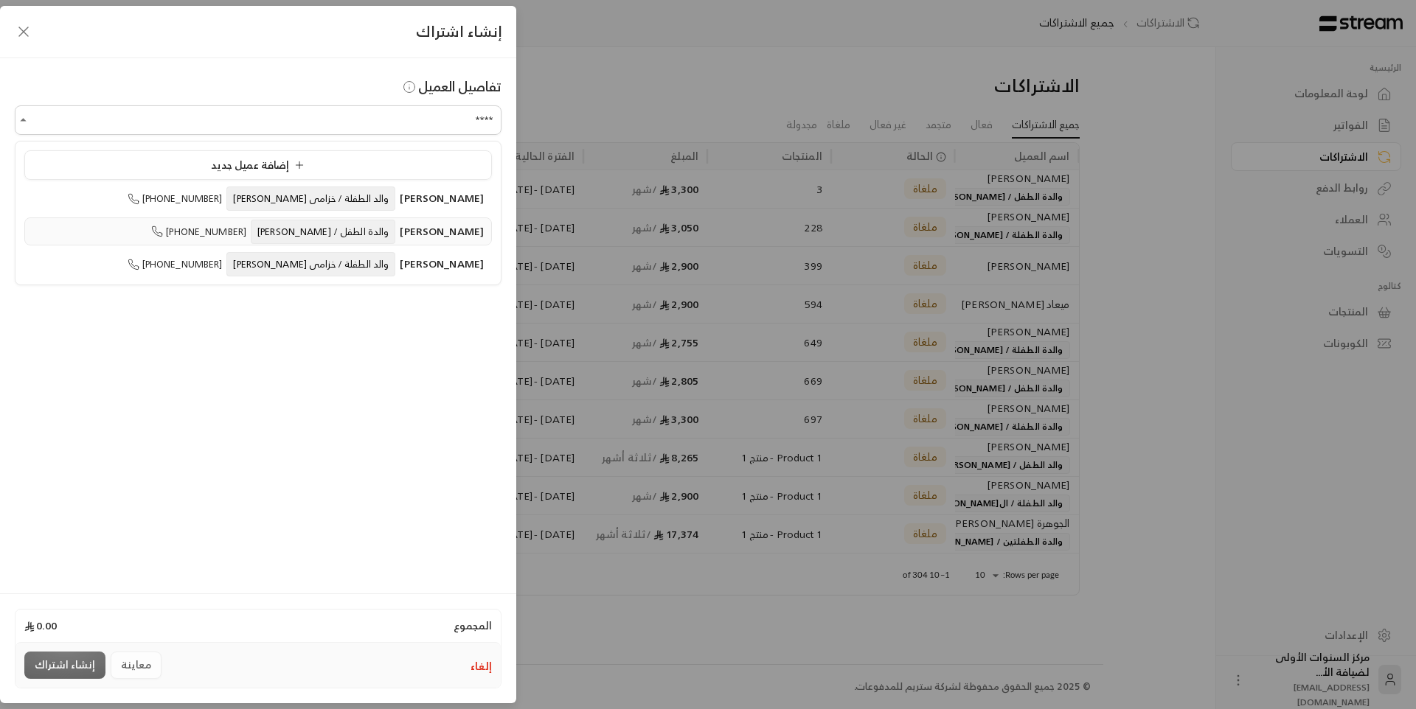
click at [340, 226] on span "والدة الطفل / [PERSON_NAME]" at bounding box center [323, 232] width 145 height 24
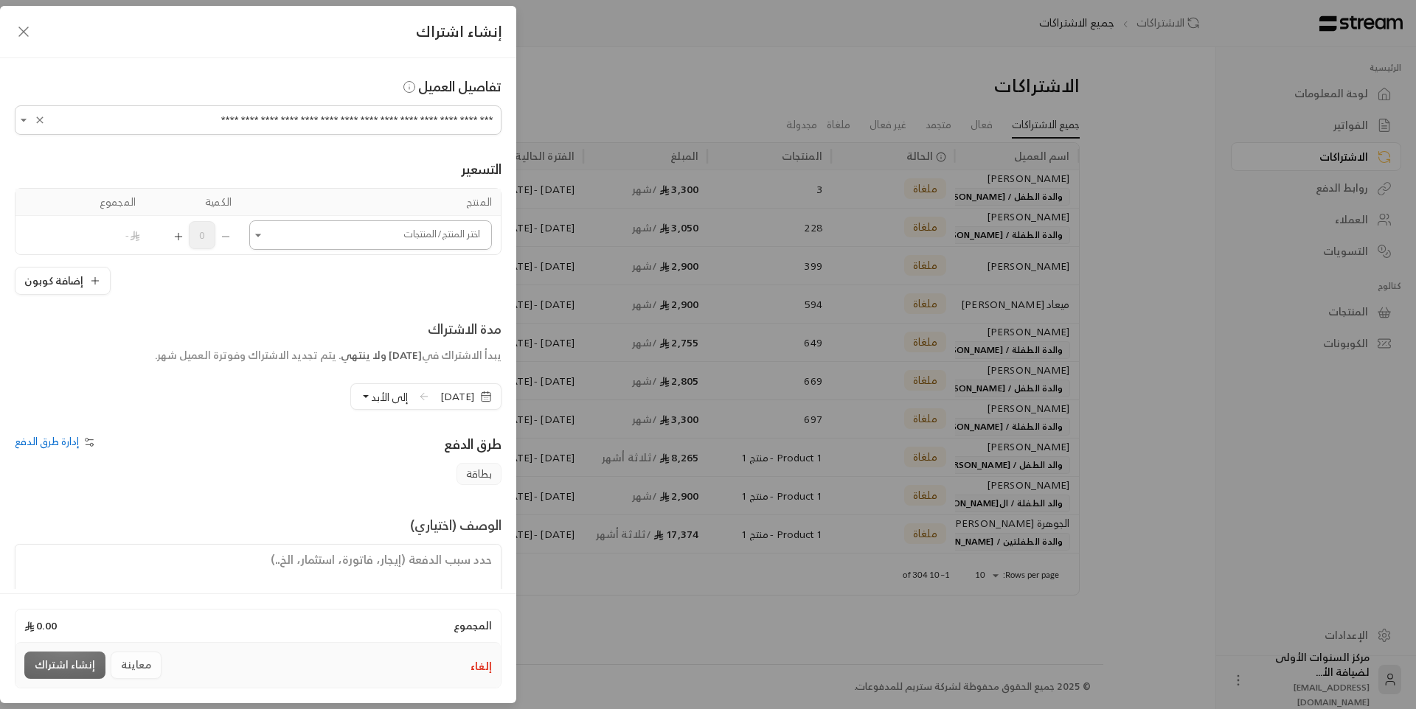
type input "**********"
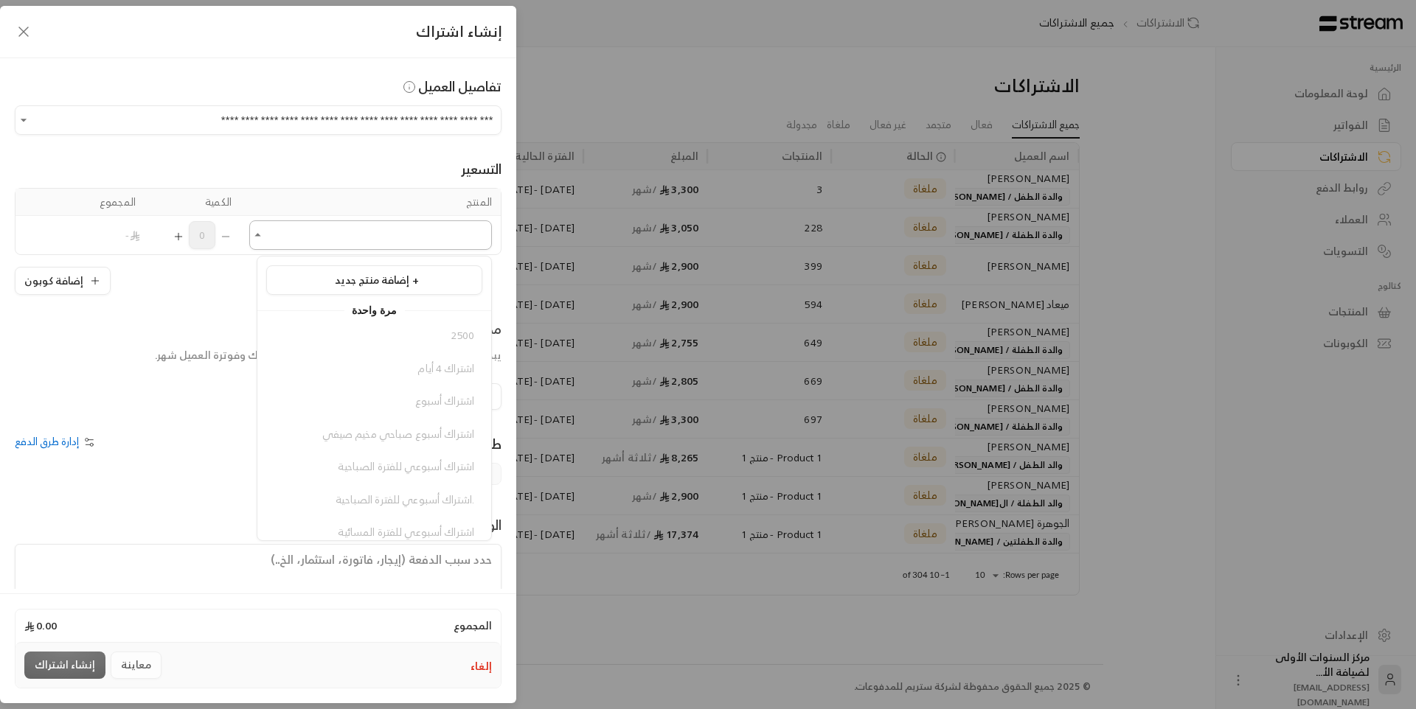
click at [460, 236] on input "اختر العميل" at bounding box center [370, 236] width 243 height 26
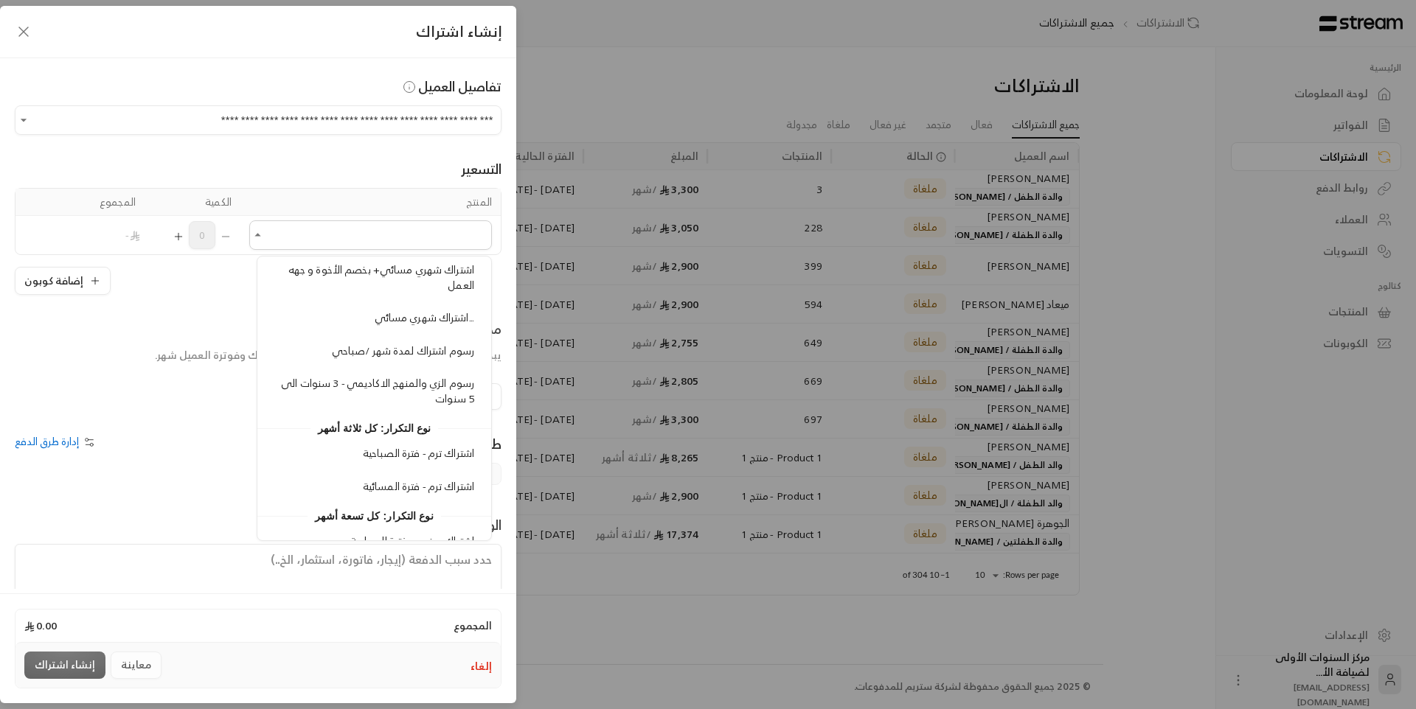
scroll to position [1802, 0]
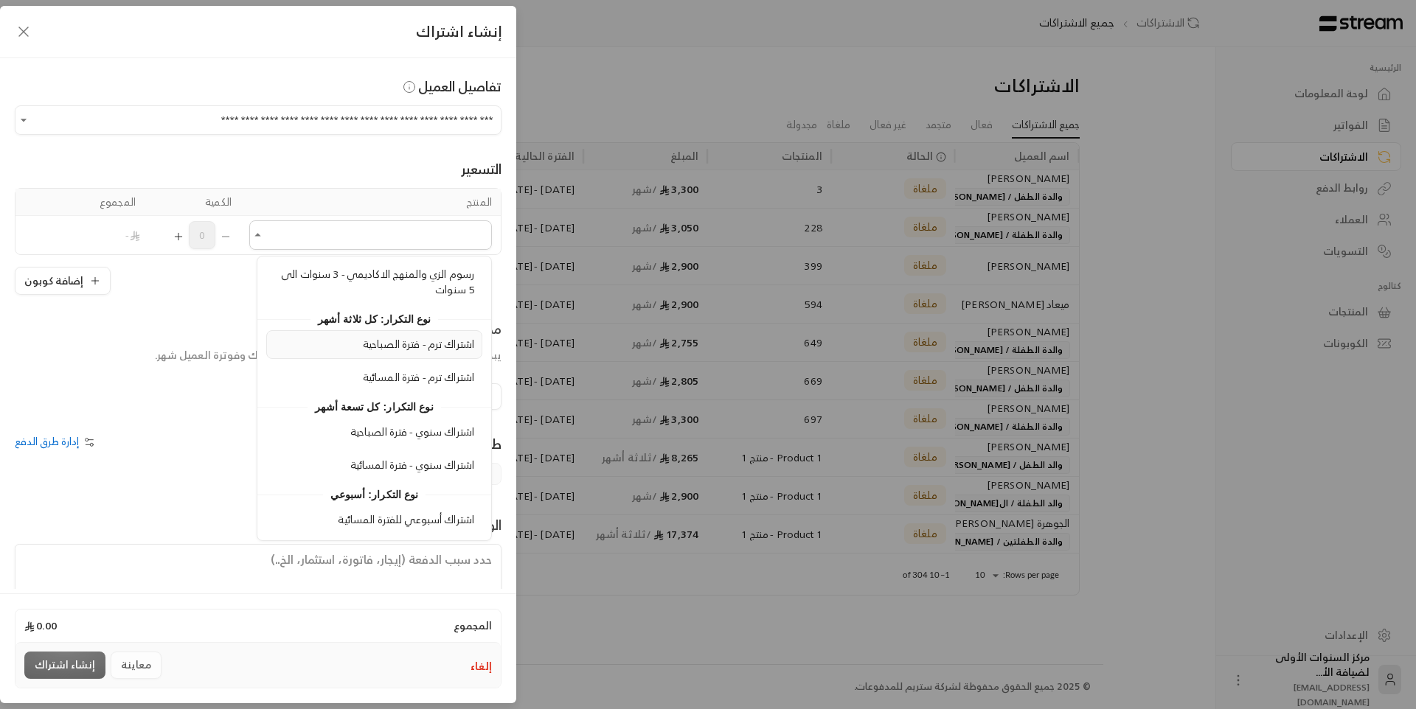
click at [430, 348] on span "اشتراك ترم - فترة الصباحية" at bounding box center [418, 344] width 111 height 18
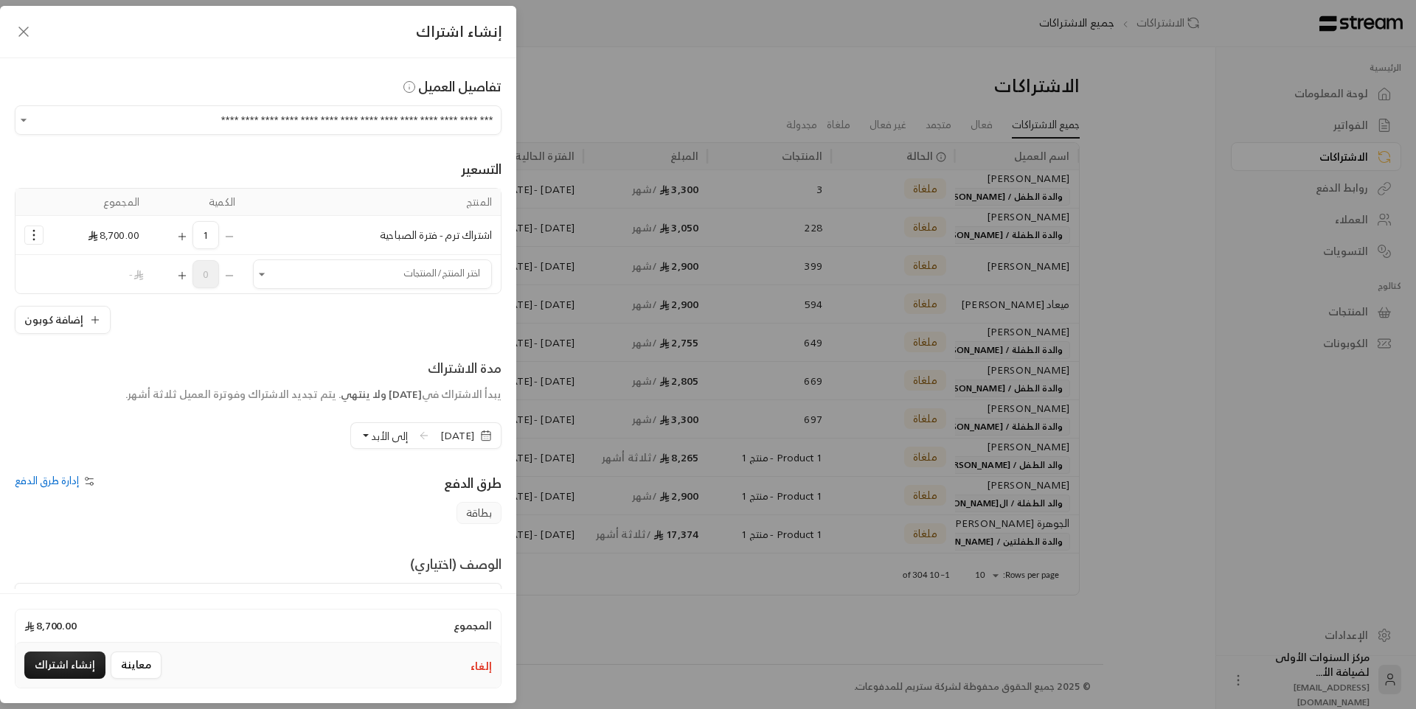
click at [41, 236] on icon "Selected Products" at bounding box center [34, 235] width 15 height 15
click at [93, 273] on span "إضافة كوبون" at bounding box center [92, 271] width 53 height 17
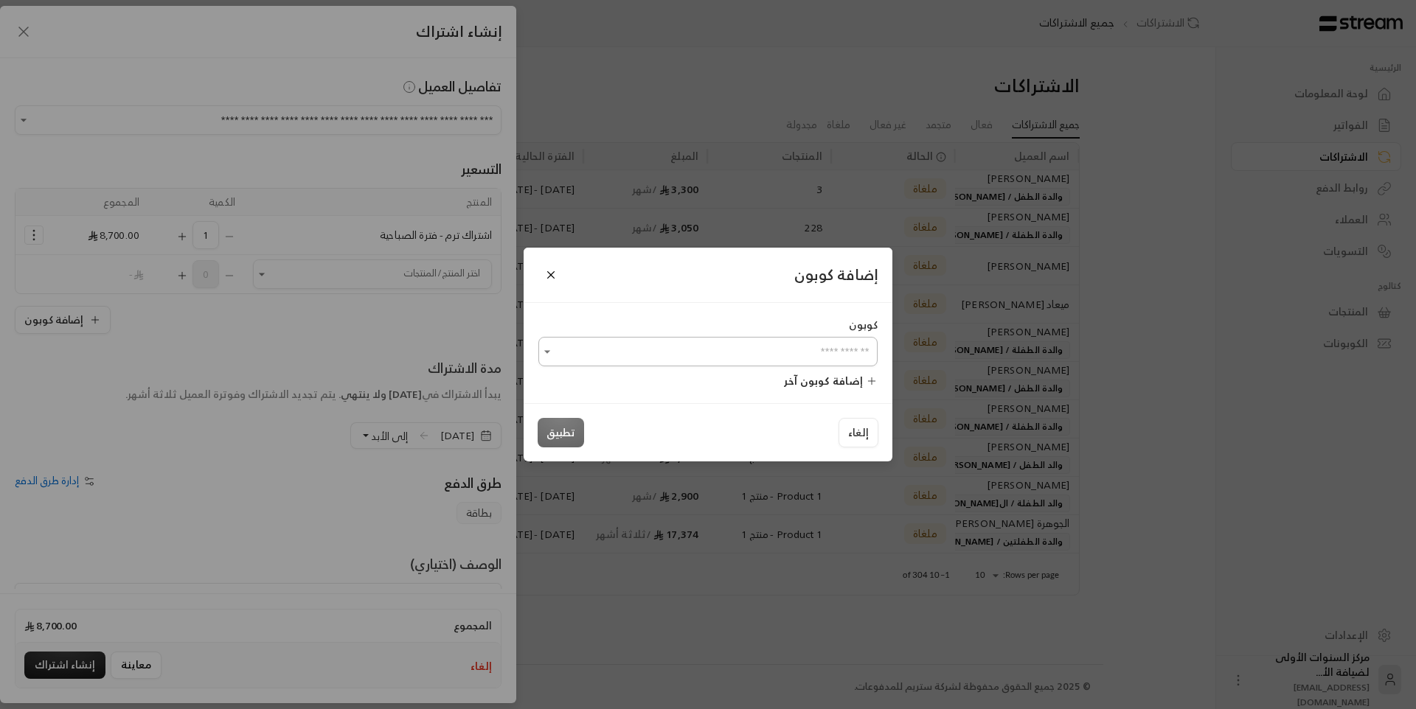
click at [785, 349] on input "اختر العميل" at bounding box center [707, 352] width 339 height 26
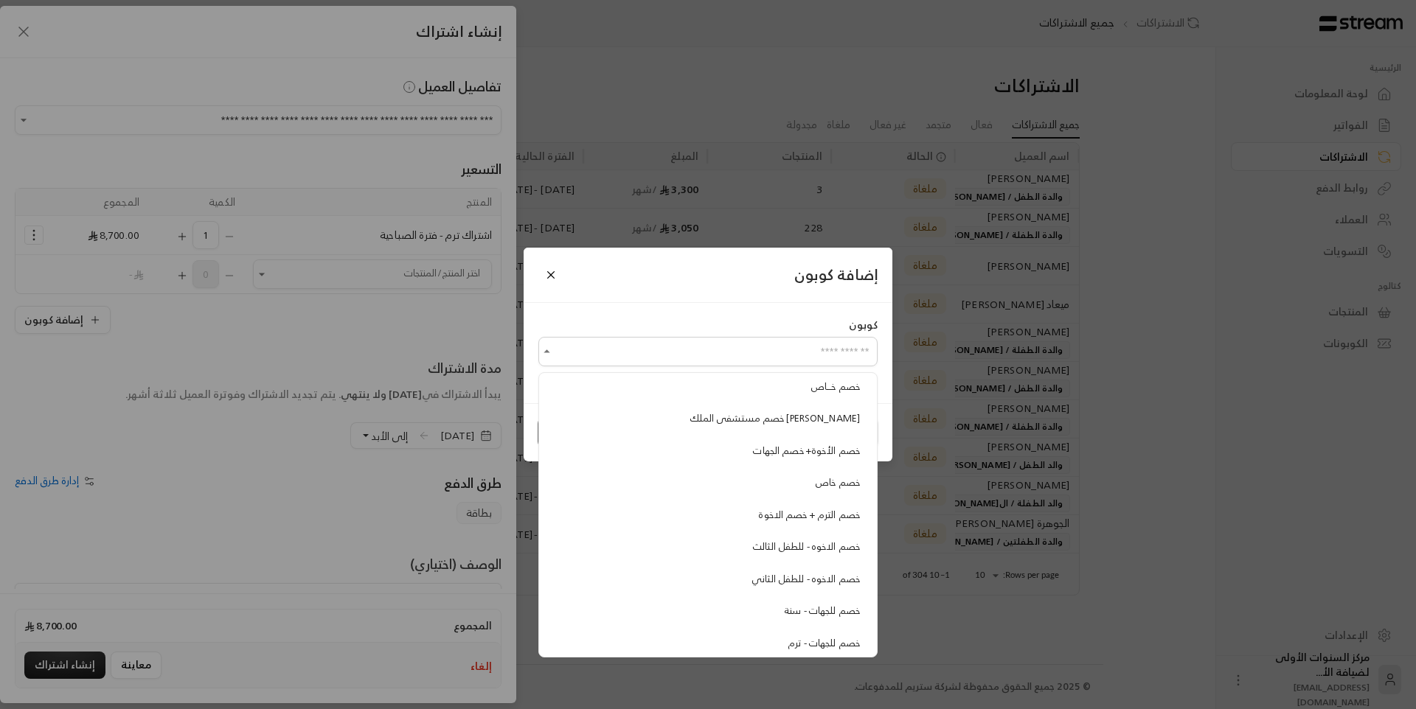
scroll to position [242, 0]
click at [776, 550] on li "خصم للجهات - ترم" at bounding box center [708, 541] width 320 height 28
type input "**********"
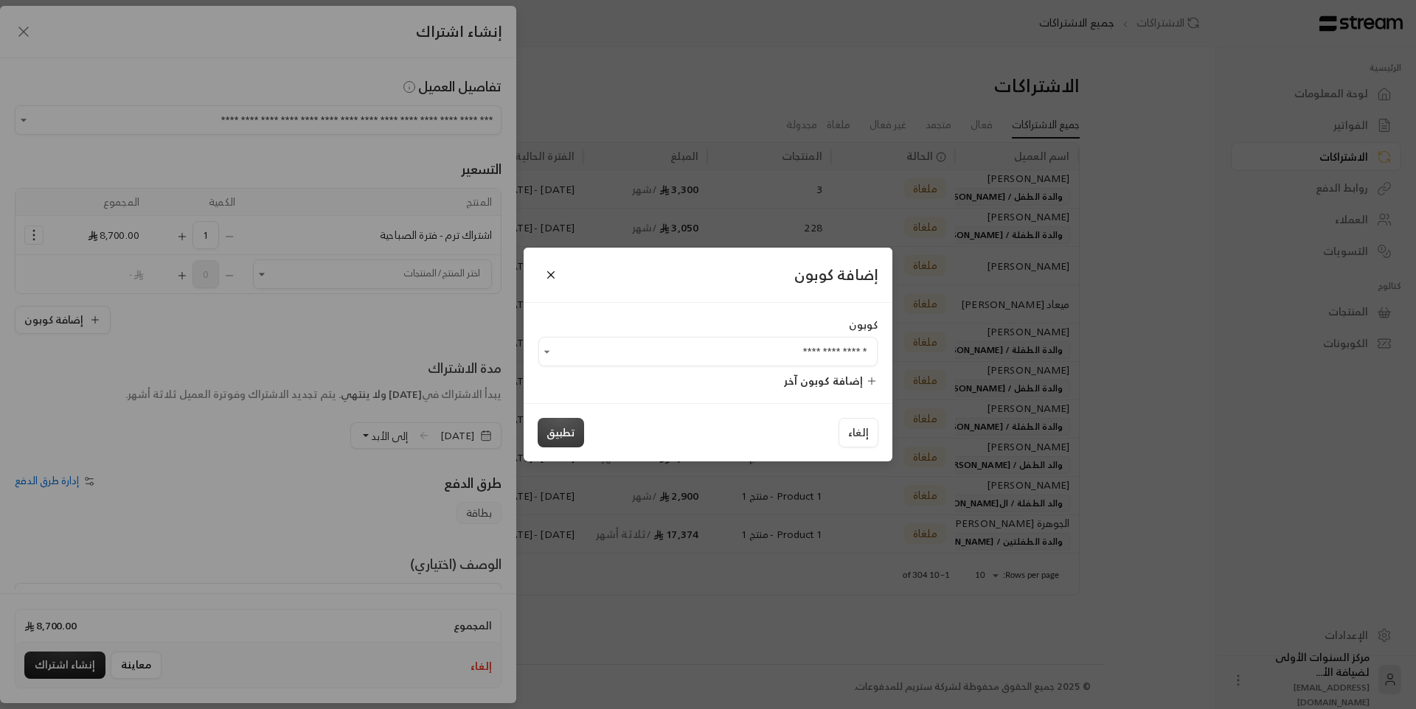
click at [563, 439] on button "تطبيق" at bounding box center [561, 433] width 46 height 30
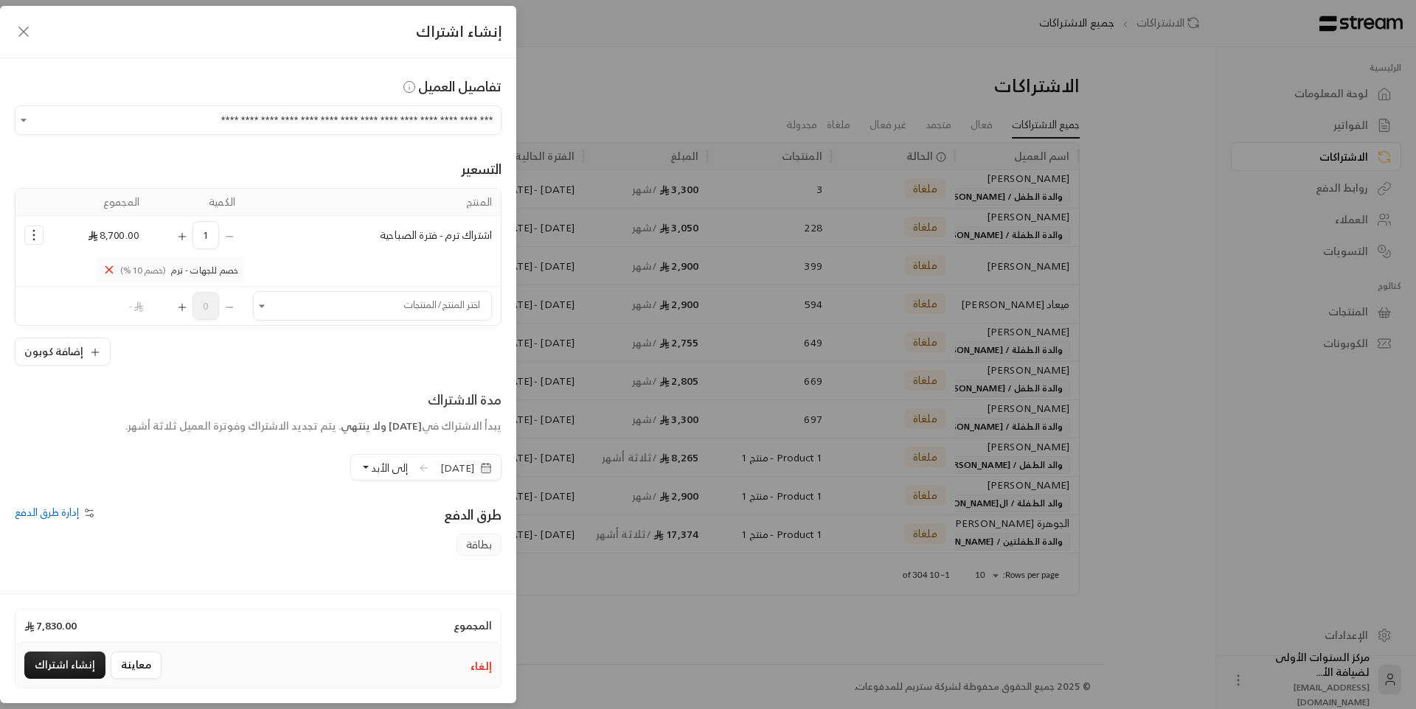
click at [450, 470] on span "[DATE]" at bounding box center [457, 468] width 34 height 15
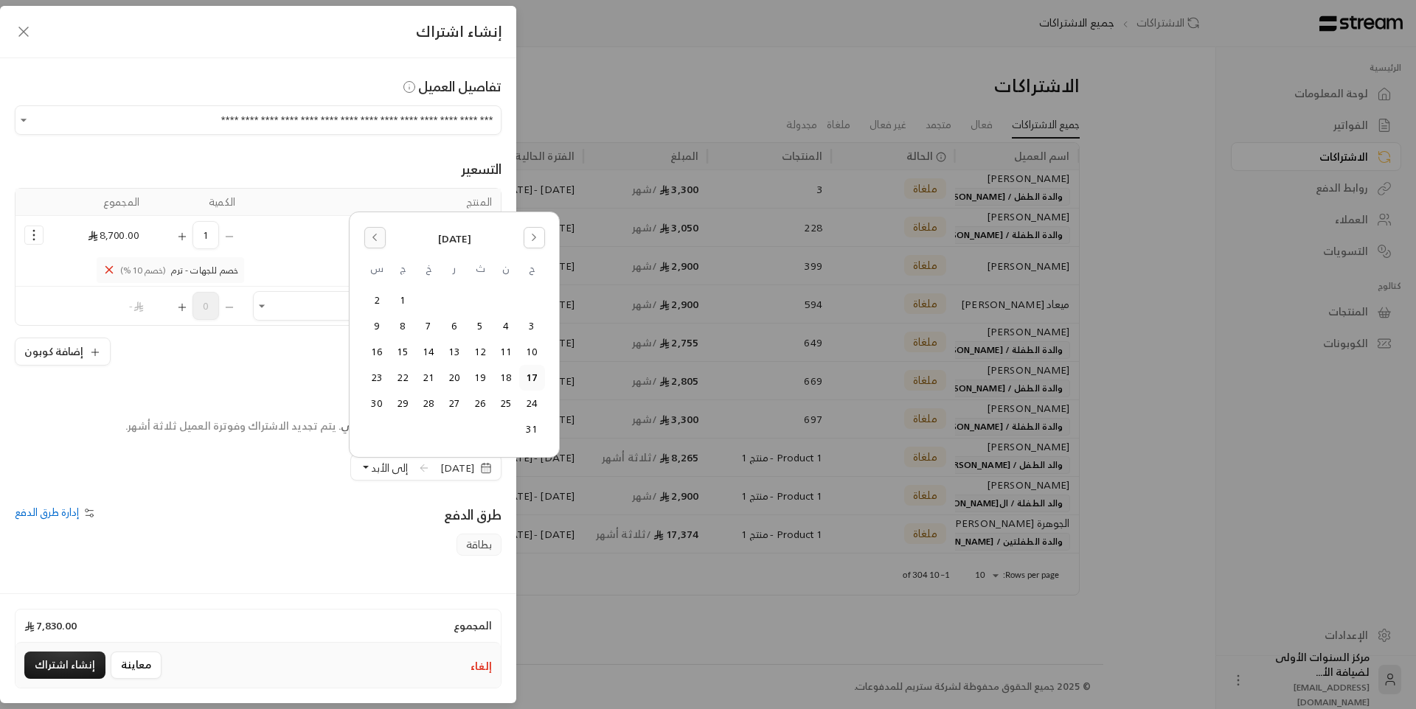
click at [376, 240] on icon "Go to the Previous Month" at bounding box center [374, 238] width 3 height 7
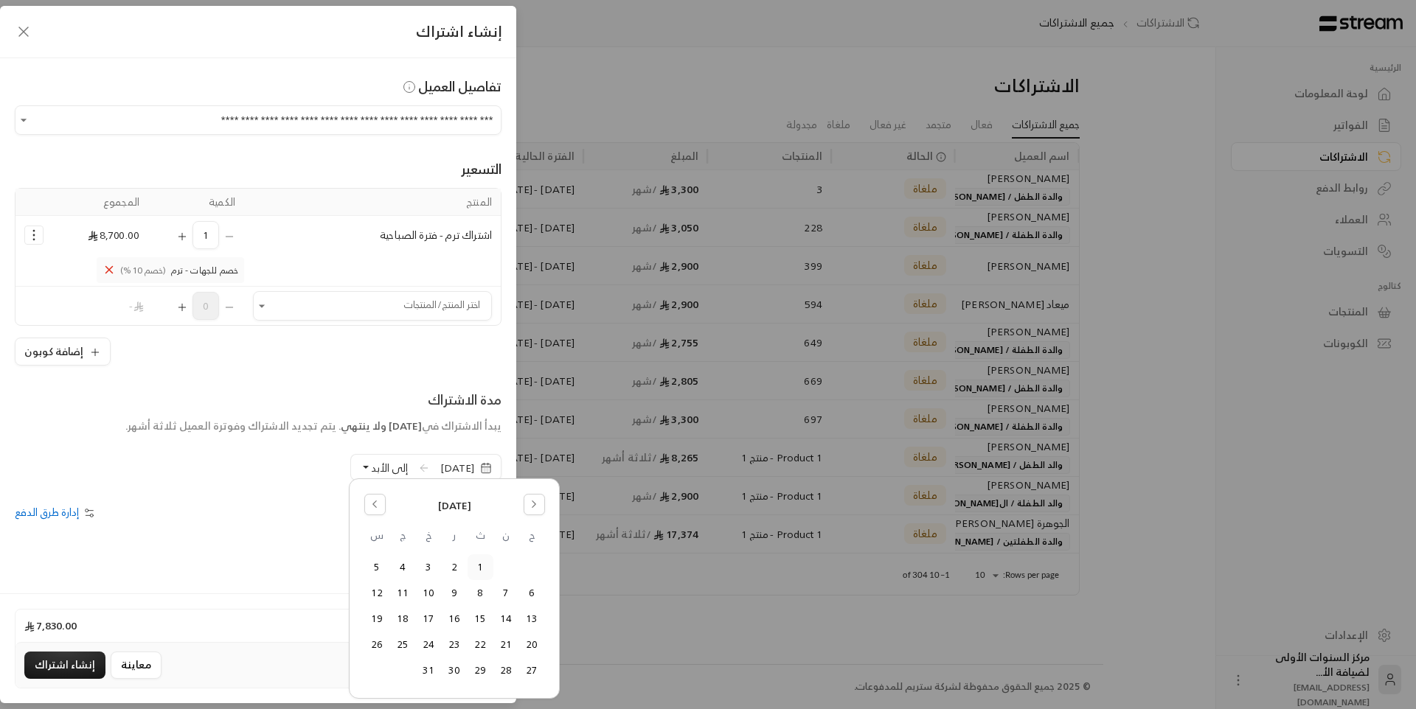
click at [479, 560] on button "1" at bounding box center [480, 567] width 24 height 24
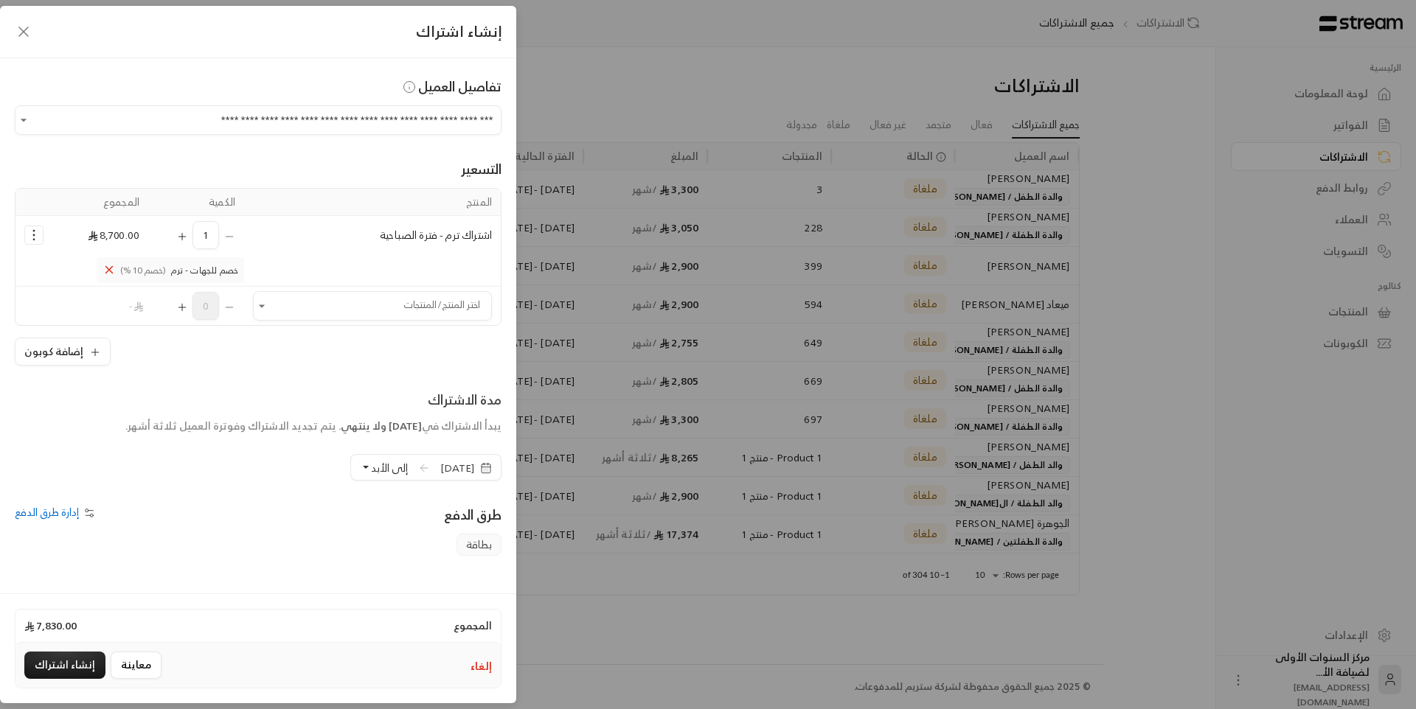
click at [461, 471] on span "1/07/2025" at bounding box center [457, 468] width 34 height 15
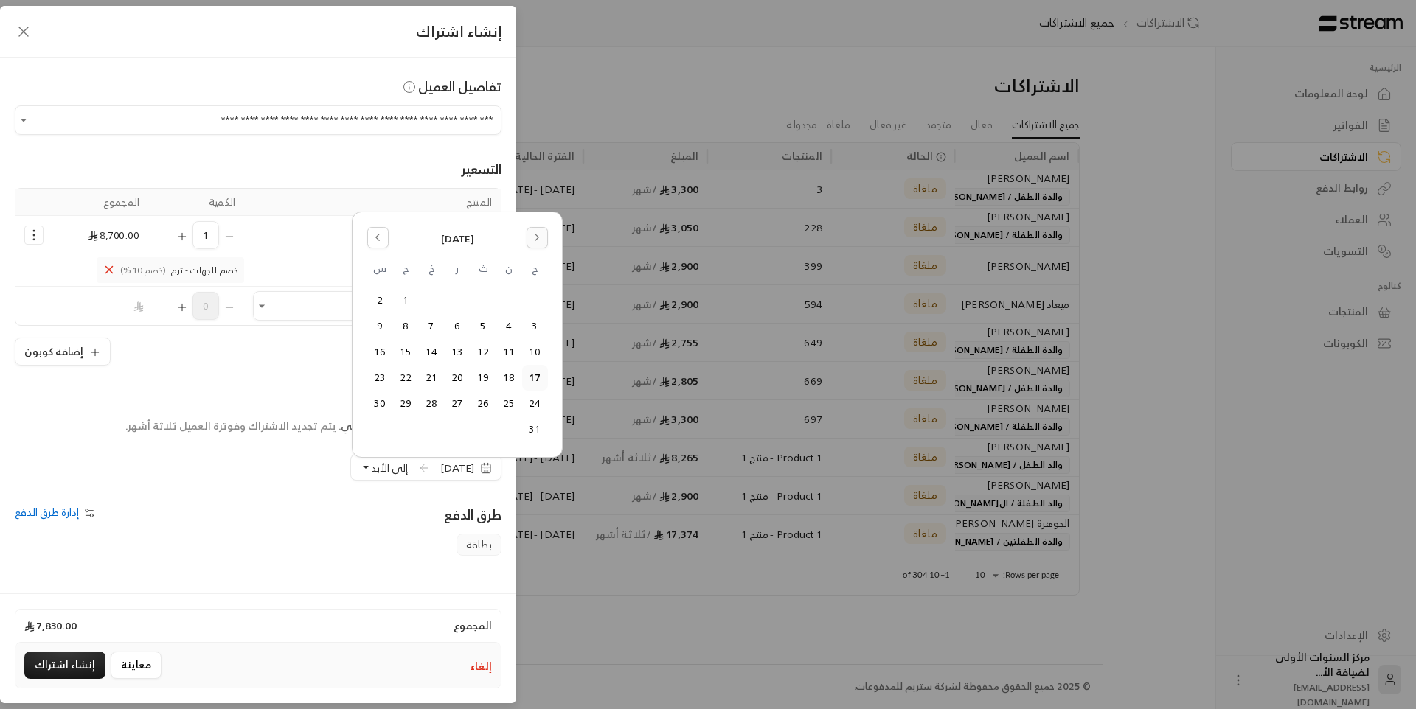
click at [542, 233] on button "Go to the Next Month" at bounding box center [537, 237] width 21 height 21
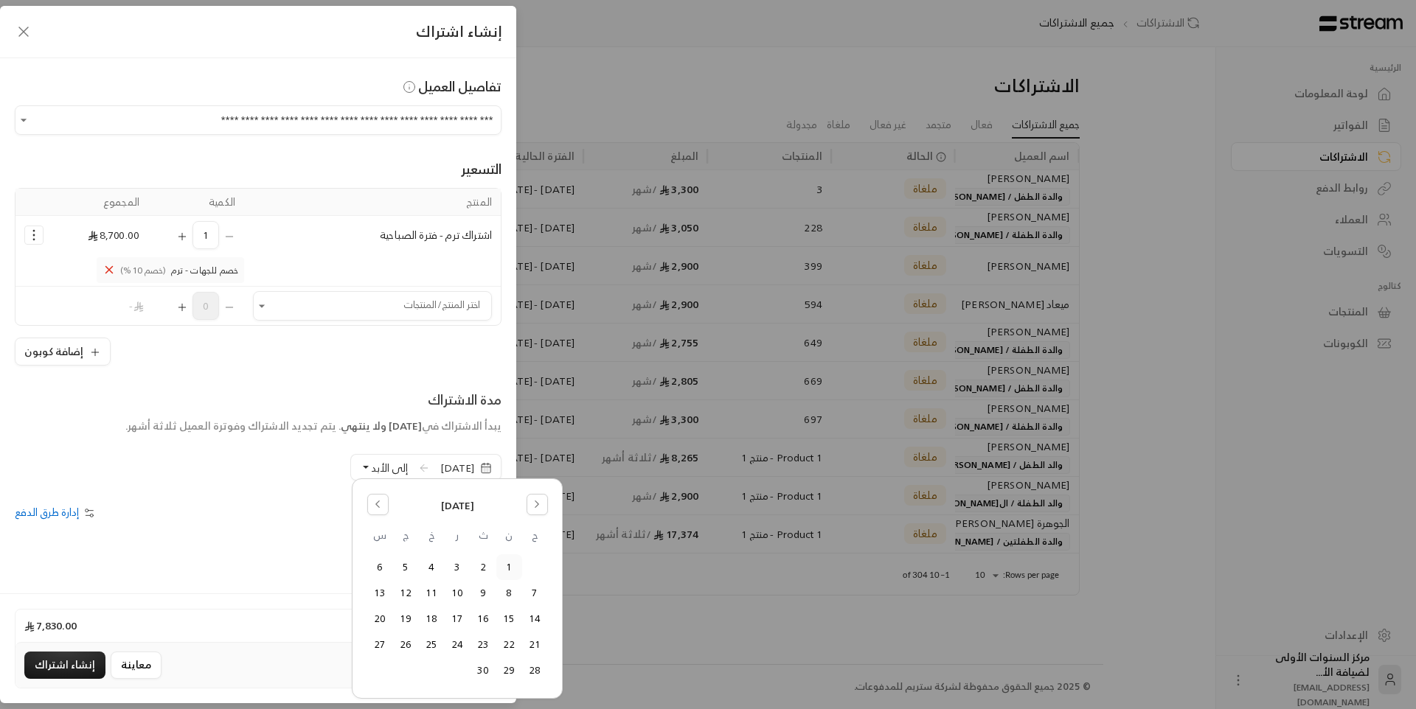
click at [509, 570] on button "1" at bounding box center [509, 567] width 24 height 24
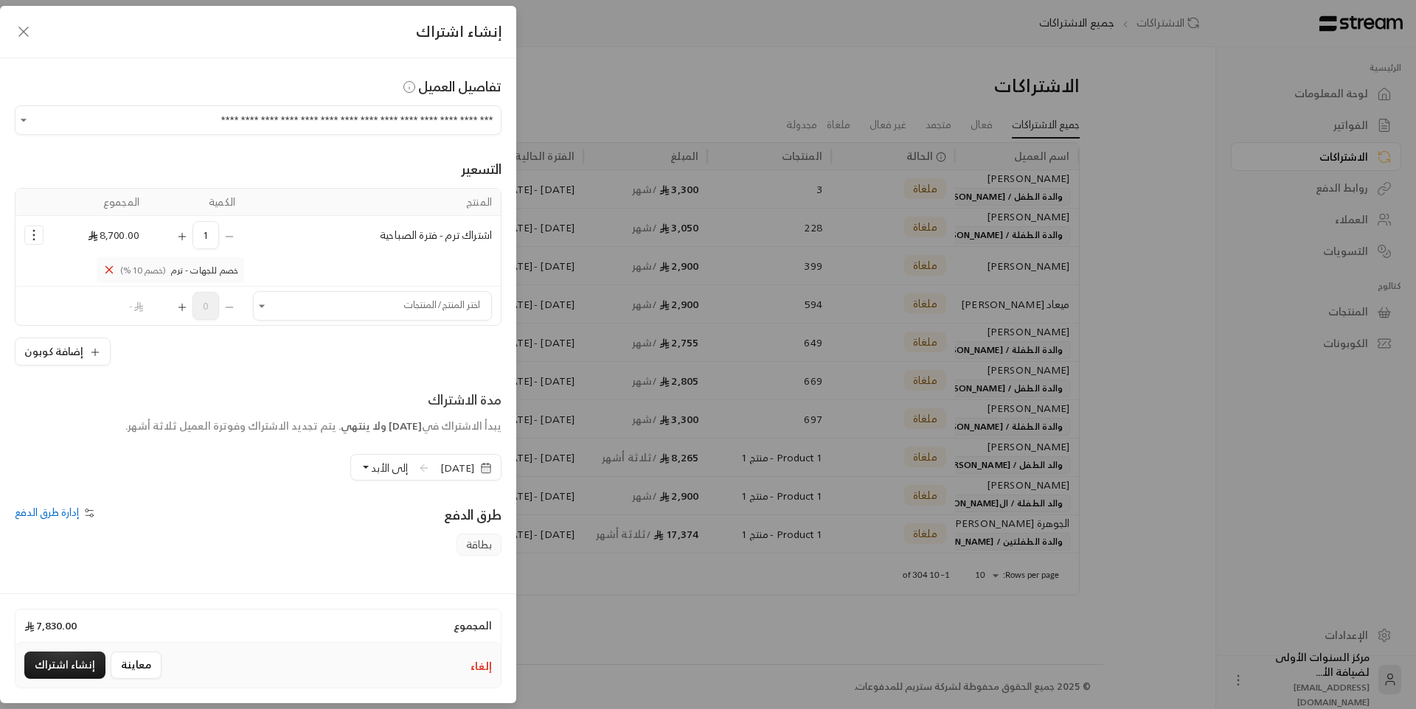
scroll to position [110, 0]
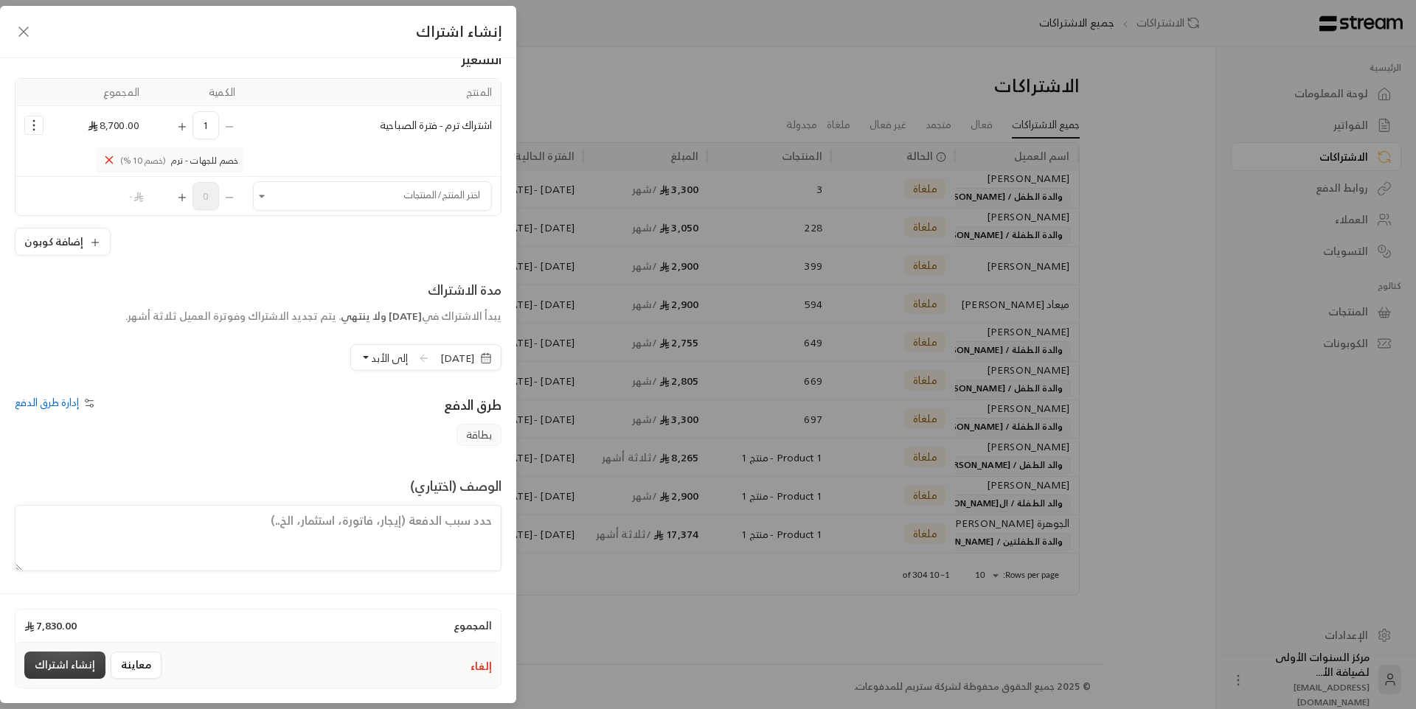
click at [69, 665] on button "إنشاء اشتراك" at bounding box center [64, 665] width 81 height 27
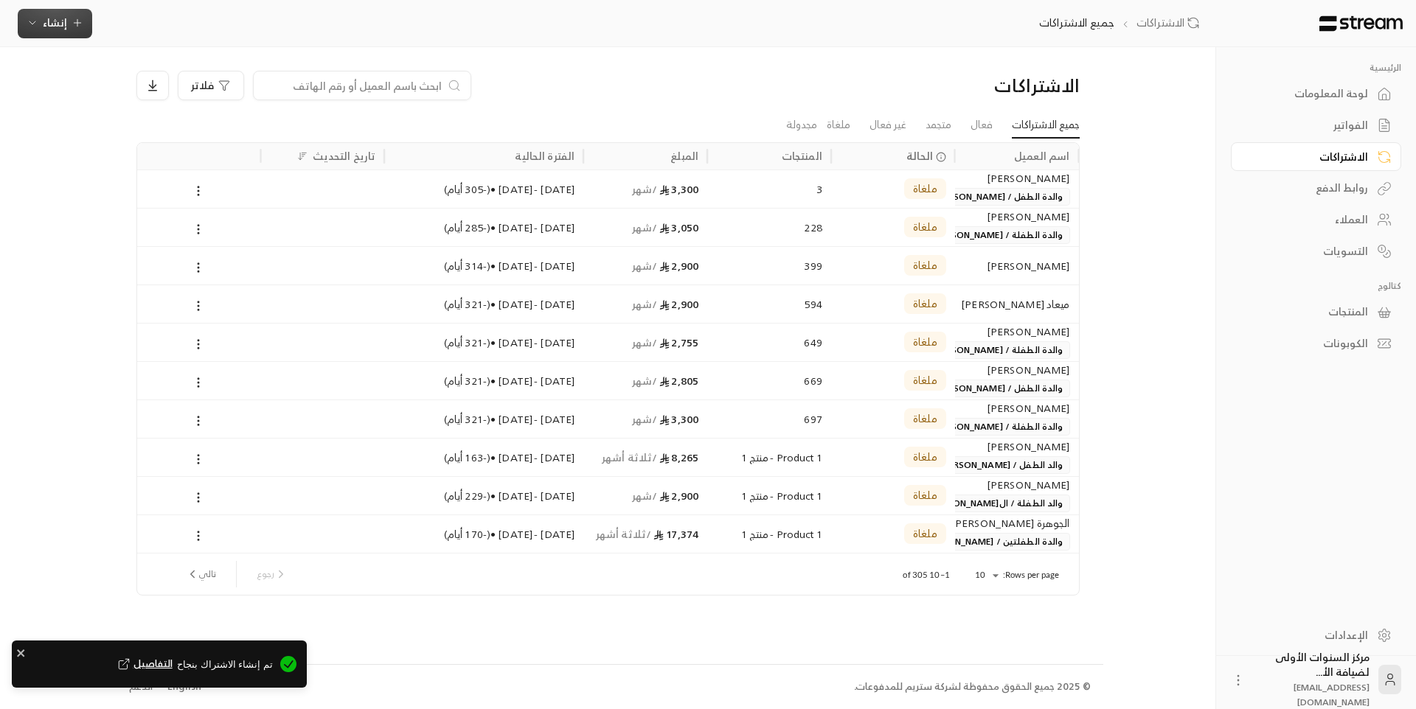
click at [52, 30] on span "إنشاء" at bounding box center [55, 22] width 24 height 18
click at [189, 92] on div "إنشاء فاتورة مرة واحدة بسهولة للمعاملات السريعة." at bounding box center [128, 92] width 186 height 30
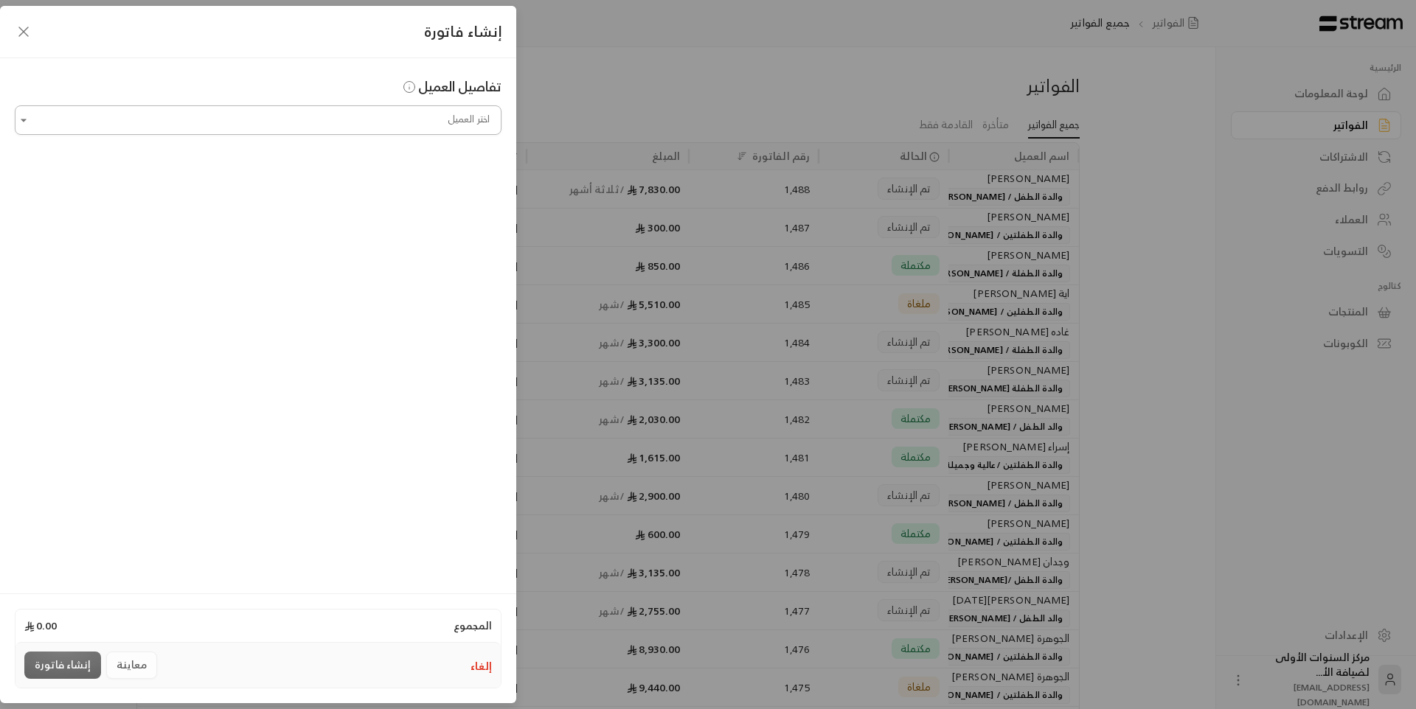
click at [426, 124] on input "اختر العميل" at bounding box center [258, 121] width 487 height 26
click at [722, 66] on div "إنشاء فاتورة تفاصيل العميل اختر العميل اختر العميل المجموع 0.00 إلغاء معاينة إن…" at bounding box center [708, 354] width 1416 height 709
click at [481, 661] on button "إلغاء" at bounding box center [481, 666] width 21 height 15
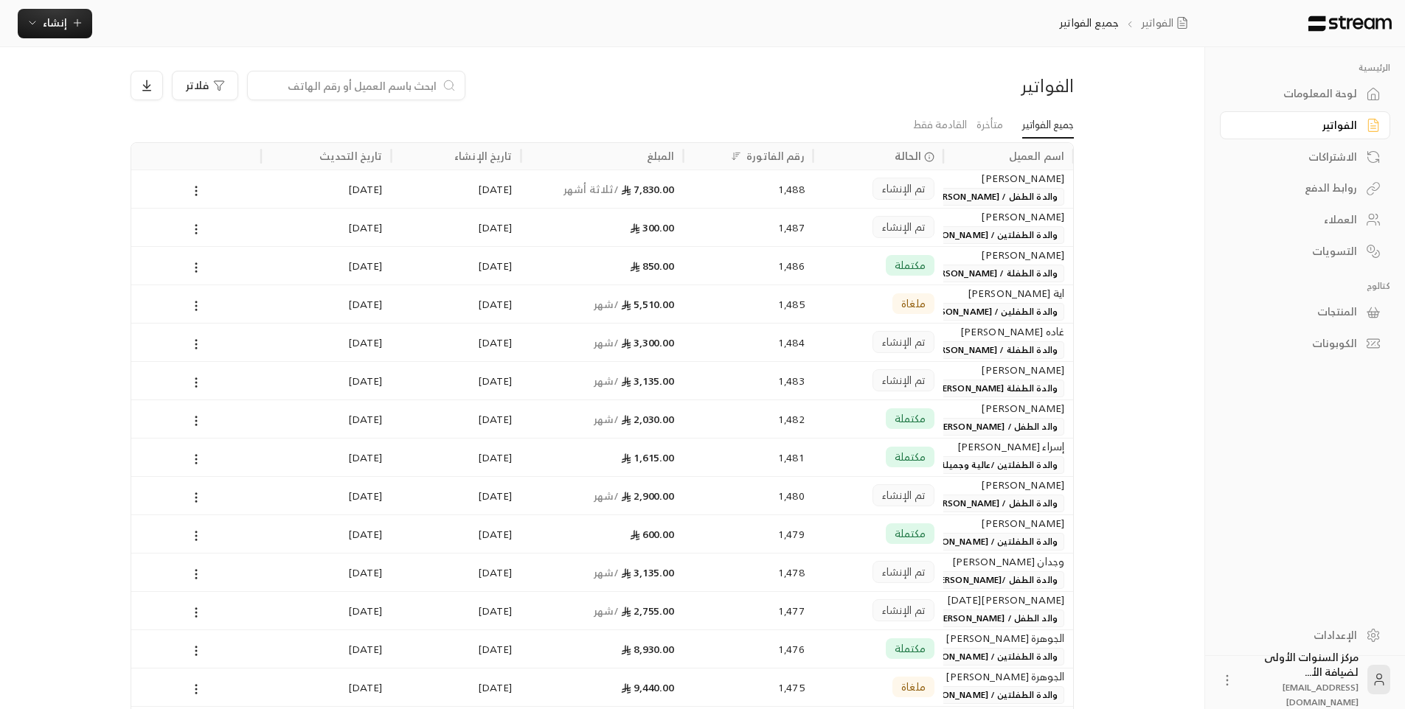
click at [1323, 221] on div "العملاء" at bounding box center [1297, 219] width 119 height 15
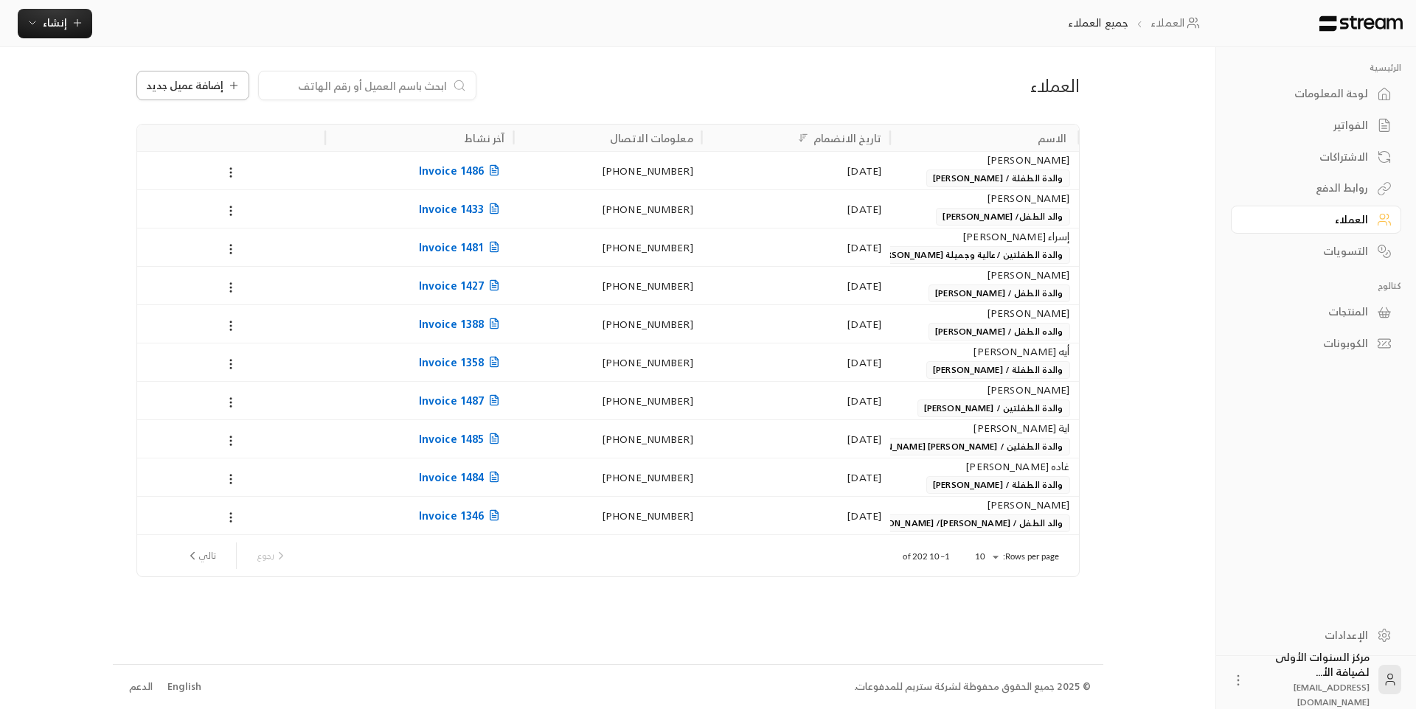
click at [192, 86] on span "إضافة عميل جديد" at bounding box center [184, 85] width 77 height 10
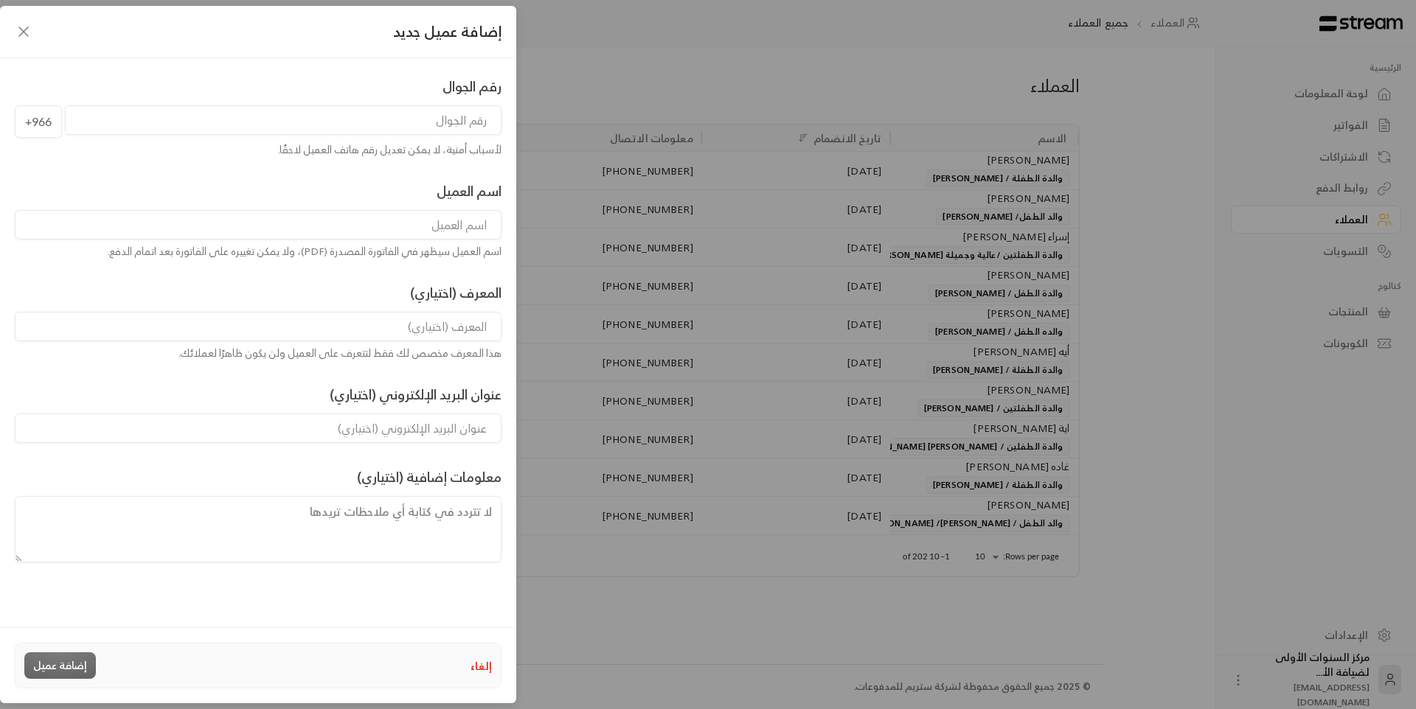
click at [459, 122] on input "tel" at bounding box center [283, 120] width 437 height 30
type input "560004775"
click at [456, 220] on input at bounding box center [258, 225] width 487 height 30
type input "ساره [PERSON_NAME]"
click at [453, 326] on input at bounding box center [258, 327] width 487 height 30
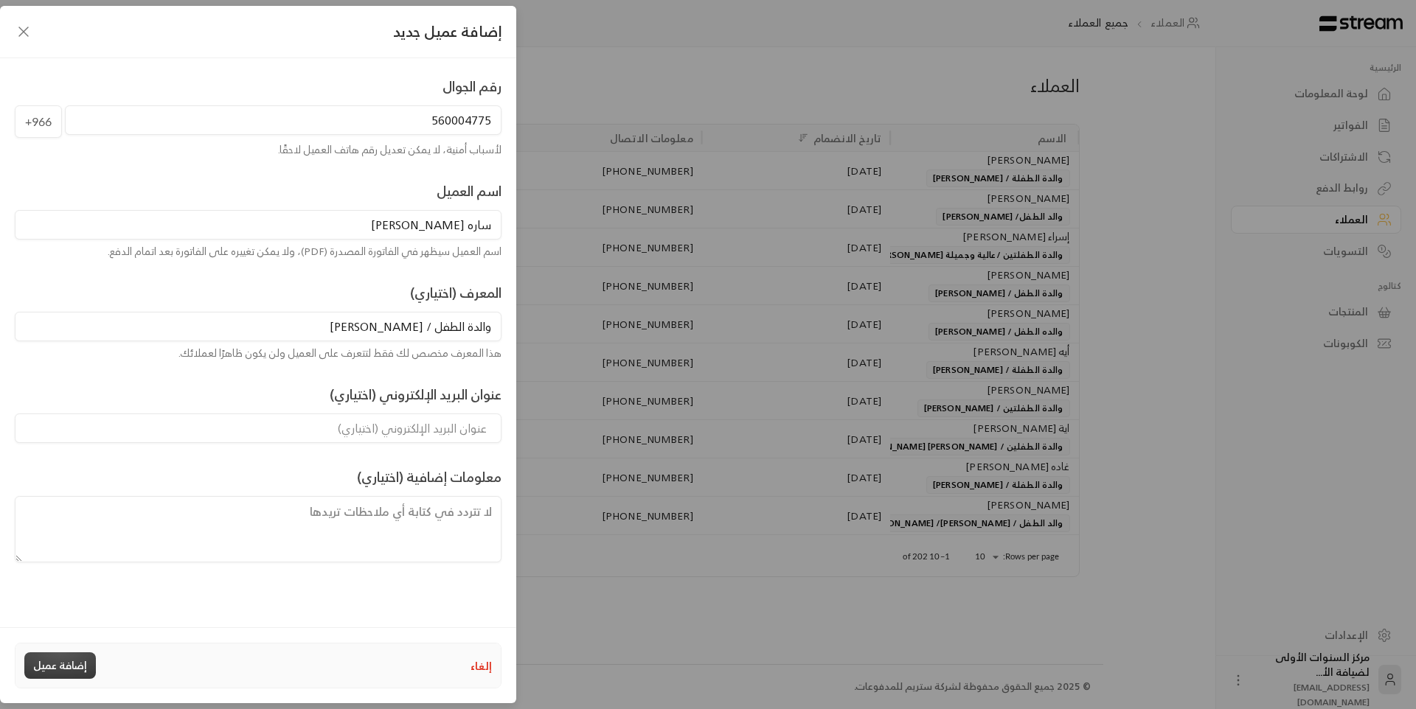
type input "والدة الطفل / [PERSON_NAME]"
click at [74, 659] on button "إضافة عميل" at bounding box center [60, 666] width 72 height 27
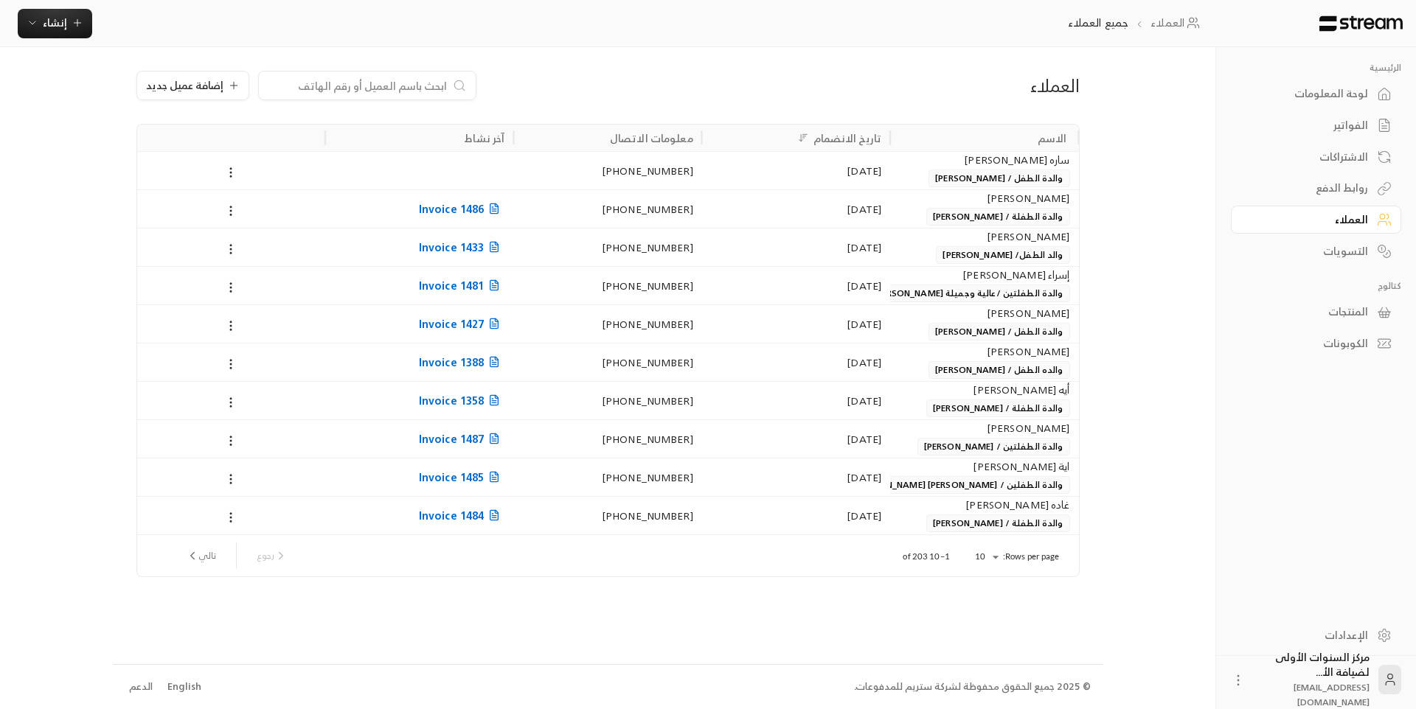
click at [1359, 86] on div "لوحة المعلومات" at bounding box center [1308, 93] width 119 height 15
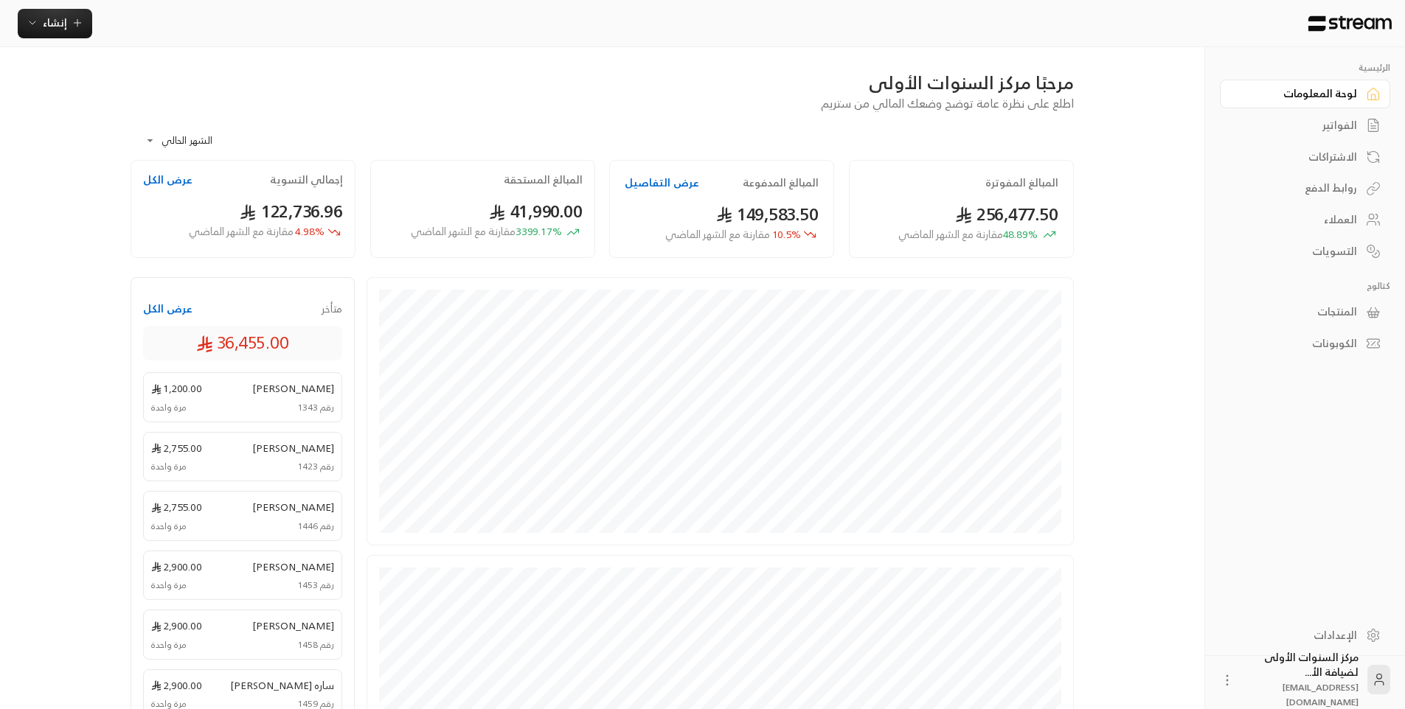
click at [1350, 127] on div "الفواتير" at bounding box center [1297, 125] width 119 height 15
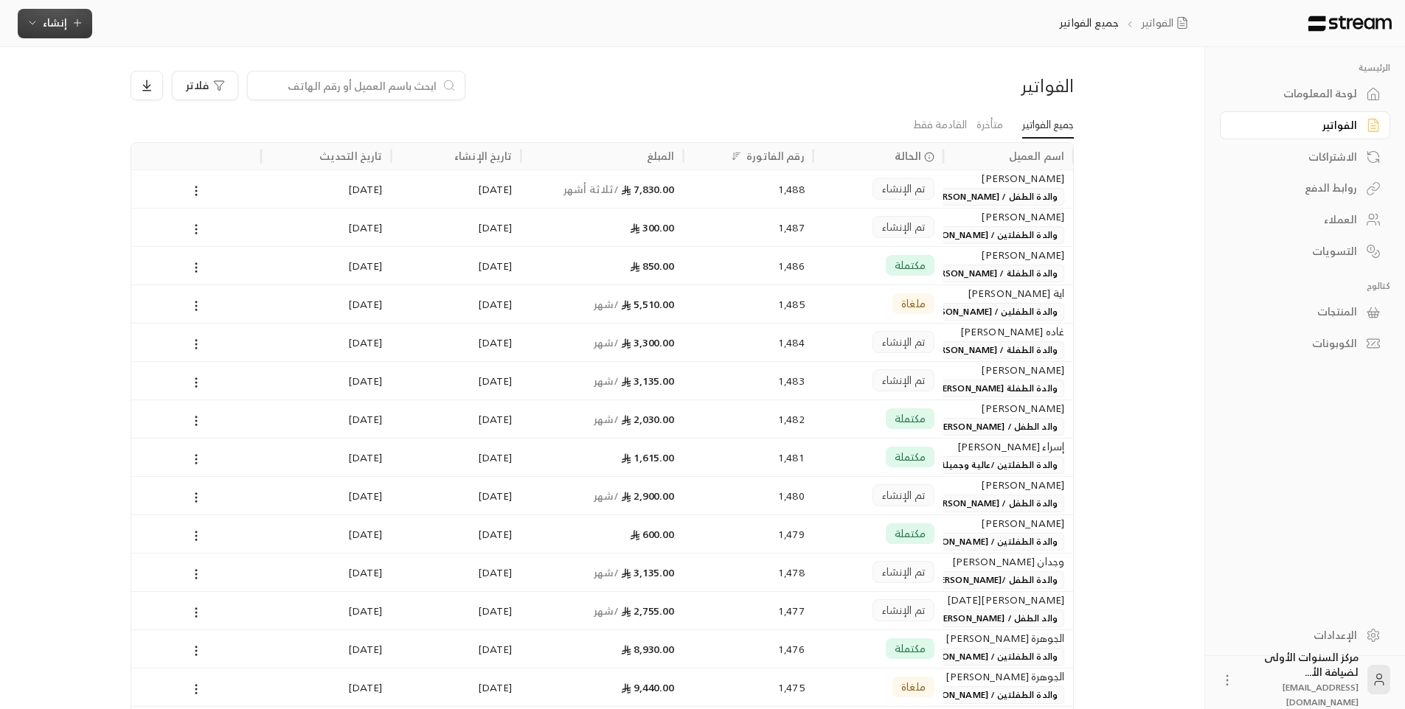
click at [50, 26] on span "إنشاء" at bounding box center [55, 22] width 24 height 18
click at [202, 79] on div "إنشاء فاتورة مرة واحدة بسهولة للمعاملات السريعة." at bounding box center [128, 92] width 186 height 30
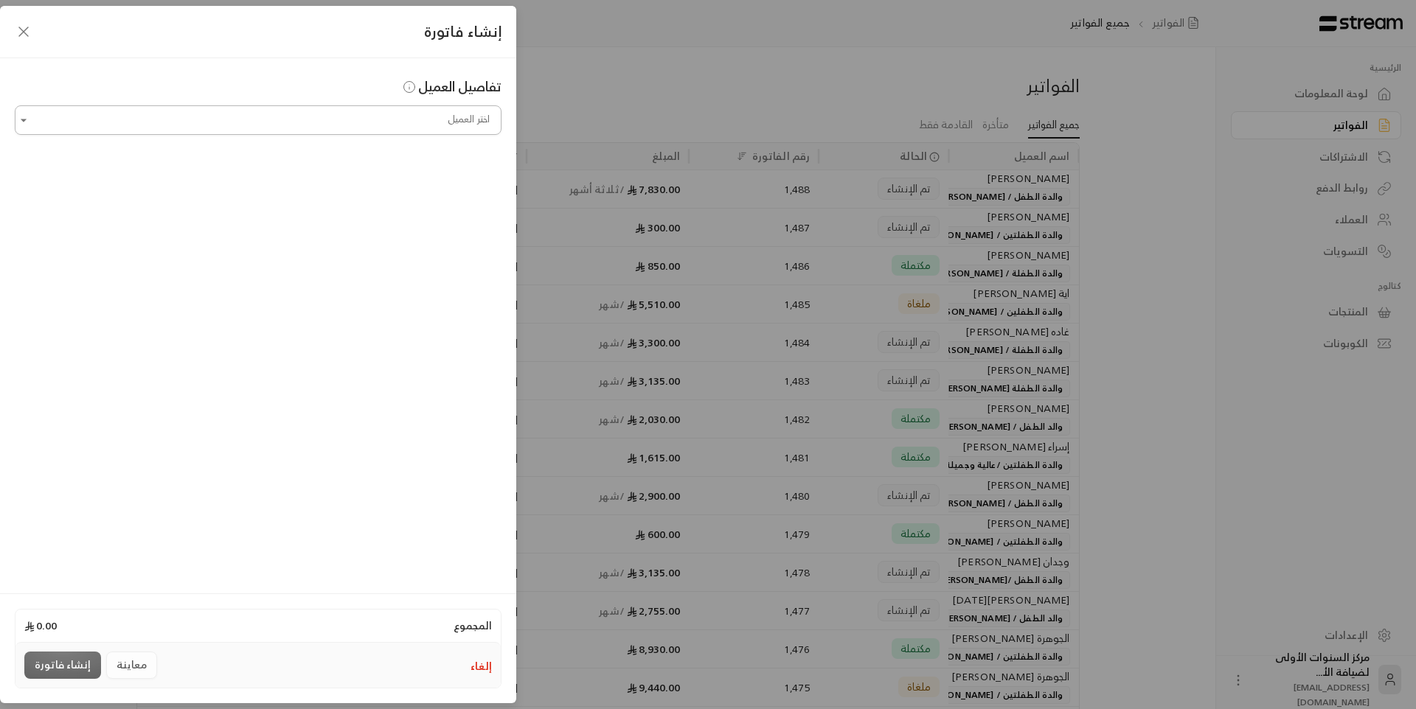
click at [381, 120] on input "اختر العميل" at bounding box center [258, 121] width 487 height 26
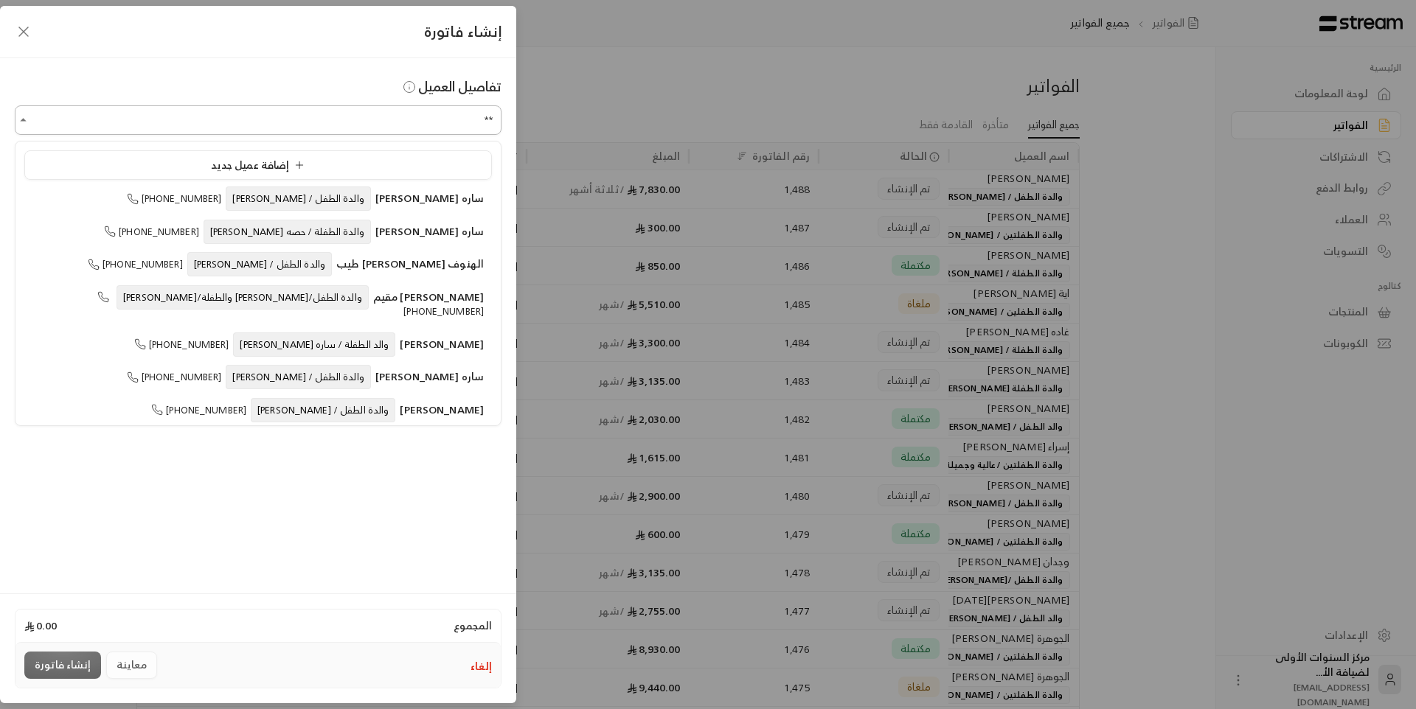
type input "*"
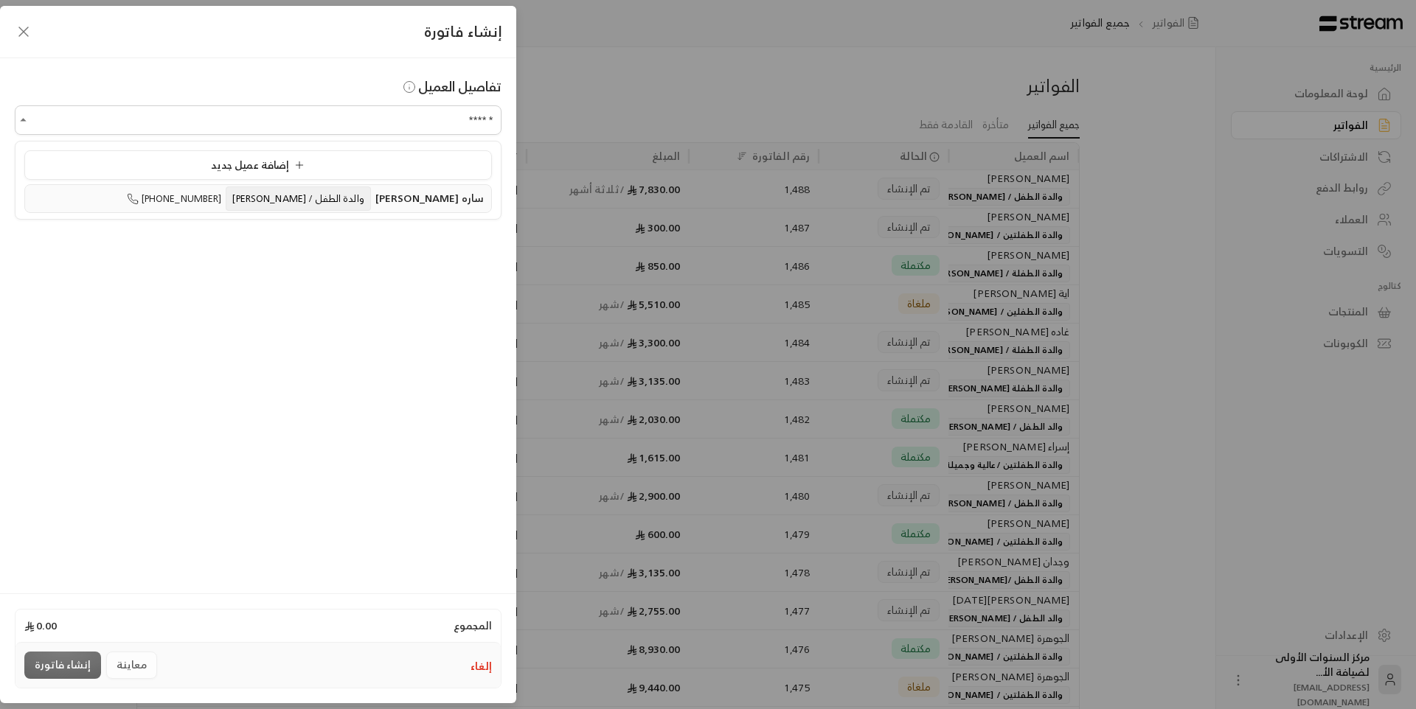
click at [341, 193] on span "والدة الطفل / [PERSON_NAME]" at bounding box center [298, 199] width 145 height 24
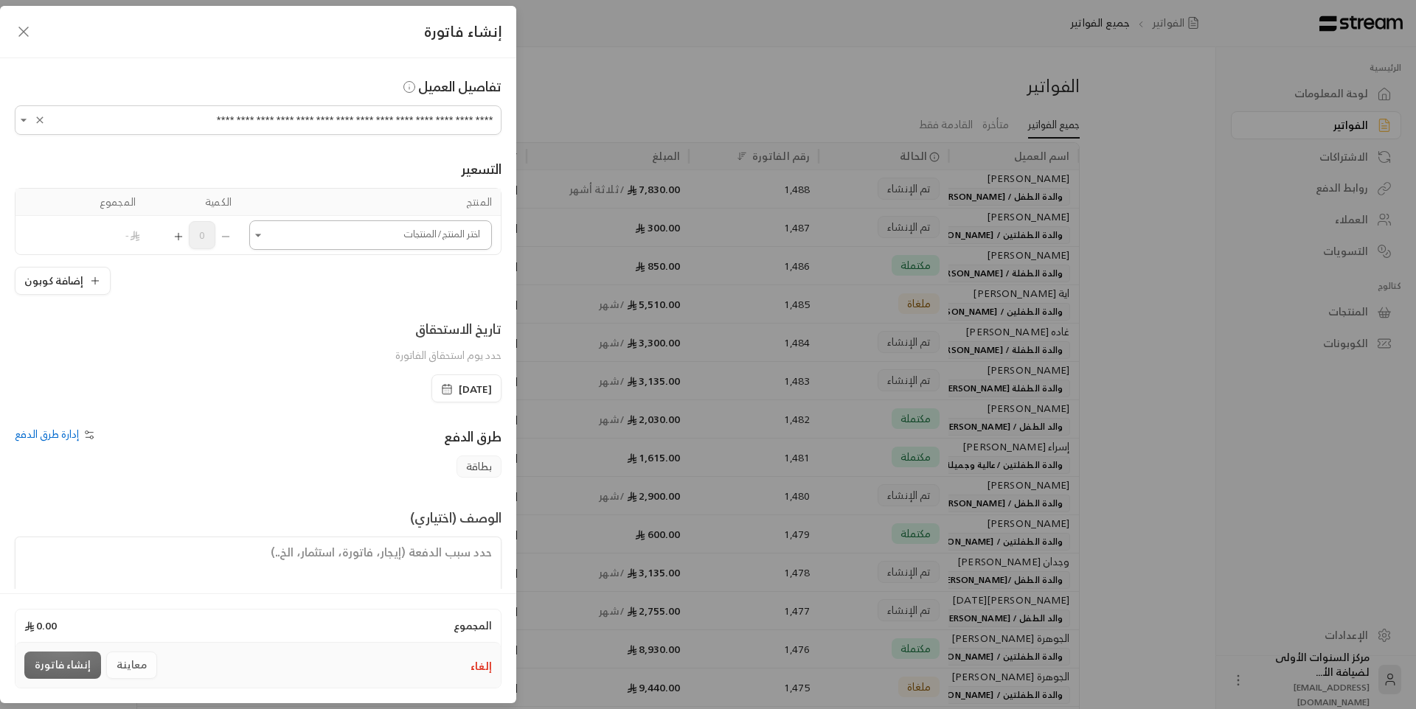
type input "**********"
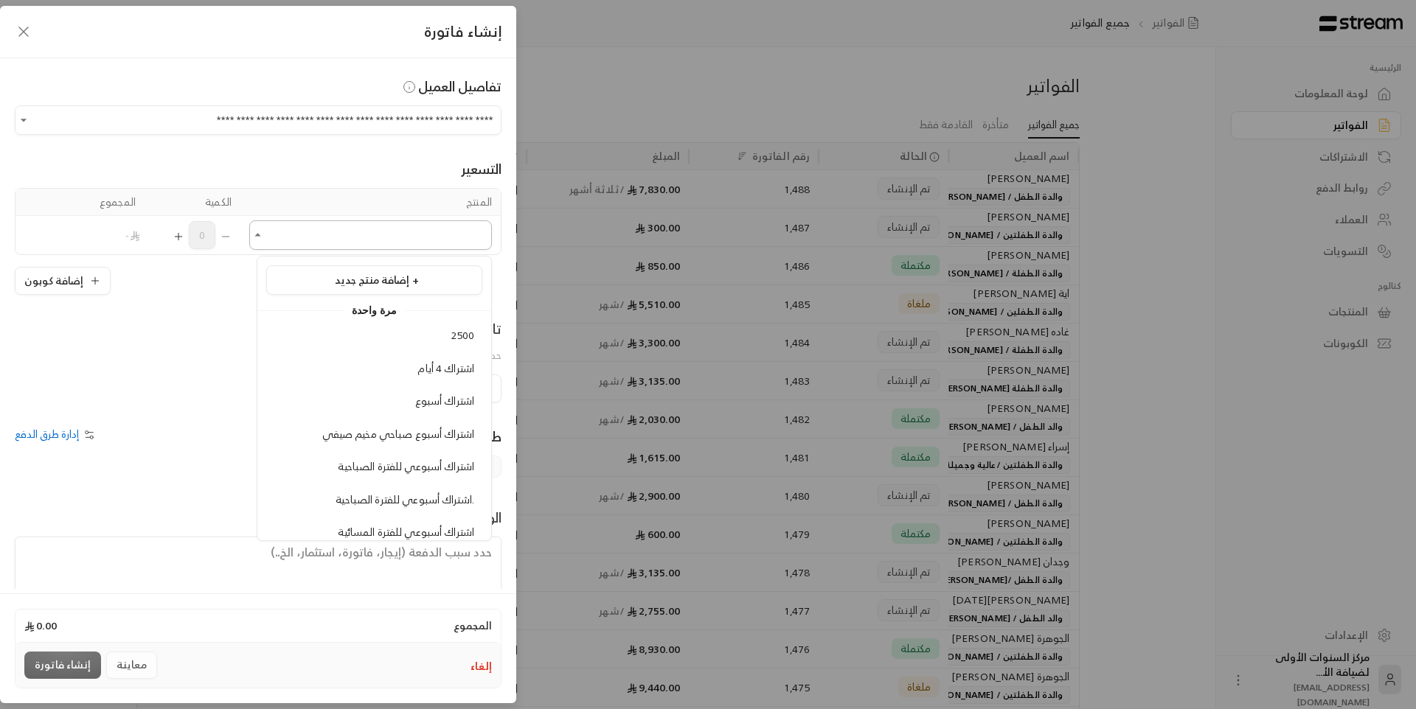
click at [426, 233] on input "اختر العميل" at bounding box center [370, 236] width 243 height 26
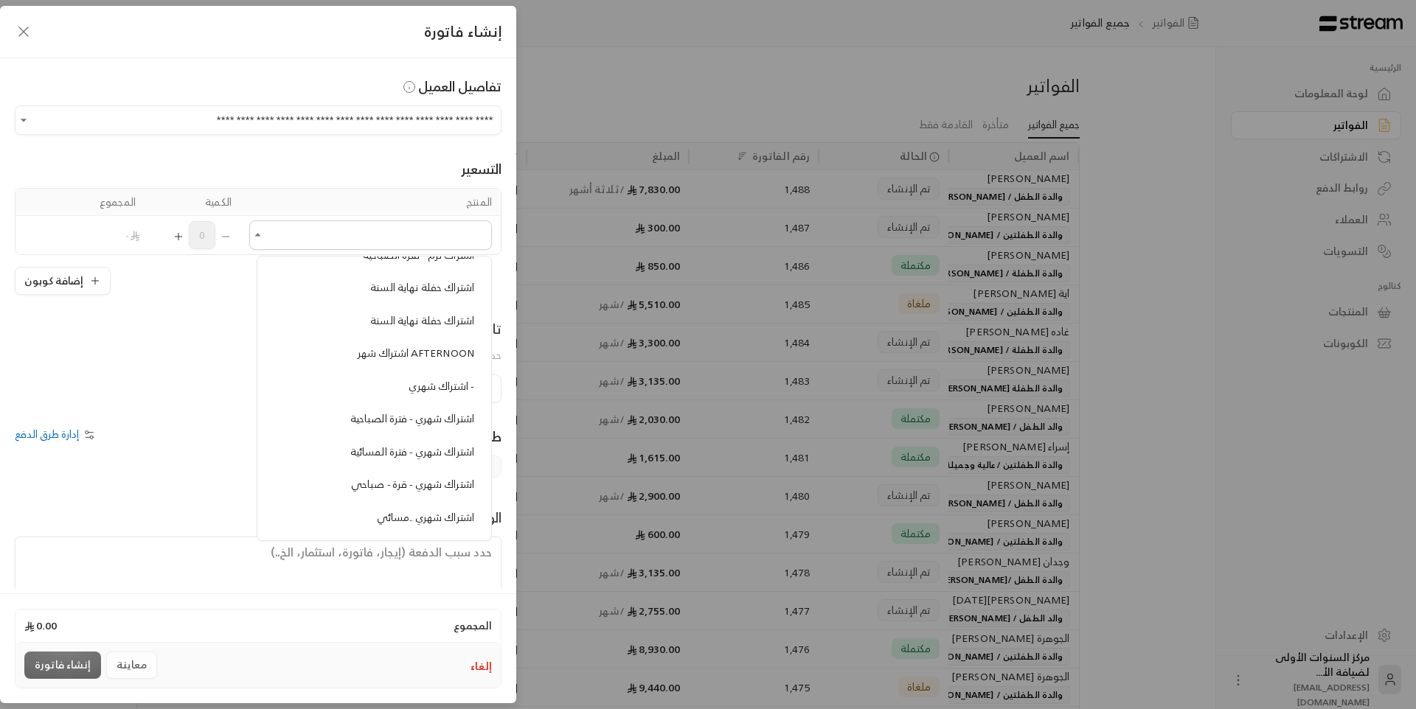
scroll to position [664, 0]
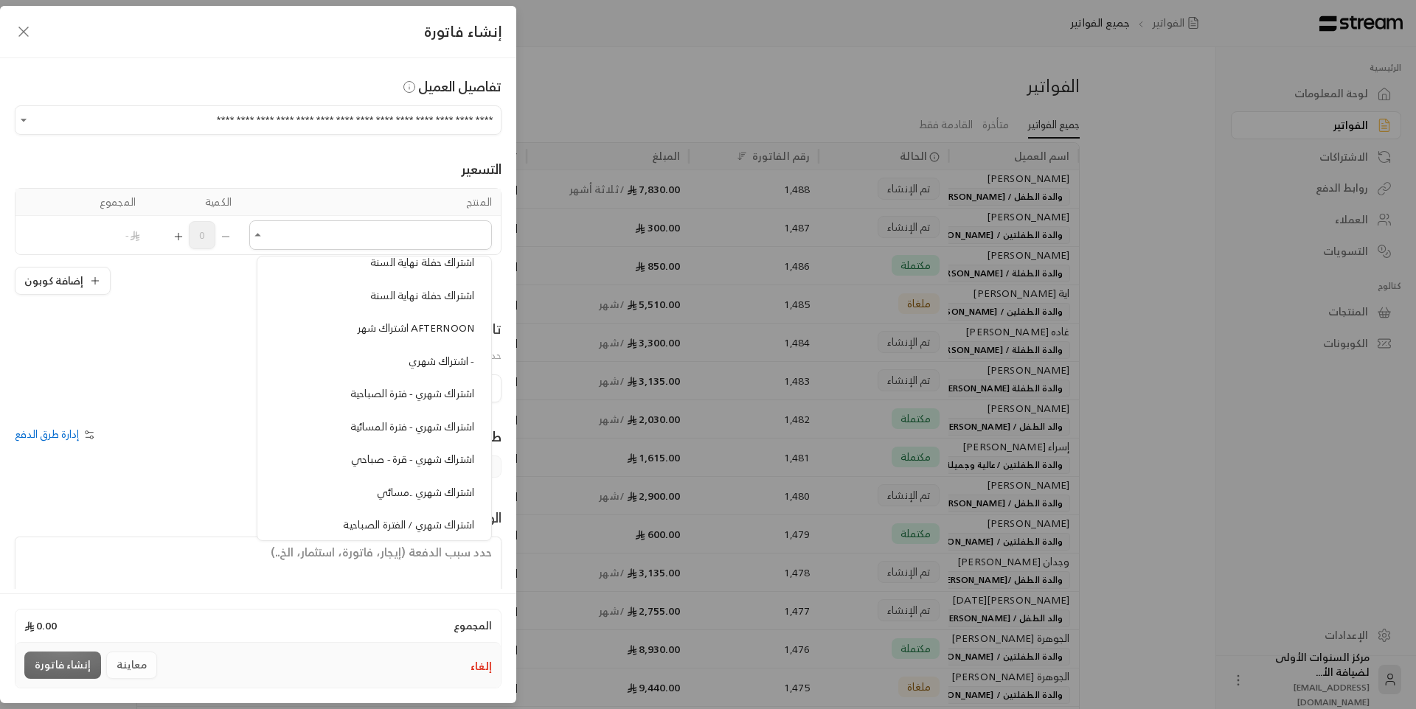
click at [403, 399] on span "اشتراك شهري - فترة الصباحية" at bounding box center [412, 393] width 124 height 18
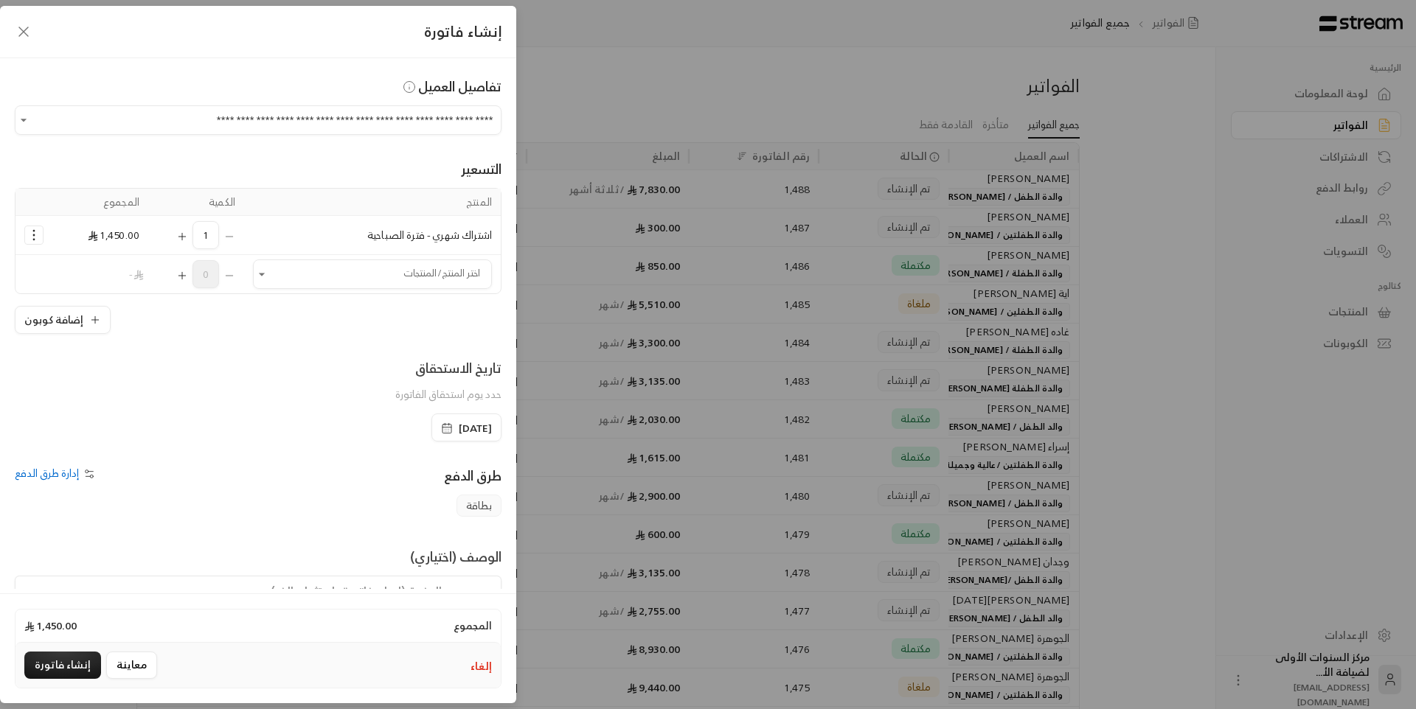
click at [37, 231] on icon "Selected Products" at bounding box center [34, 235] width 15 height 15
click at [96, 302] on span "إزالة المنتج" at bounding box center [98, 297] width 42 height 17
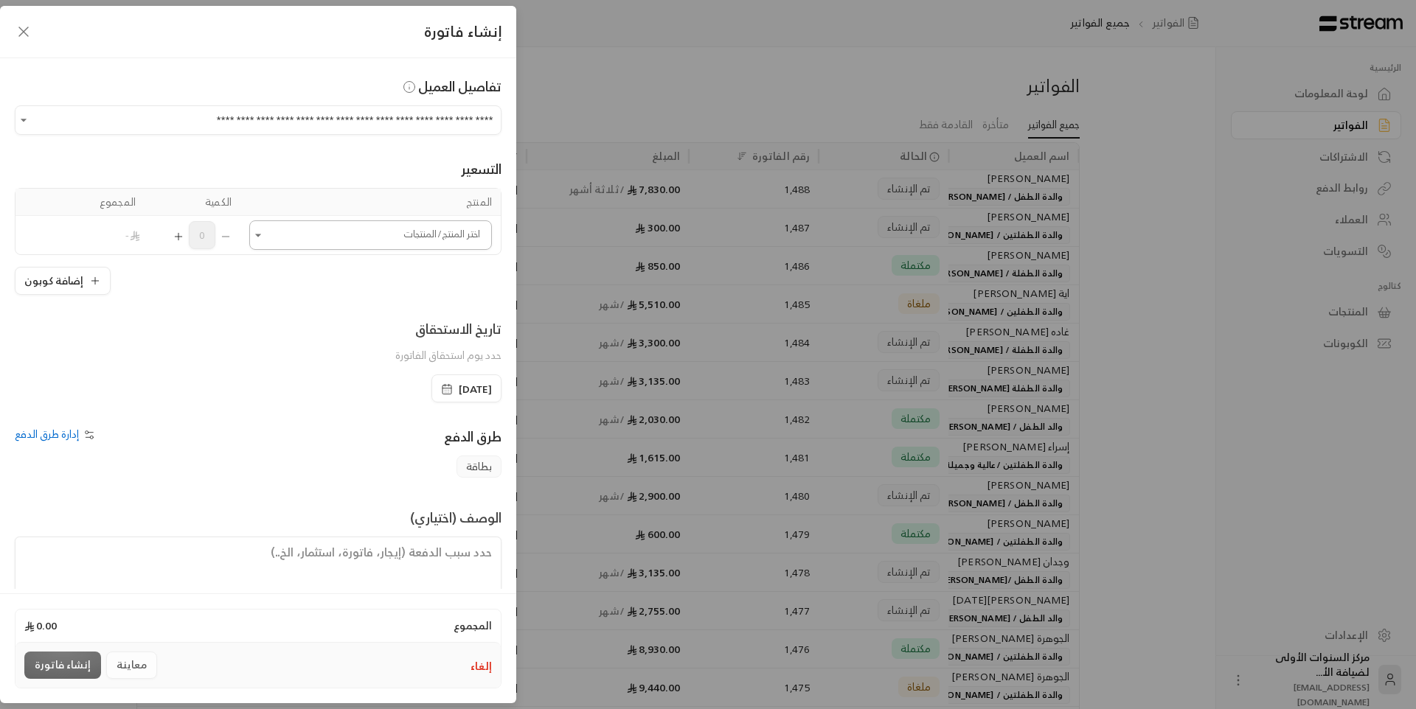
click at [301, 246] on input "اختر العميل" at bounding box center [370, 236] width 243 height 26
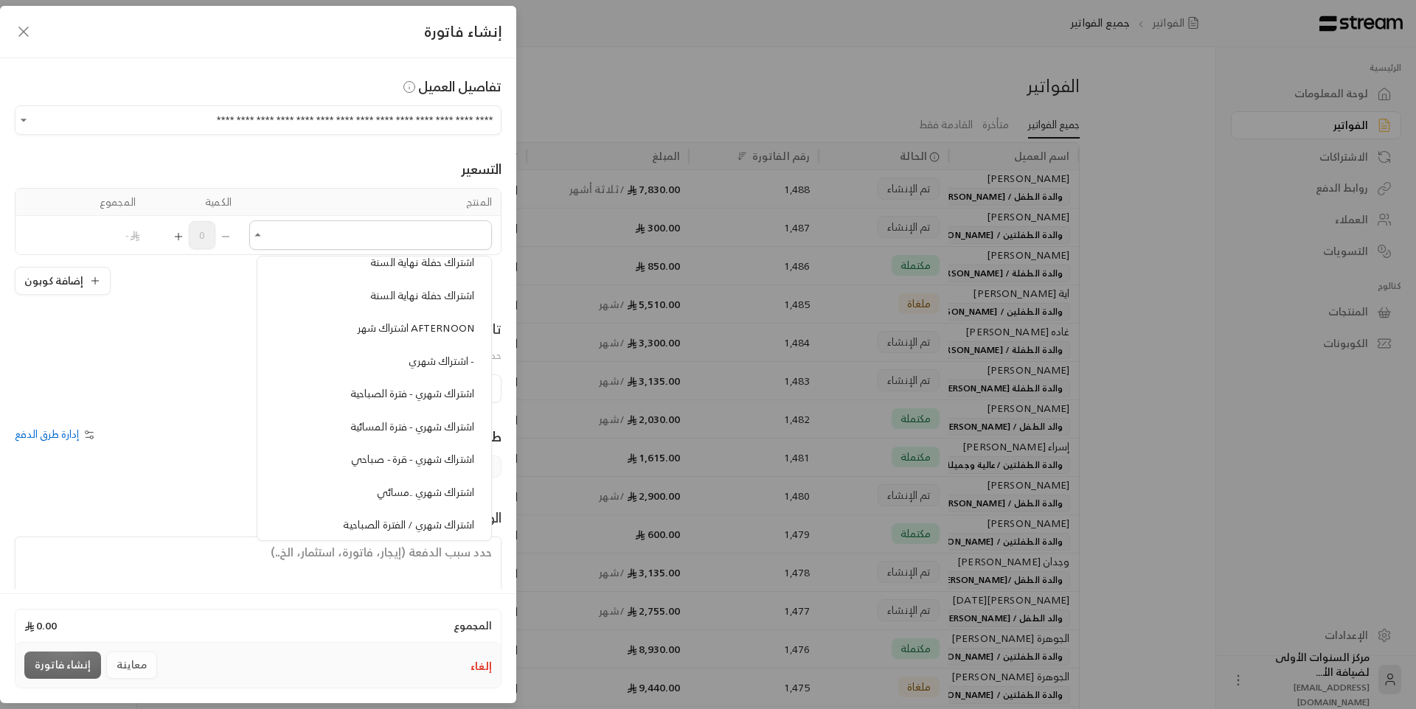
click at [395, 396] on span "اشتراك شهري - فترة الصباحية" at bounding box center [412, 393] width 124 height 18
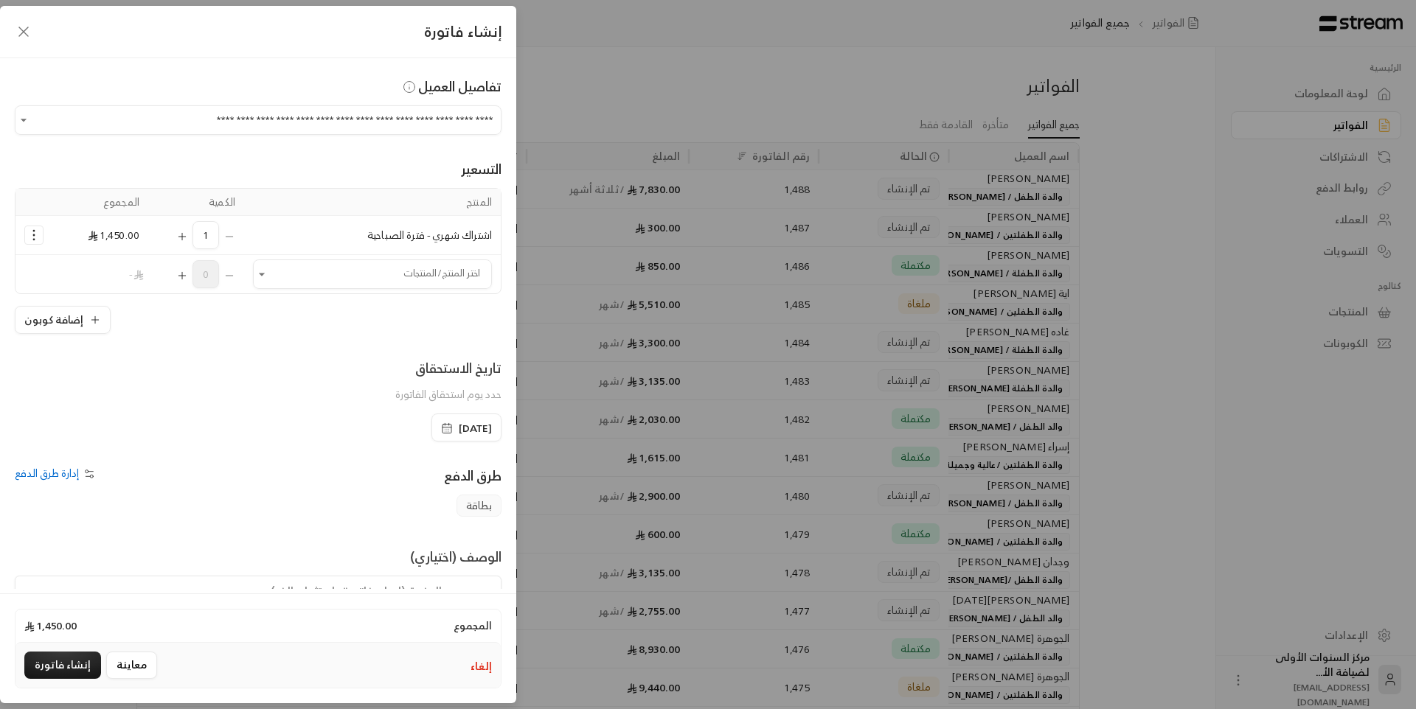
click at [43, 238] on button "Selected Products" at bounding box center [34, 235] width 18 height 18
click at [113, 293] on span "إزالة المنتج" at bounding box center [98, 297] width 42 height 17
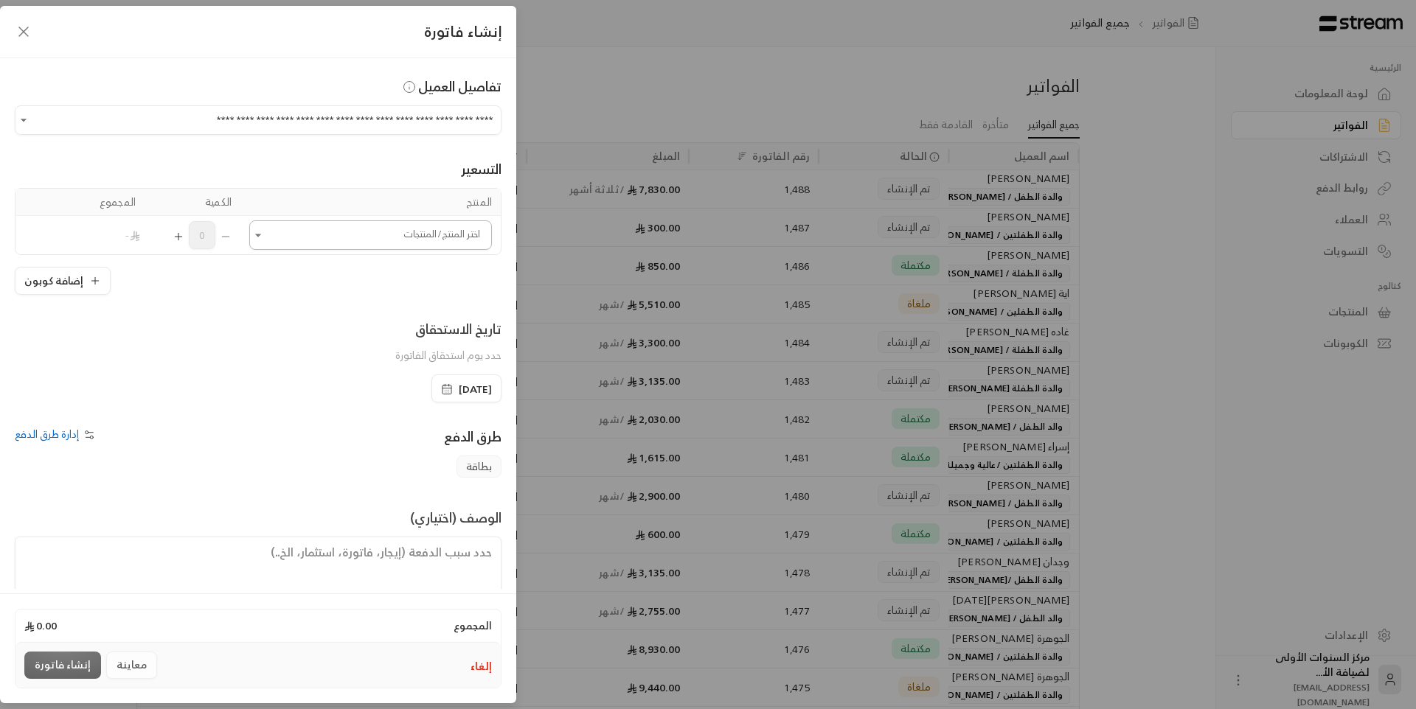
click at [383, 243] on input "اختر العميل" at bounding box center [370, 236] width 243 height 26
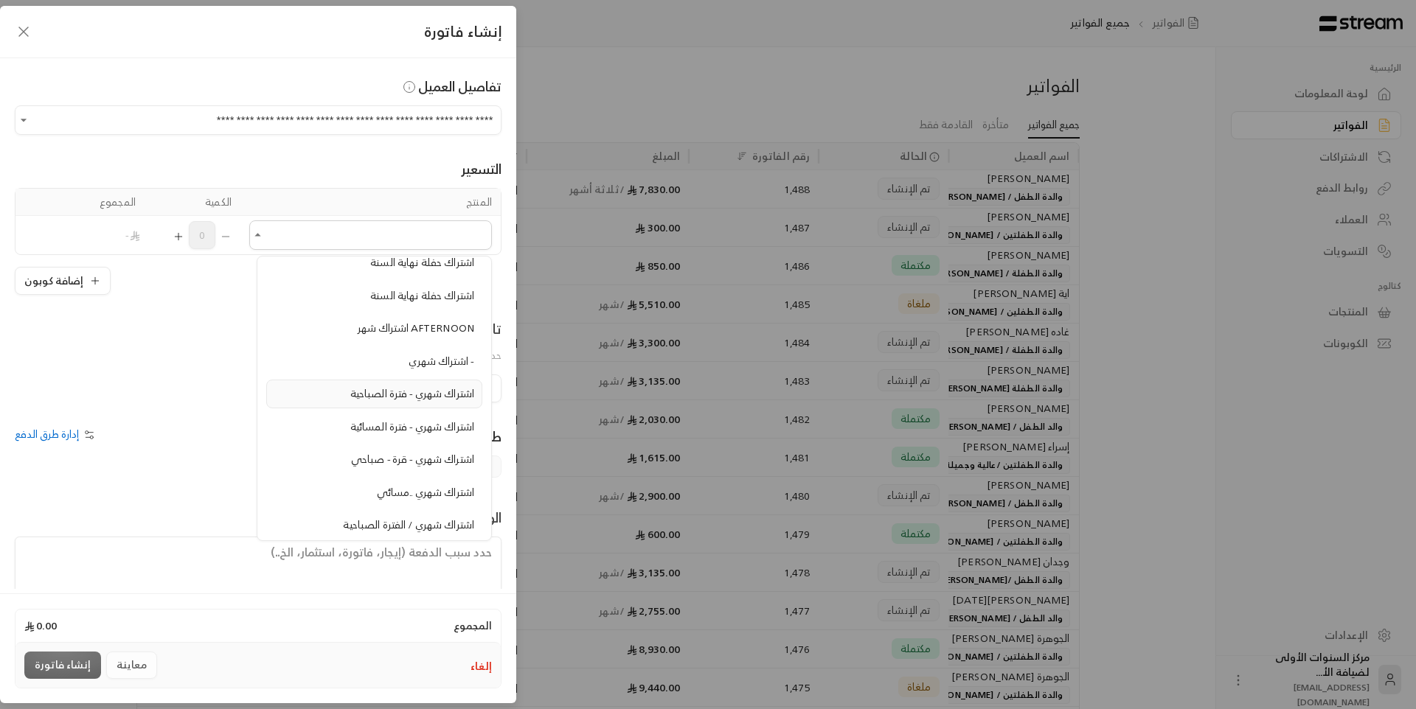
click at [435, 394] on span "اشتراك شهري - فترة الصباحية" at bounding box center [412, 393] width 124 height 18
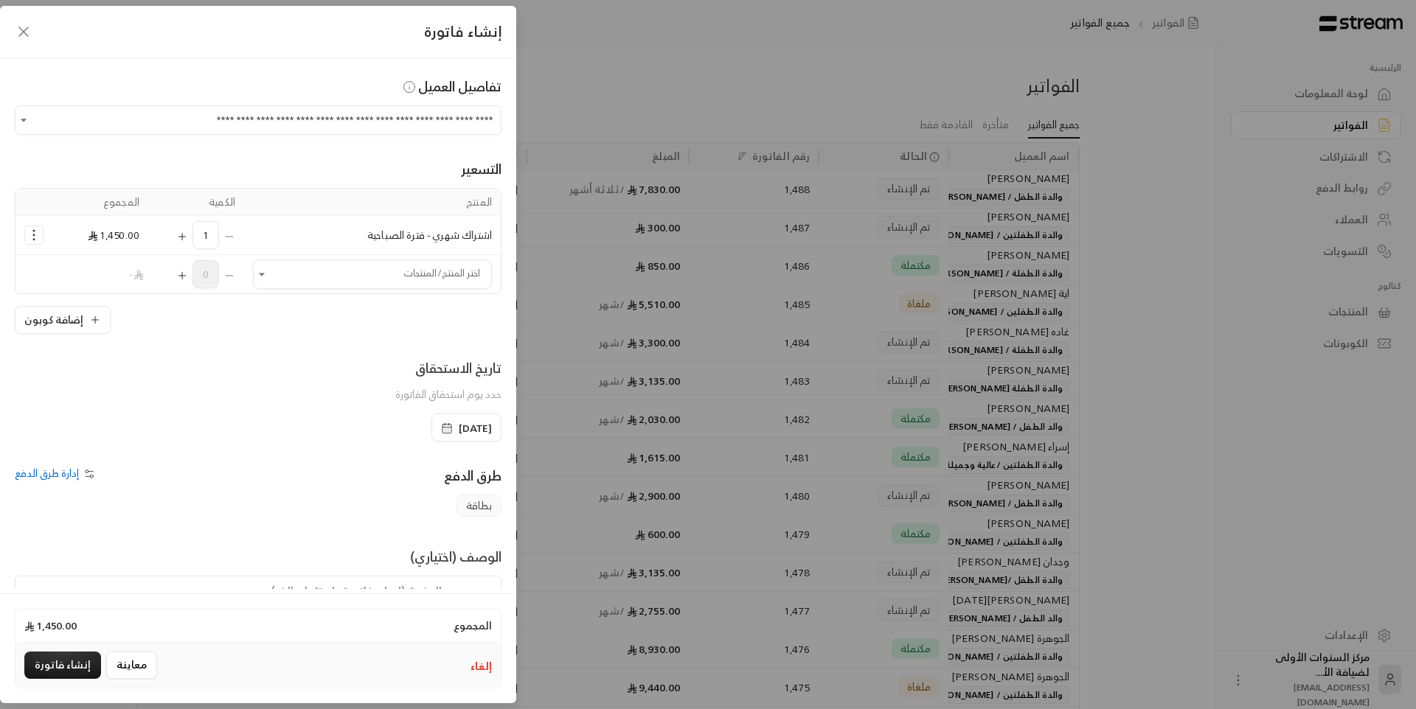
click at [41, 240] on icon "Selected Products" at bounding box center [34, 235] width 15 height 15
click at [105, 292] on span "إزالة المنتج" at bounding box center [98, 297] width 42 height 17
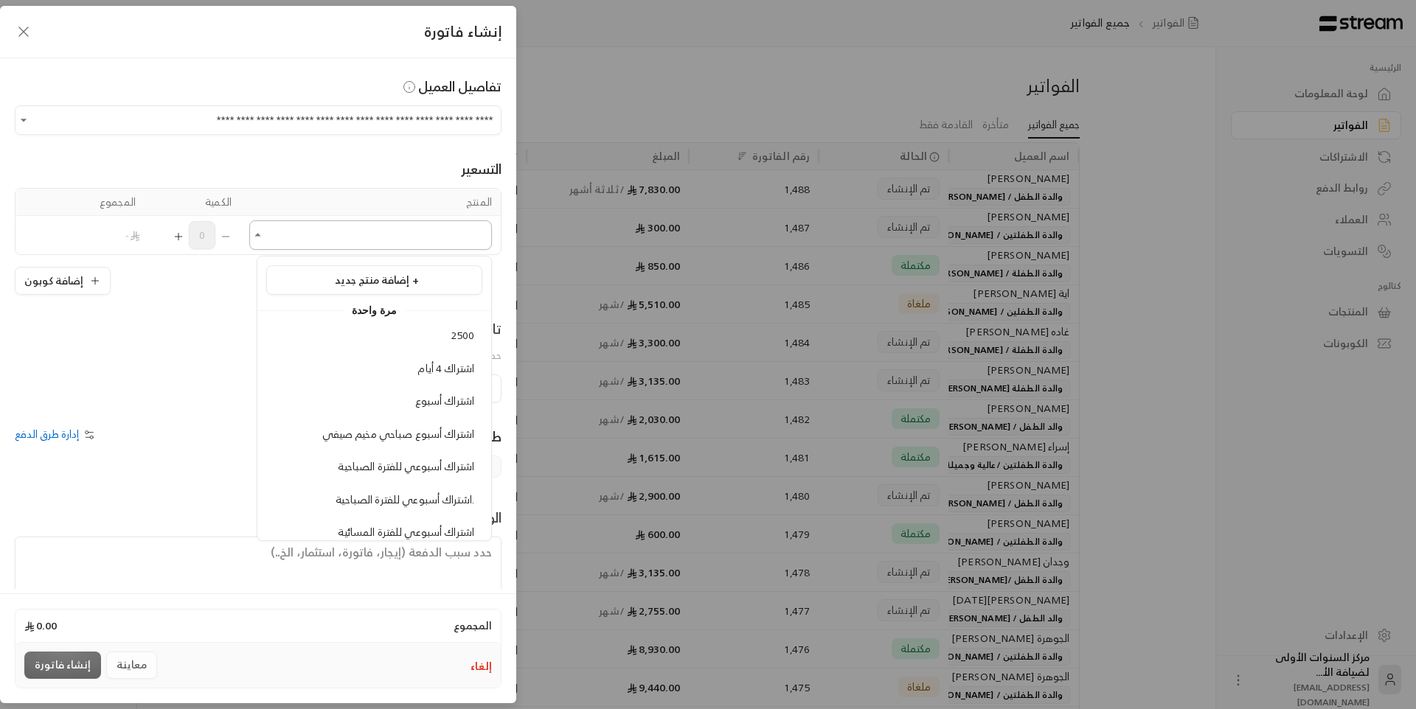
click at [401, 239] on input "اختر العميل" at bounding box center [370, 236] width 243 height 26
click at [372, 440] on span "اشتراك شهري - فترة الصباحية" at bounding box center [412, 435] width 124 height 18
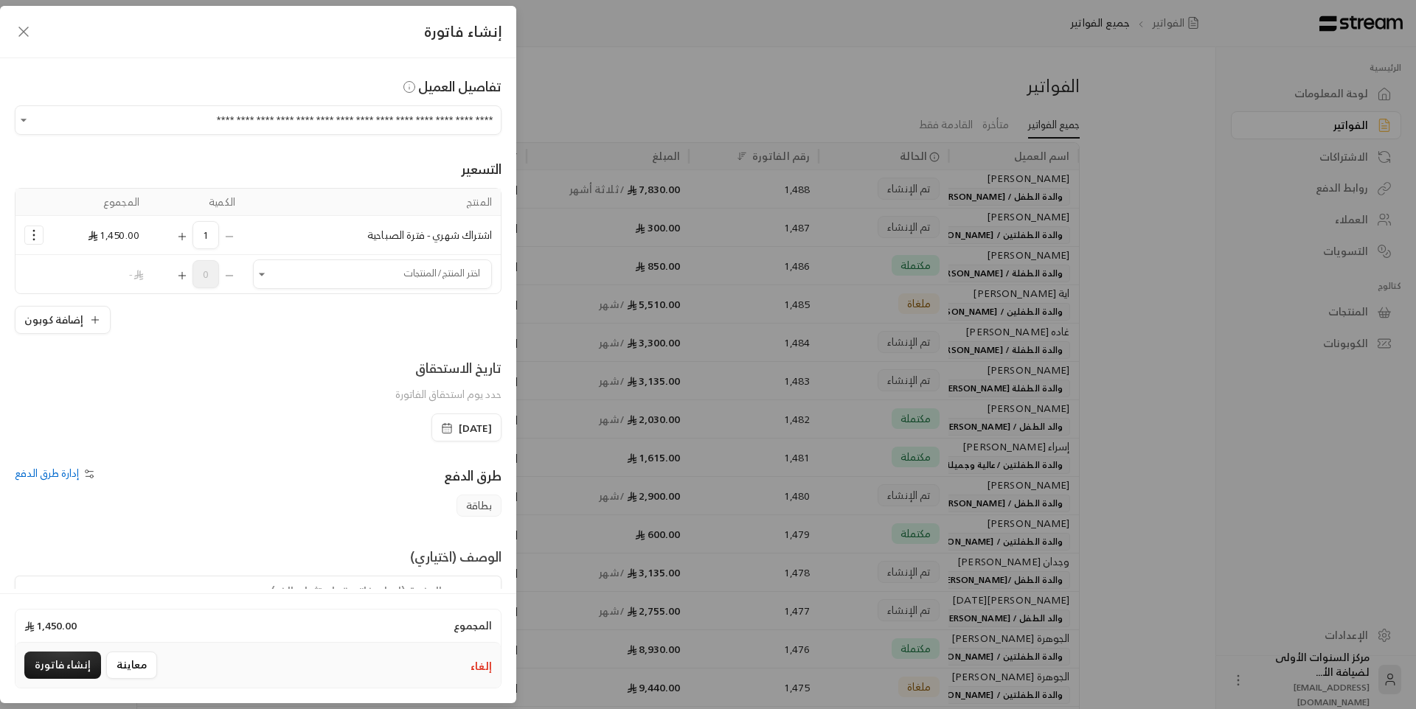
click at [41, 234] on icon "Selected Products" at bounding box center [34, 235] width 15 height 15
click at [97, 296] on span "إزالة المنتج" at bounding box center [98, 297] width 42 height 17
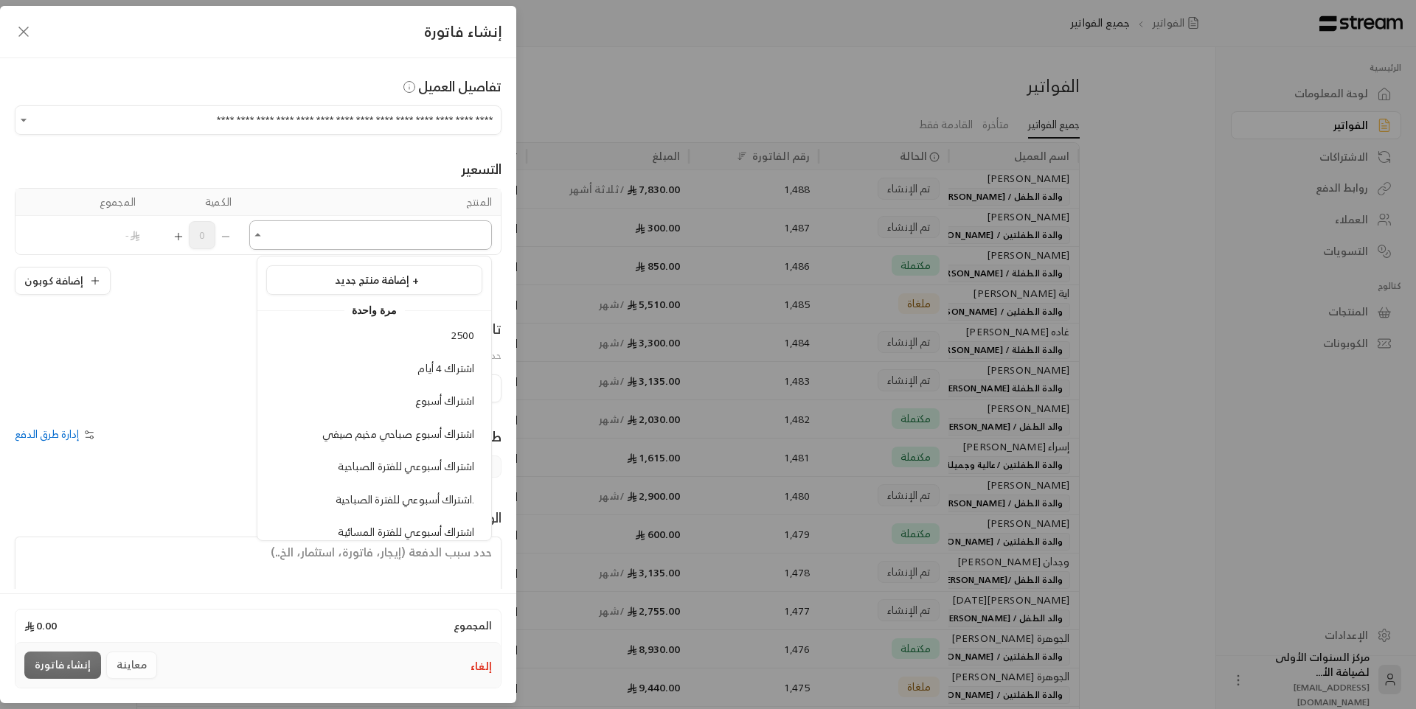
click at [406, 246] on input "اختر العميل" at bounding box center [370, 236] width 243 height 26
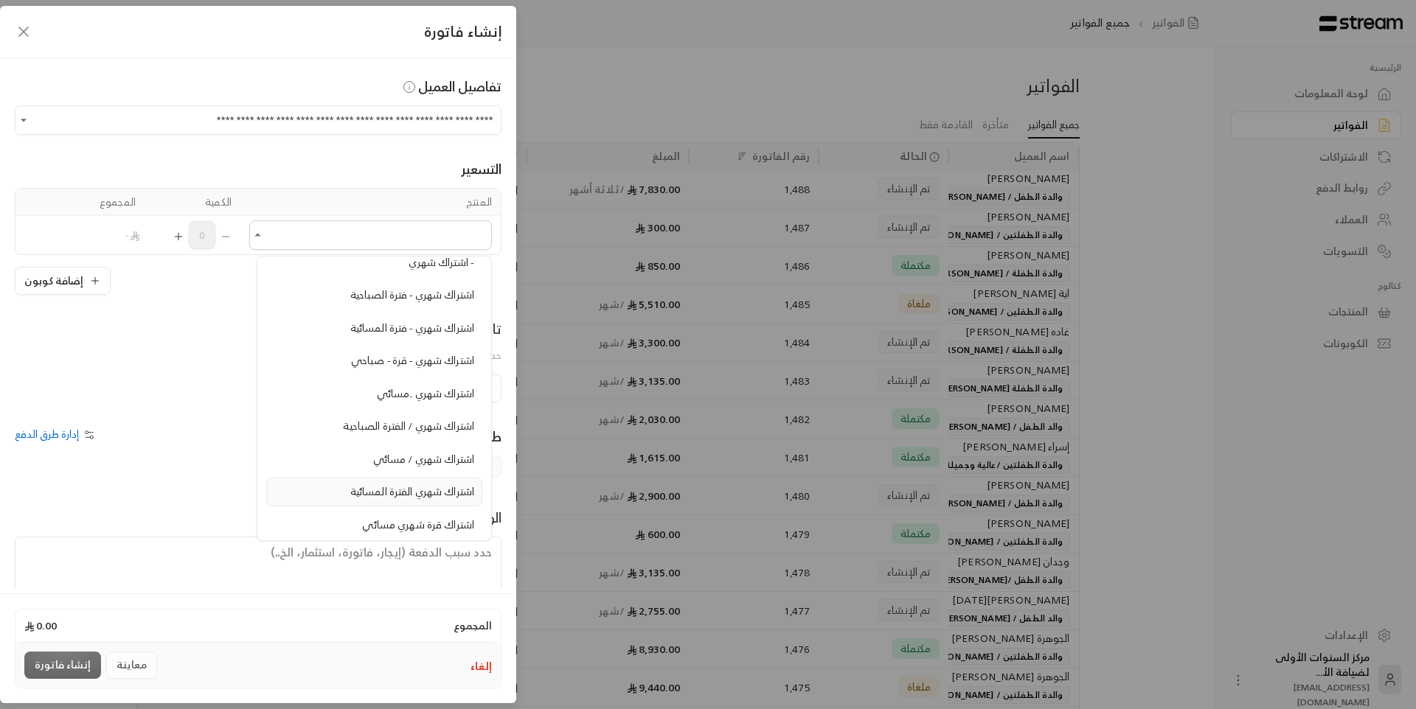
scroll to position [738, 0]
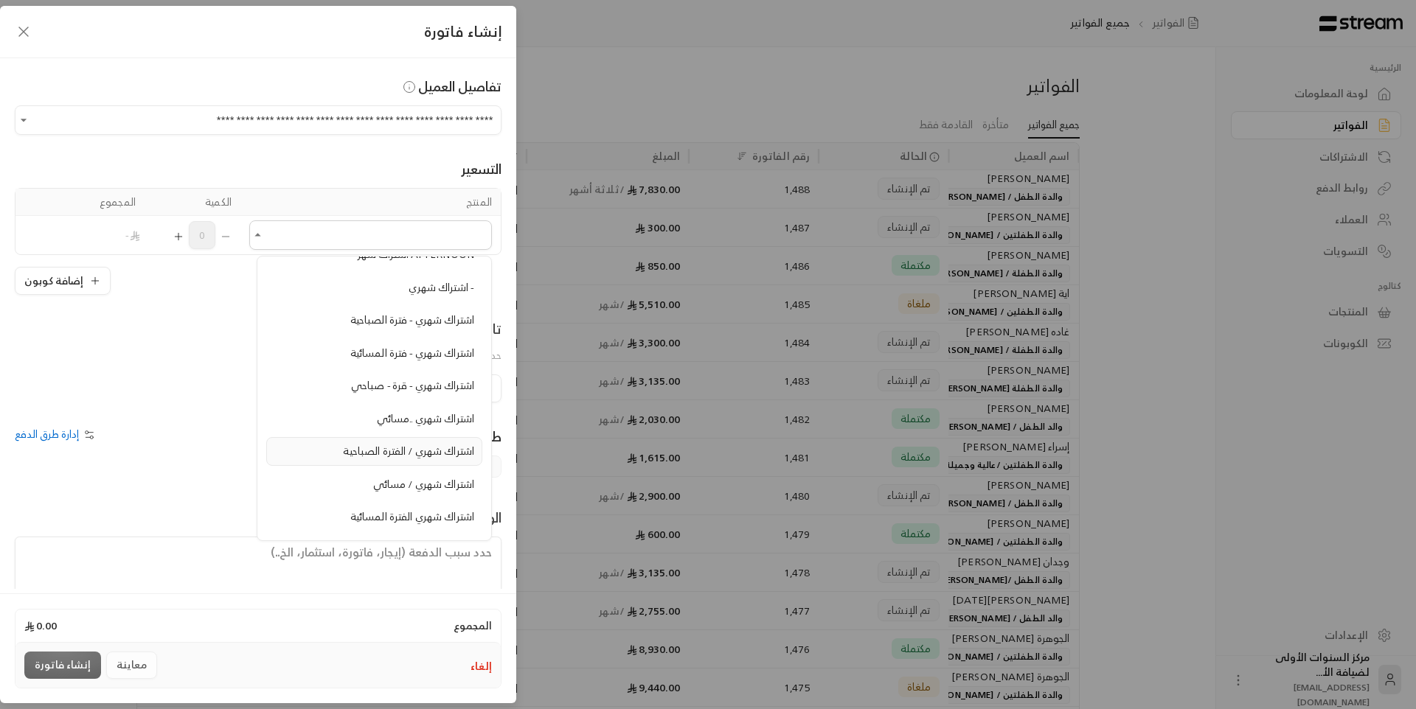
click at [374, 459] on span "اشتراك شهري / الفترة الصباحية" at bounding box center [408, 451] width 131 height 18
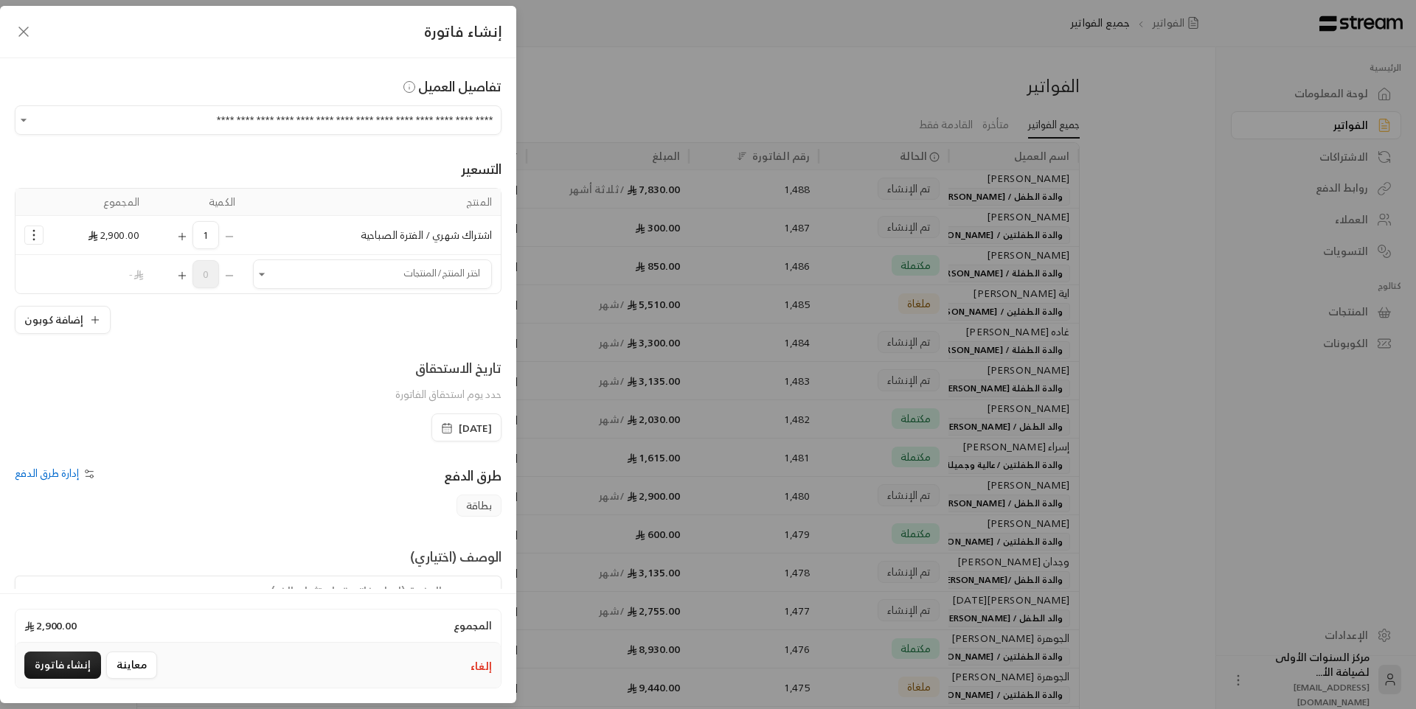
click at [459, 431] on span "[DATE]" at bounding box center [475, 428] width 33 height 15
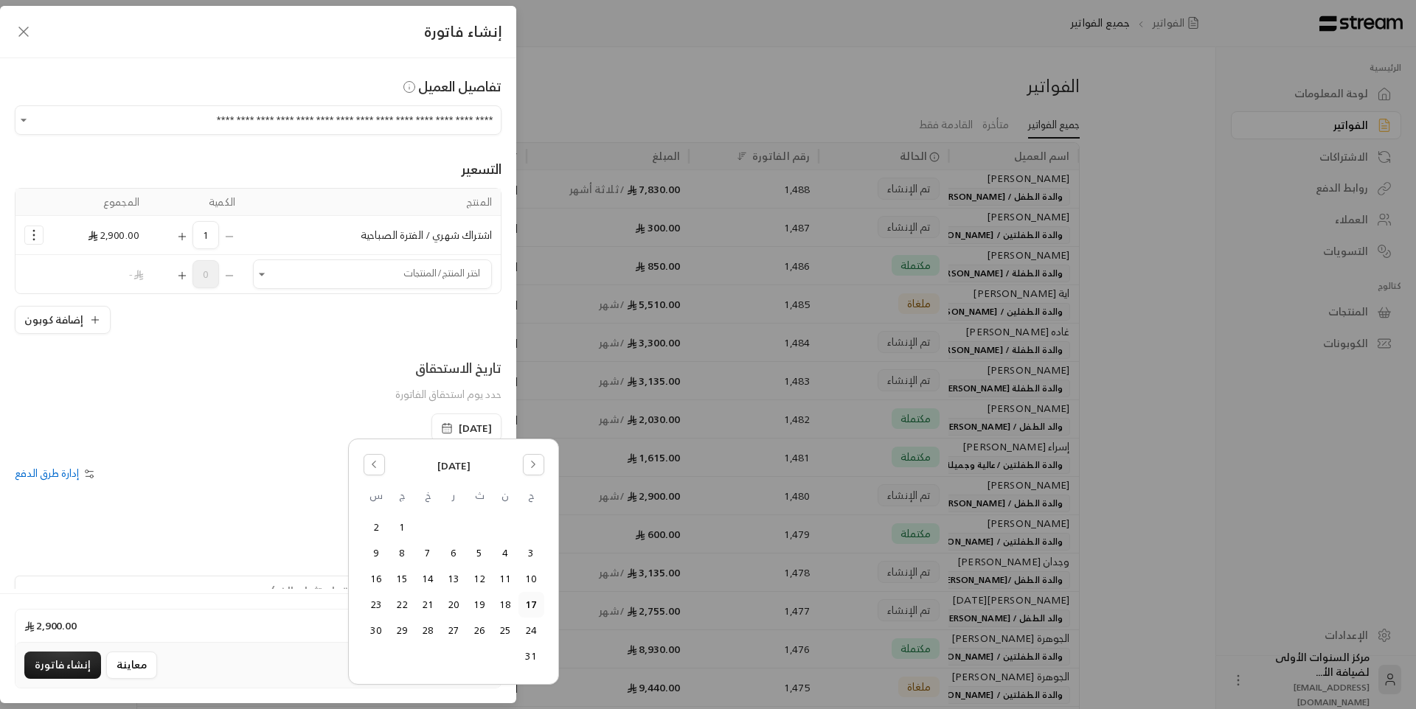
click at [281, 452] on div "**********" at bounding box center [258, 323] width 516 height 531
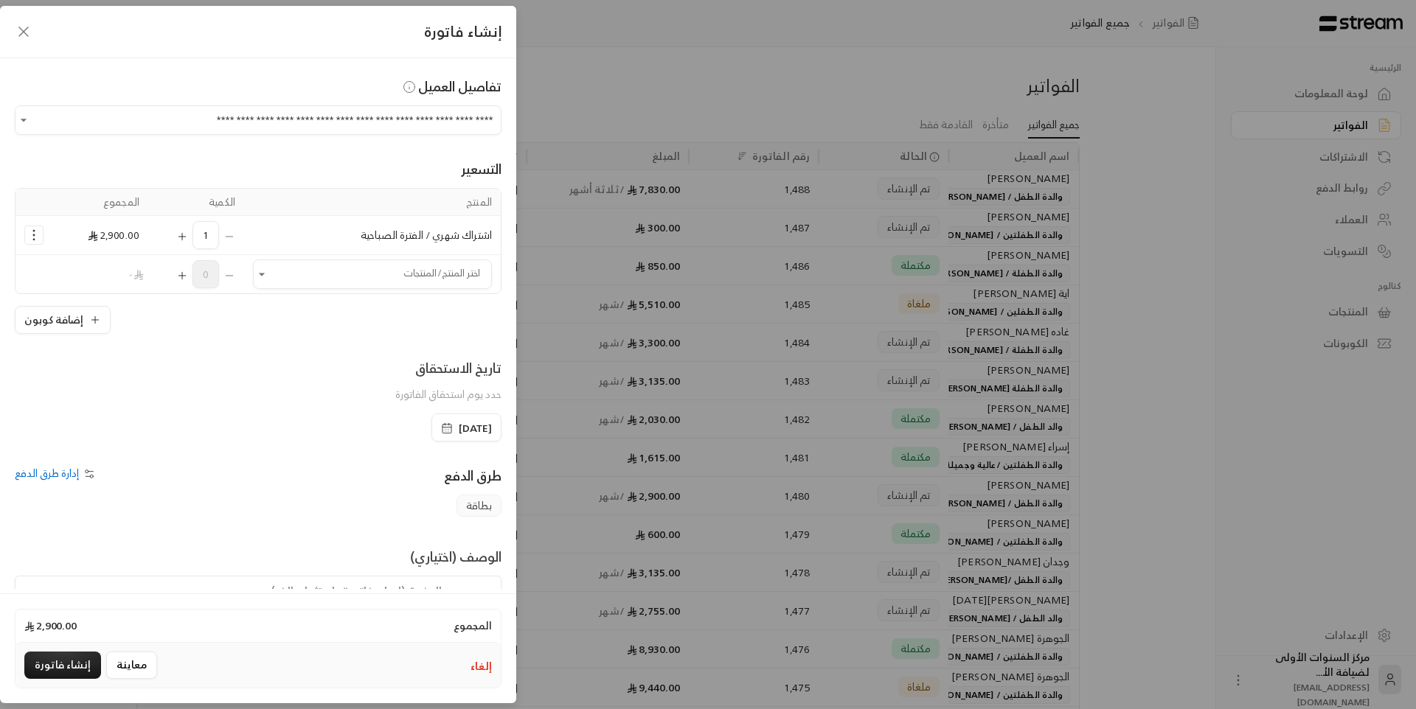
scroll to position [71, 0]
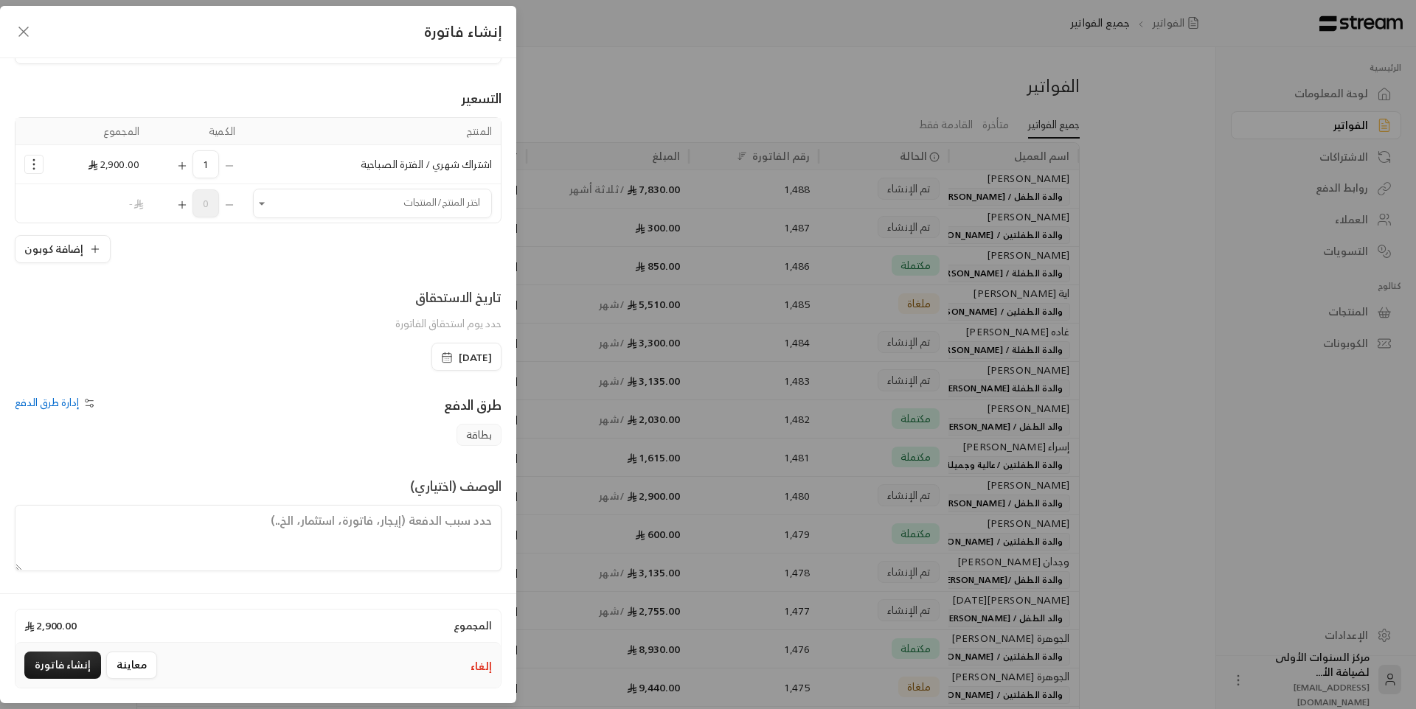
click at [485, 670] on button "إلغاء" at bounding box center [481, 666] width 21 height 15
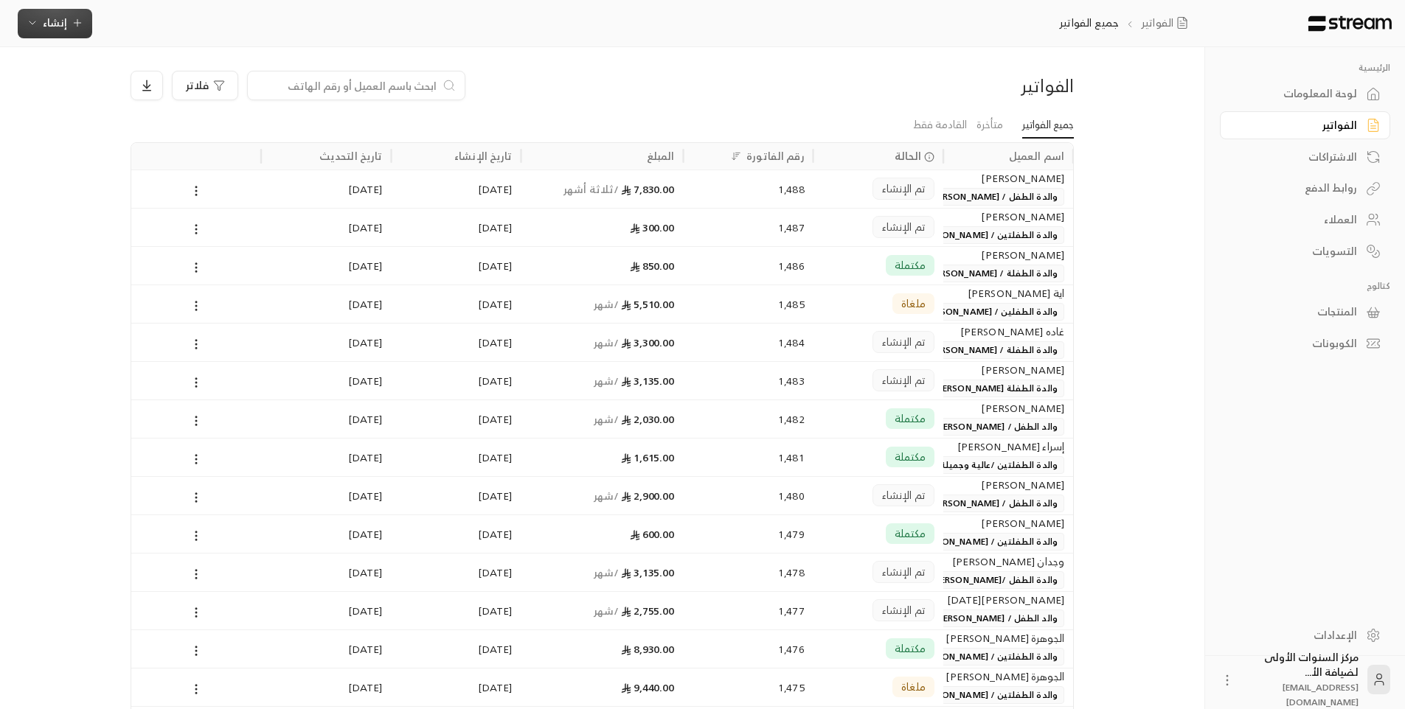
click at [72, 32] on button "إنشاء" at bounding box center [55, 24] width 74 height 30
click at [174, 143] on div "أتمتة الفواتير المتكررة للفواتير المستمرة." at bounding box center [128, 143] width 186 height 15
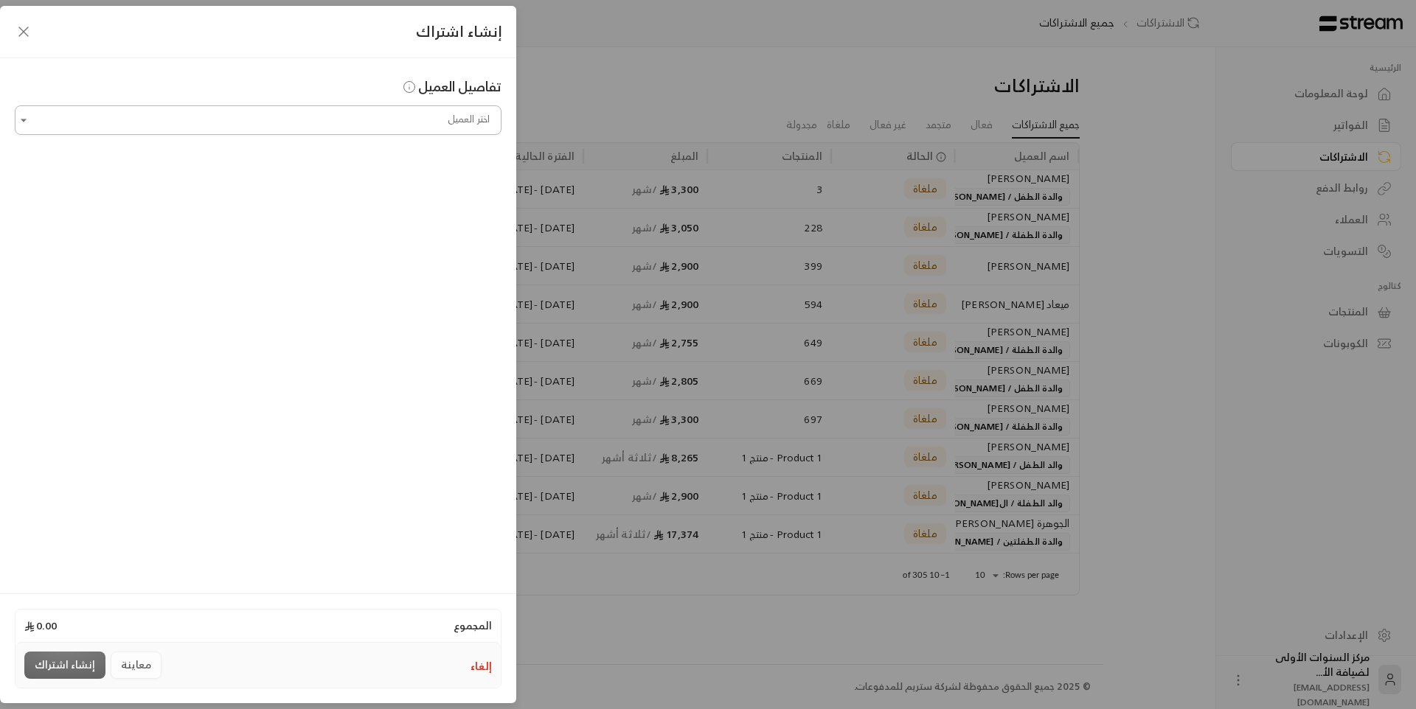
click at [339, 118] on input "اختر العميل" at bounding box center [258, 121] width 487 height 26
click at [327, 204] on span "والدة الطفل / [PERSON_NAME]" at bounding box center [298, 199] width 145 height 24
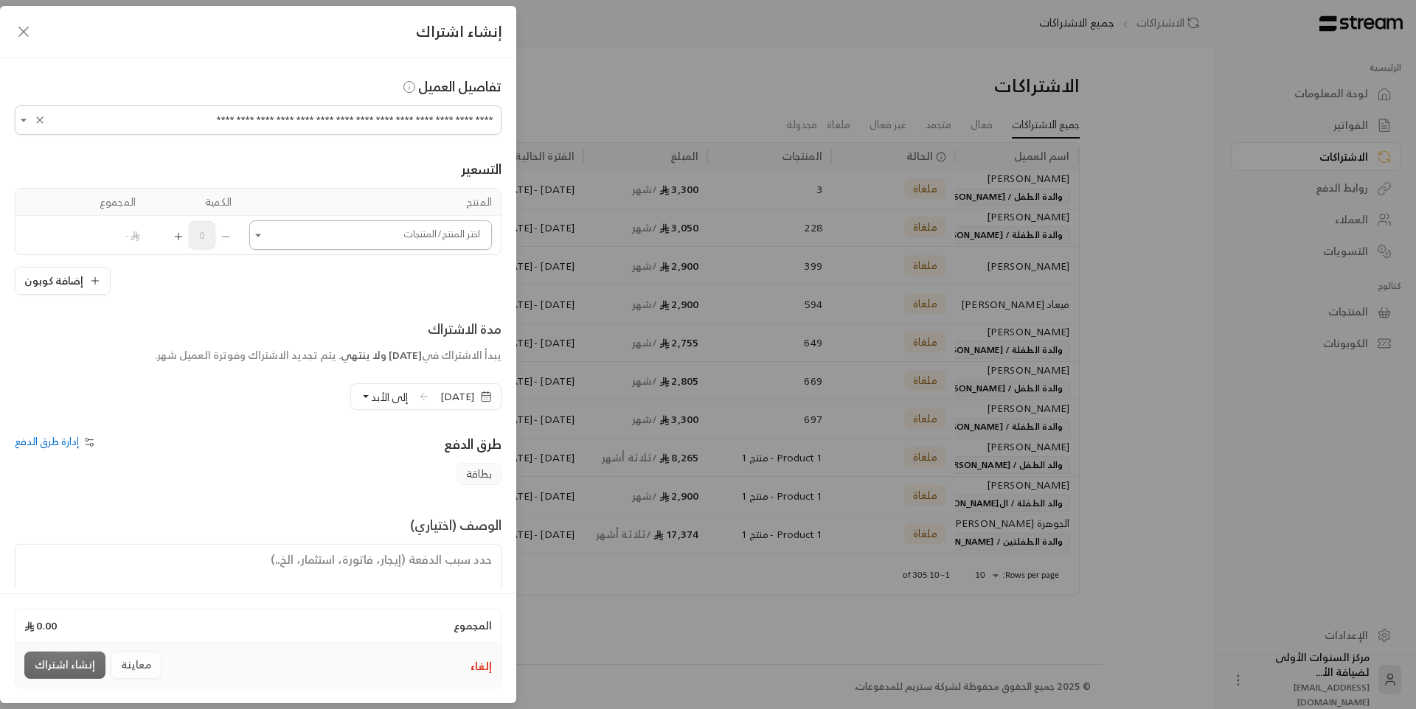
type input "**********"
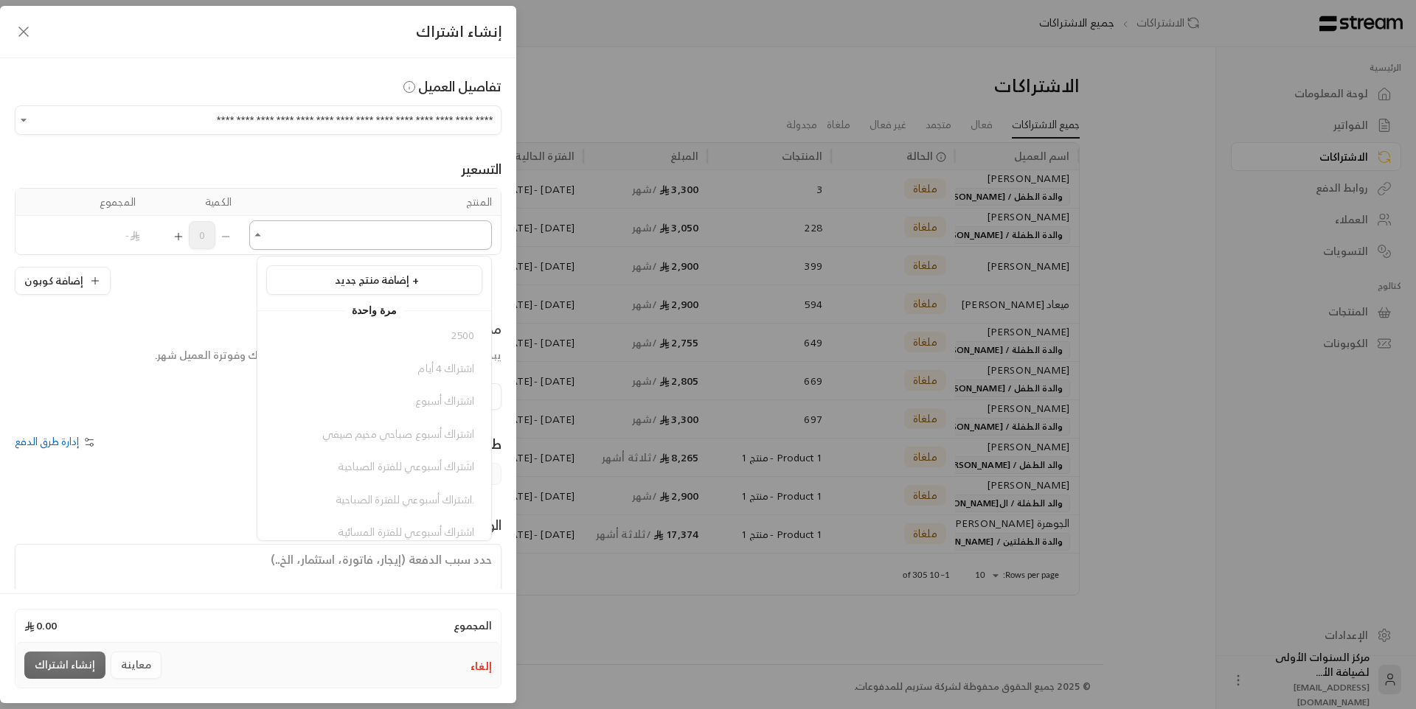
click at [378, 235] on input "اختر العميل" at bounding box center [370, 236] width 243 height 26
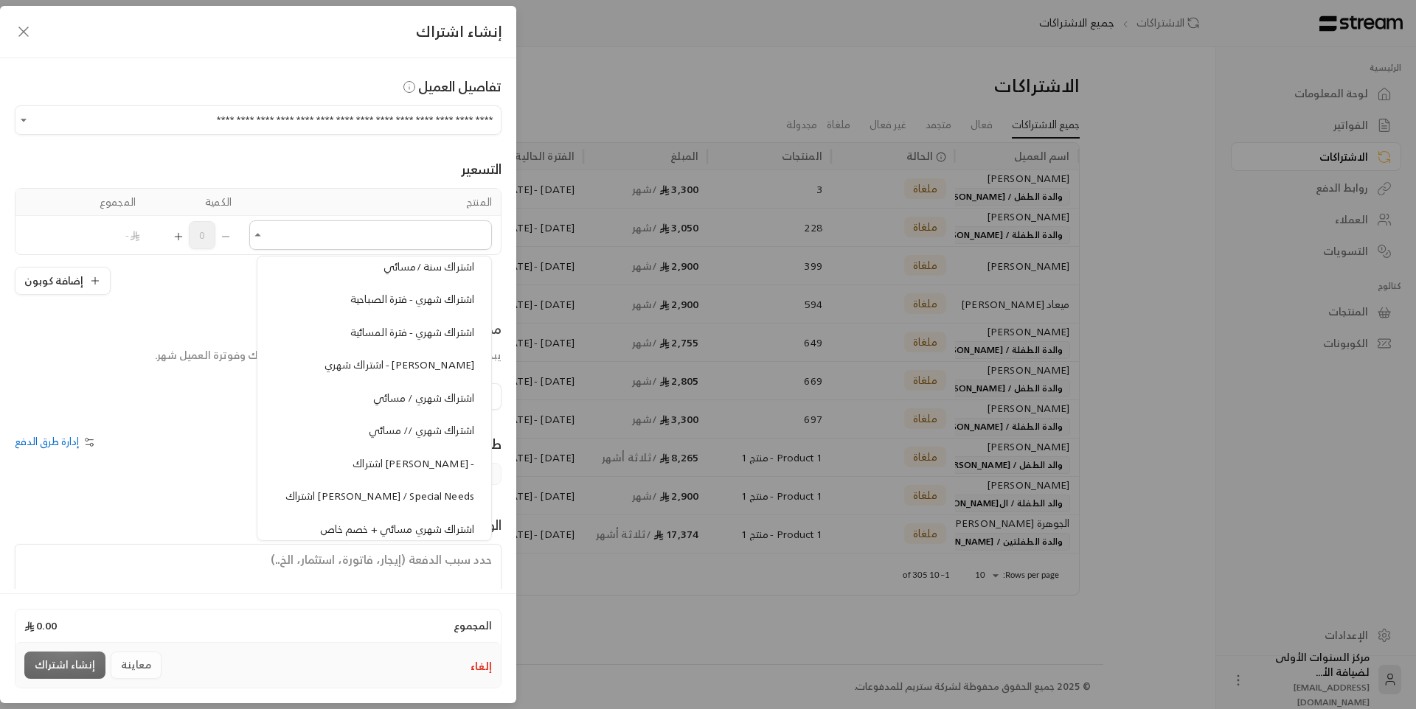
scroll to position [1328, 0]
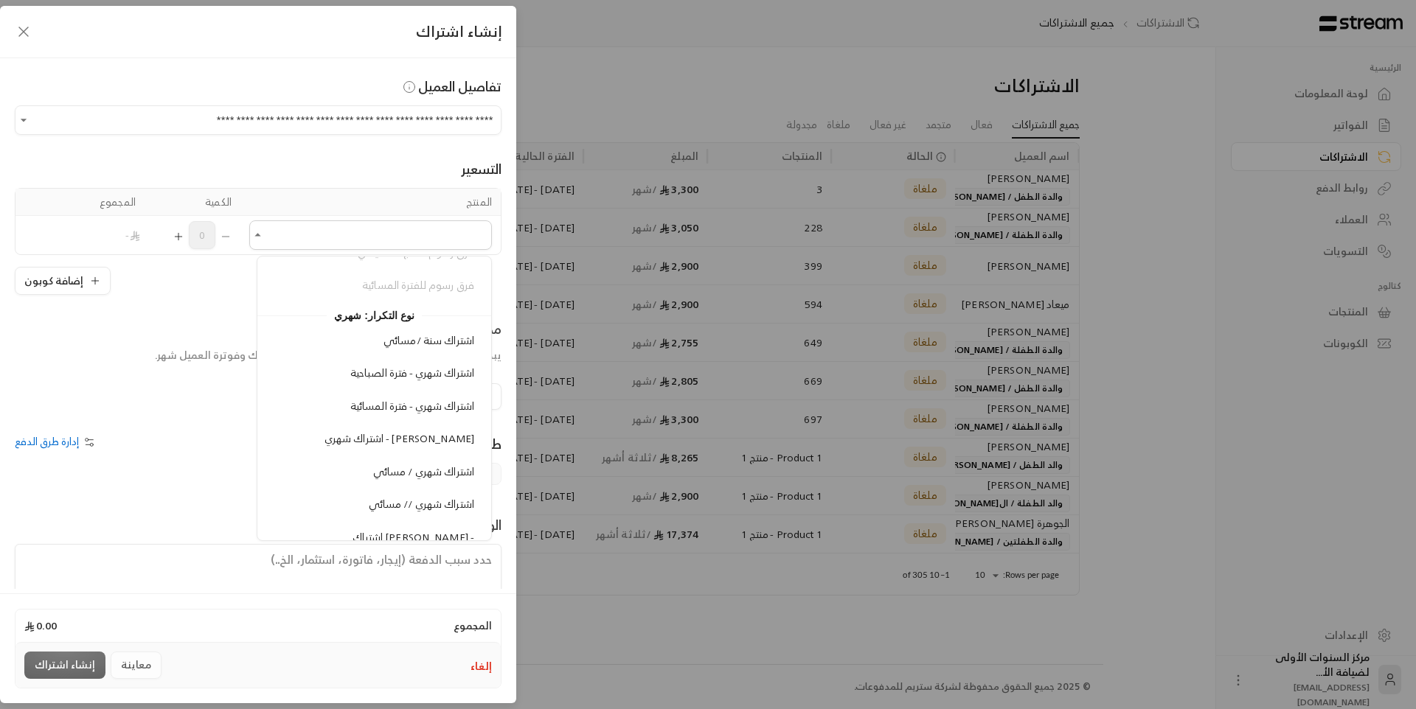
click at [389, 386] on li "اشتراك شهري - فترة الصباحية" at bounding box center [374, 373] width 216 height 29
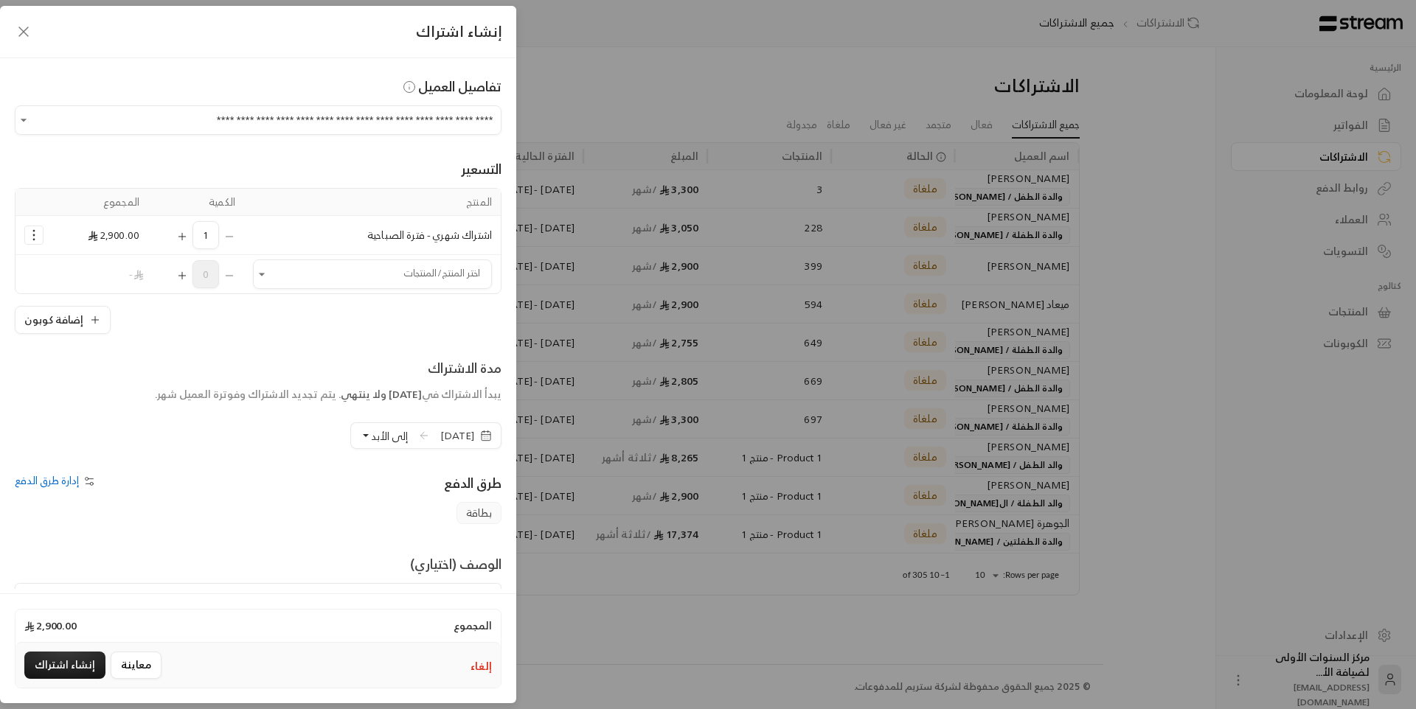
click at [464, 437] on span "[DATE]" at bounding box center [457, 435] width 34 height 15
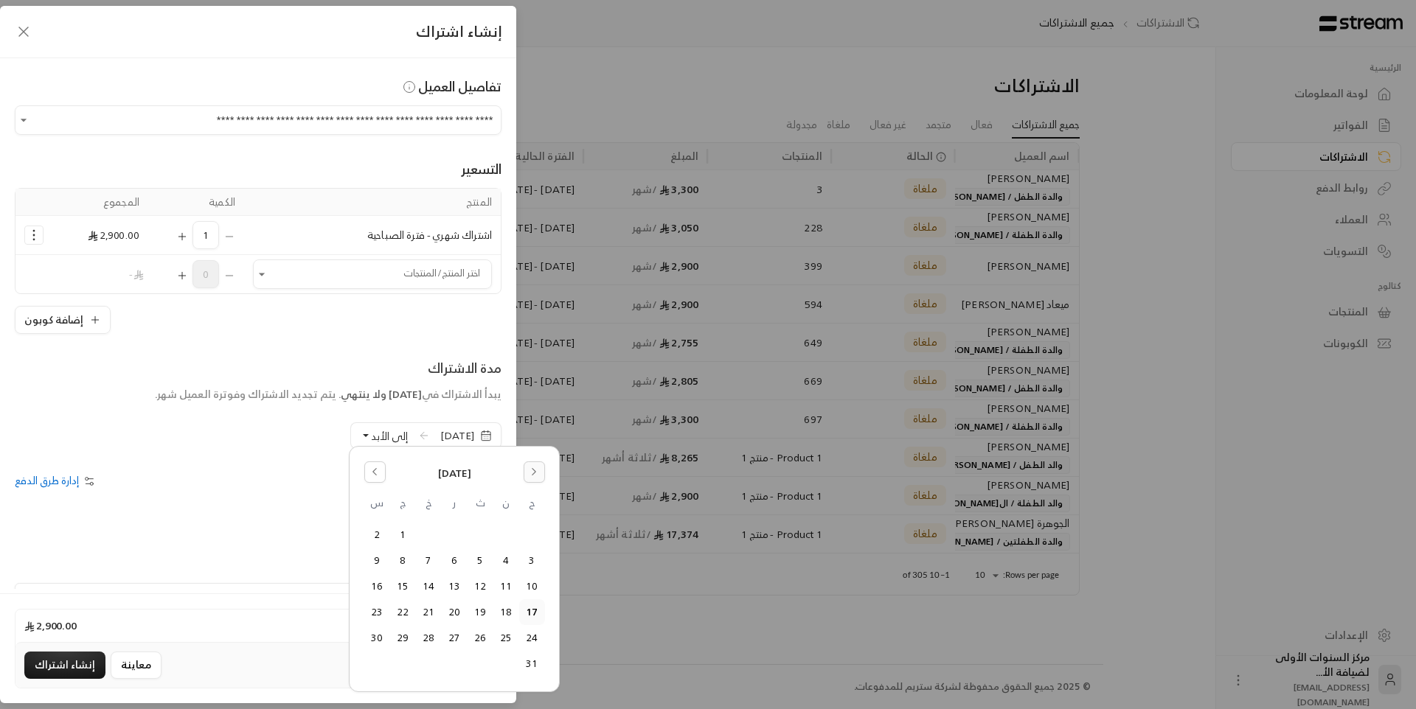
click at [528, 466] on button "Go to the Next Month" at bounding box center [534, 472] width 21 height 21
click at [504, 534] on button "1" at bounding box center [506, 535] width 24 height 24
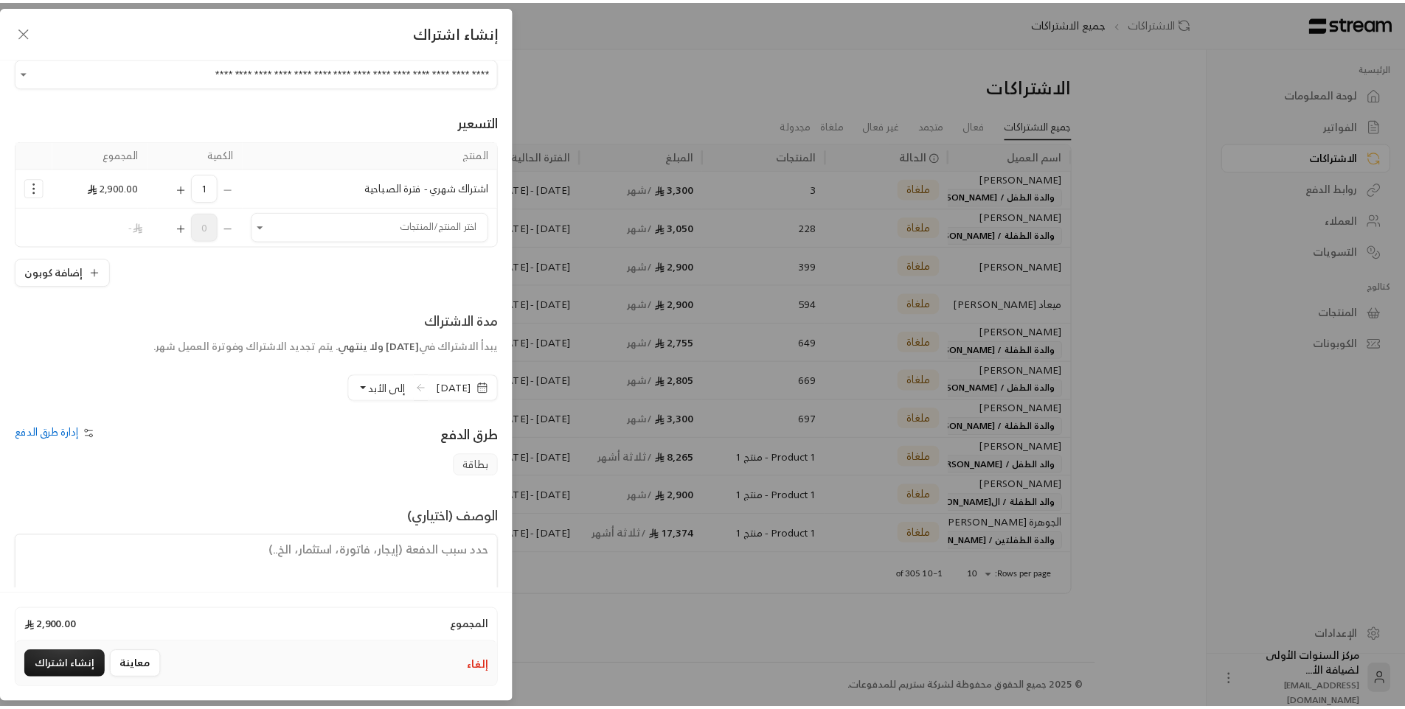
scroll to position [74, 0]
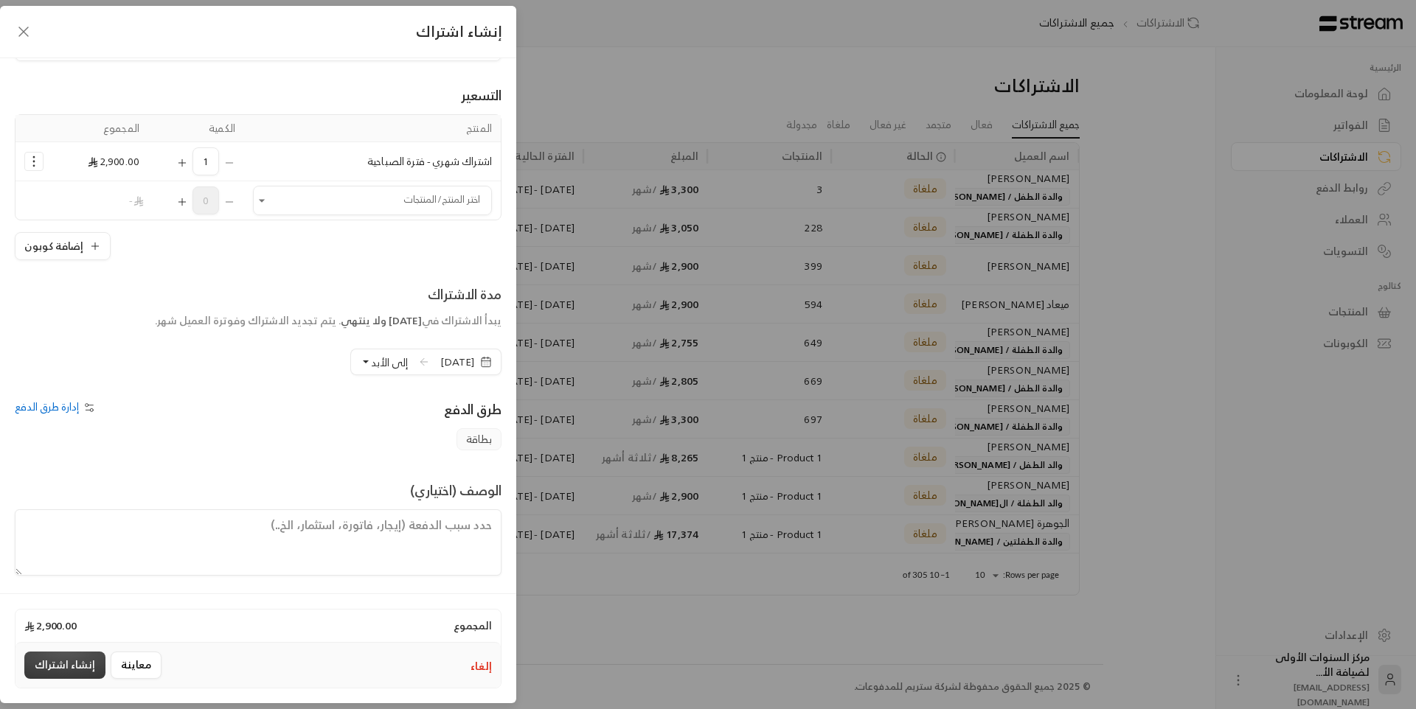
click at [70, 666] on button "إنشاء اشتراك" at bounding box center [64, 665] width 81 height 27
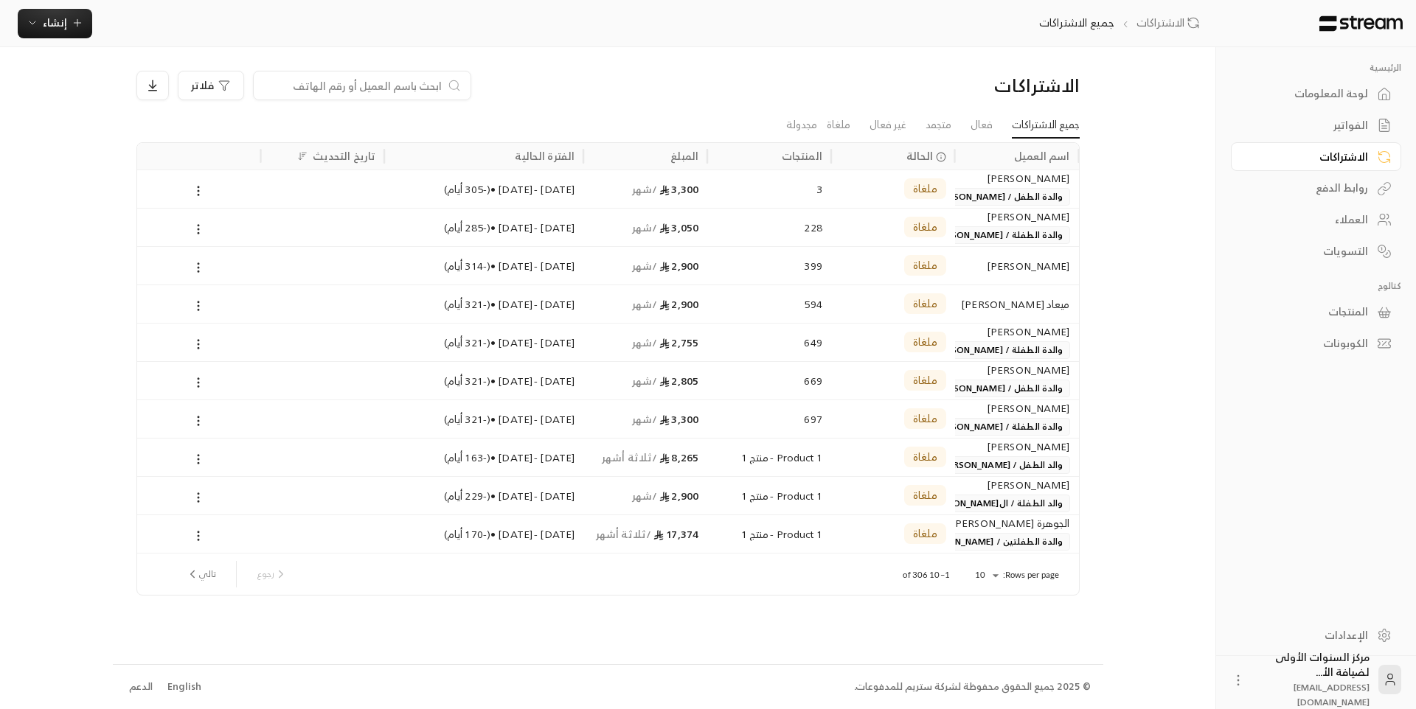
click at [1385, 85] on link "لوحة المعلومات" at bounding box center [1316, 94] width 170 height 29
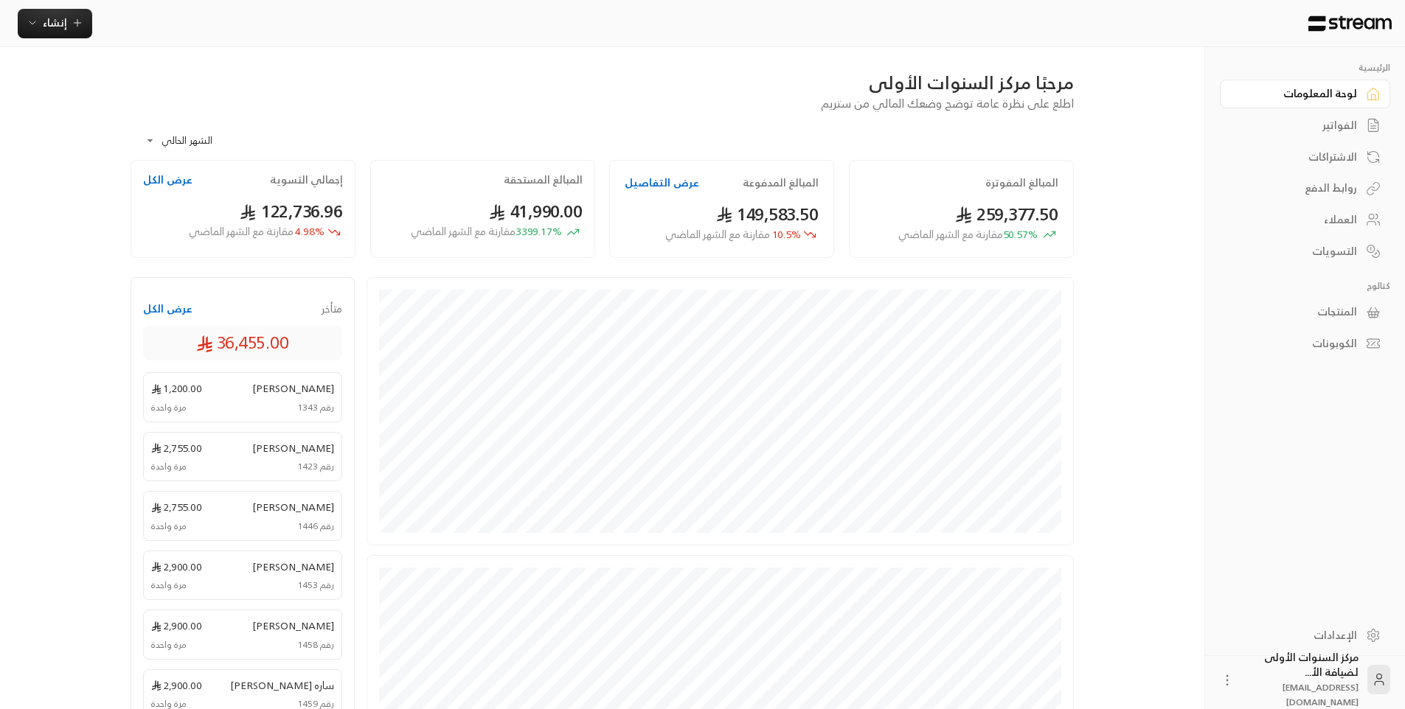
click at [1360, 120] on link "الفواتير" at bounding box center [1305, 125] width 170 height 29
